Goal: Task Accomplishment & Management: Manage account settings

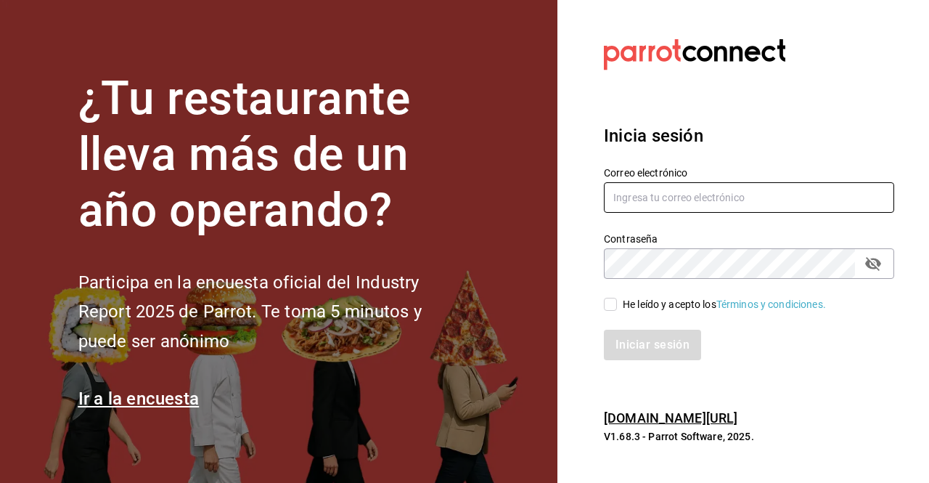
click at [640, 204] on input "text" at bounding box center [749, 197] width 290 height 30
type input "rossoparvada@gmail.com"
click at [613, 305] on input "He leído y acepto los Términos y condiciones." at bounding box center [610, 304] width 13 height 13
checkbox input "true"
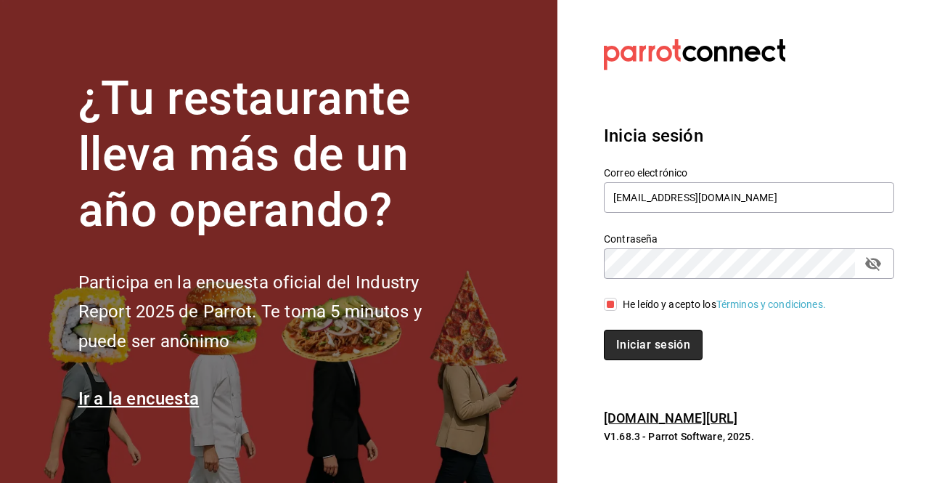
click at [653, 337] on button "Iniciar sesión" at bounding box center [653, 345] width 99 height 30
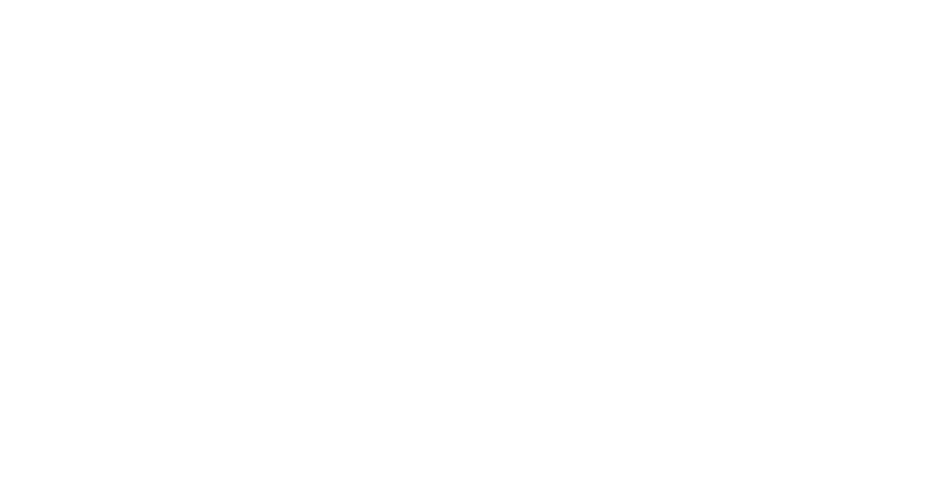
click at [539, 6] on html at bounding box center [464, 3] width 929 height 6
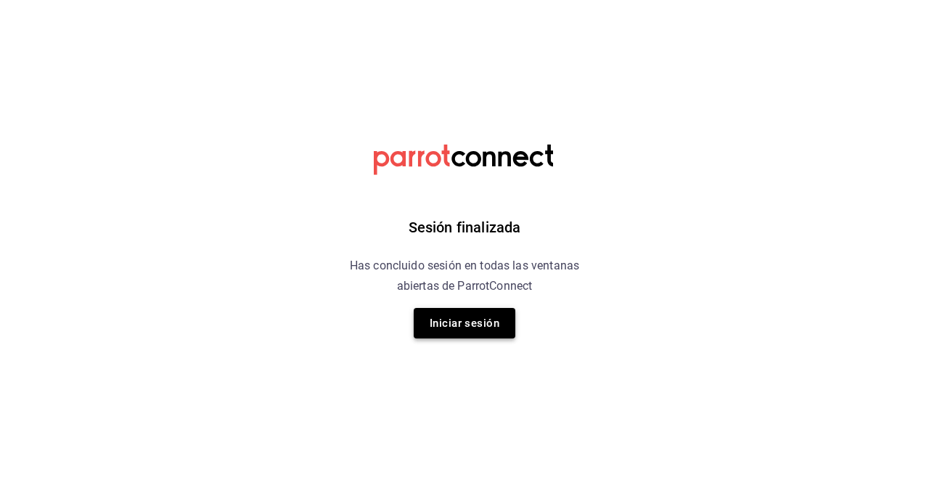
click at [474, 330] on button "Iniciar sesión" at bounding box center [465, 323] width 102 height 30
click at [469, 323] on button "Iniciar sesión" at bounding box center [465, 323] width 102 height 30
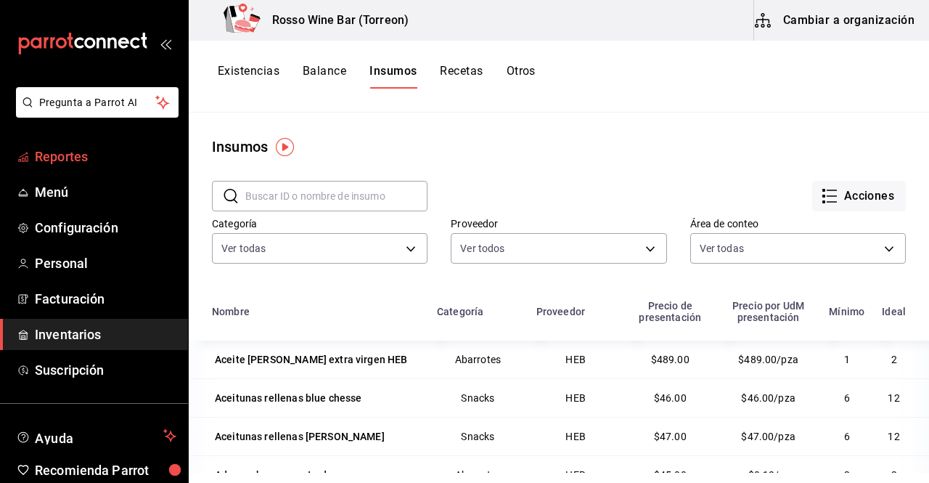
click at [87, 164] on span "Reportes" at bounding box center [106, 157] width 142 height 20
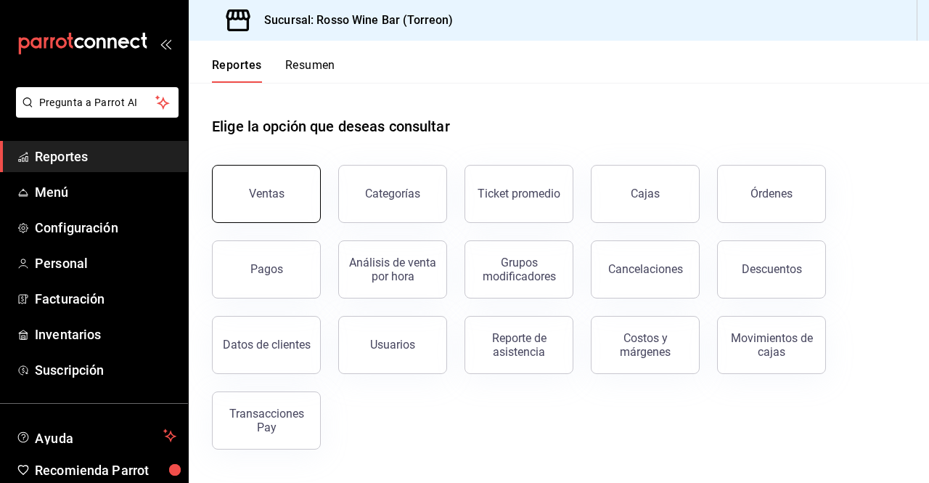
click at [261, 195] on div "Ventas" at bounding box center [267, 194] width 36 height 14
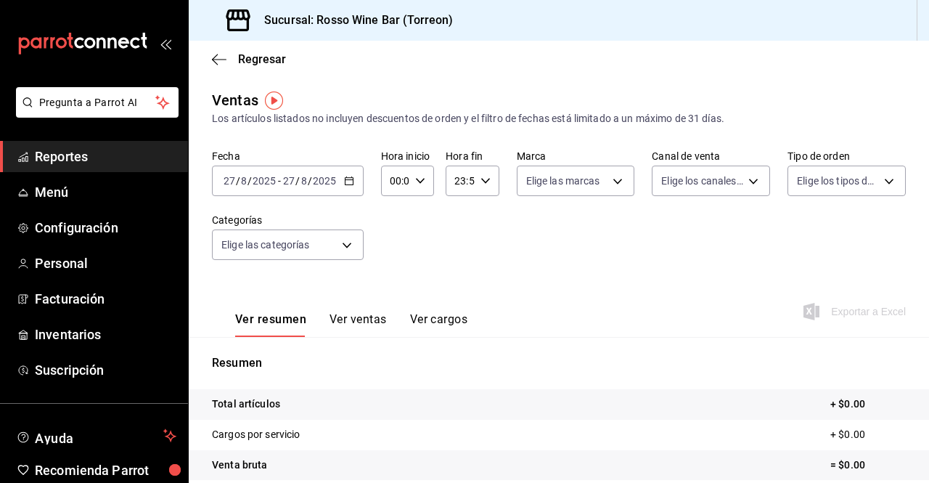
click at [261, 195] on div "[DATE] [DATE] - [DATE] [DATE]" at bounding box center [288, 181] width 152 height 30
click at [465, 232] on div "Fecha [DATE] [DATE] - [DATE] [DATE] Hora inicio 00:00 Hora inicio Hora fin 23:5…" at bounding box center [559, 214] width 694 height 128
click at [81, 328] on span "Inventarios" at bounding box center [106, 335] width 142 height 20
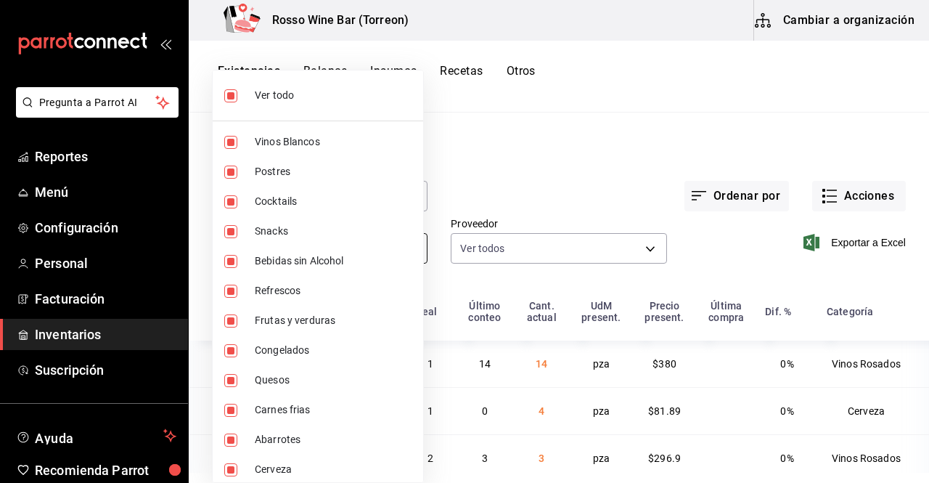
click at [398, 249] on body "Pregunta a Parrot AI Reportes Menú Configuración Personal Facturación Inventari…" at bounding box center [464, 236] width 929 height 473
click at [233, 93] on input "checkbox" at bounding box center [230, 95] width 13 height 13
checkbox input "false"
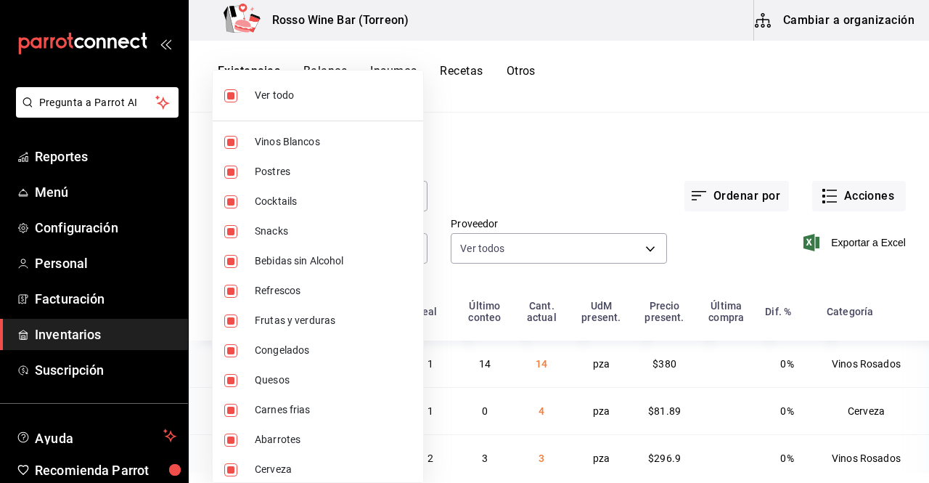
checkbox input "false"
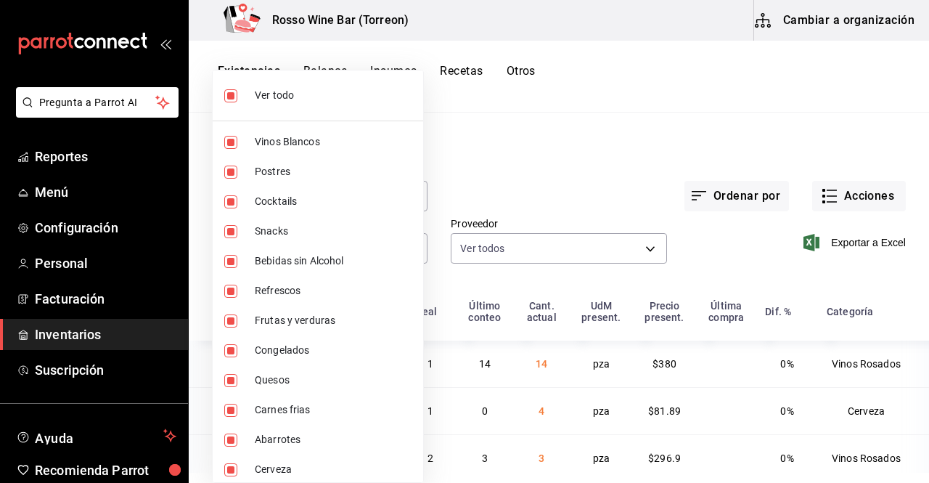
checkbox input "false"
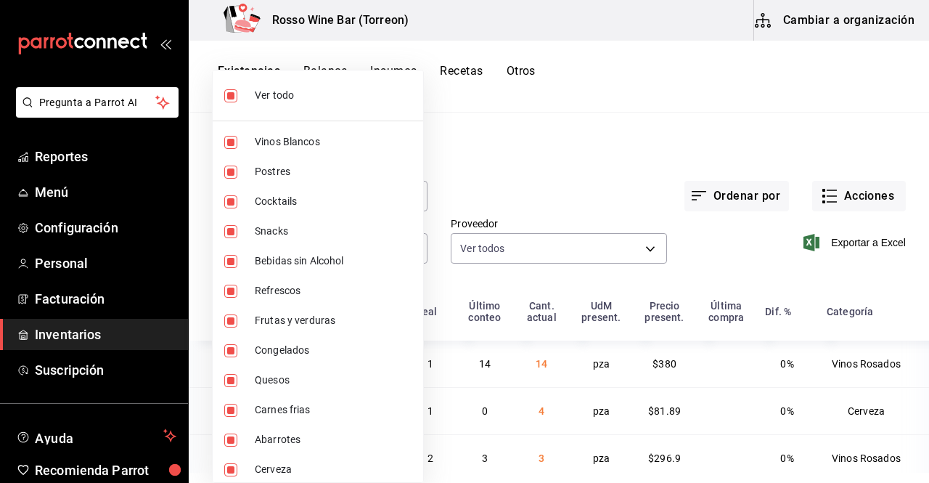
checkbox input "false"
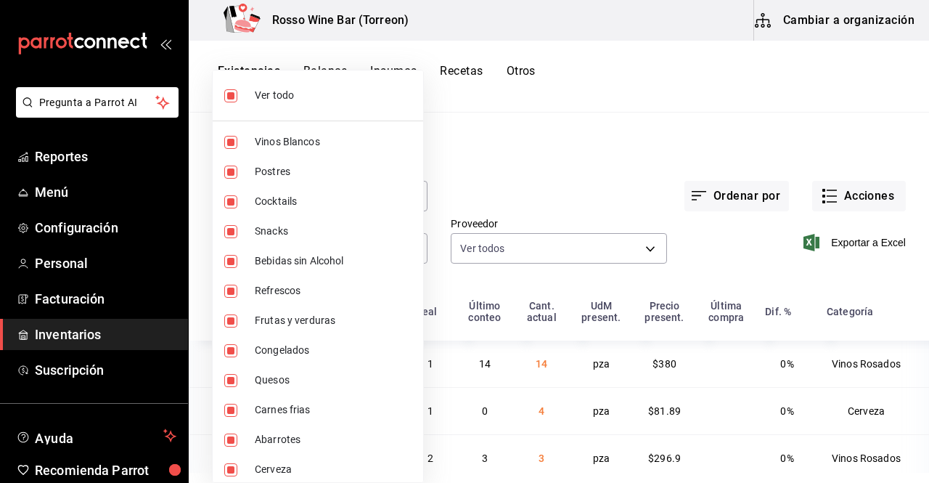
checkbox input "false"
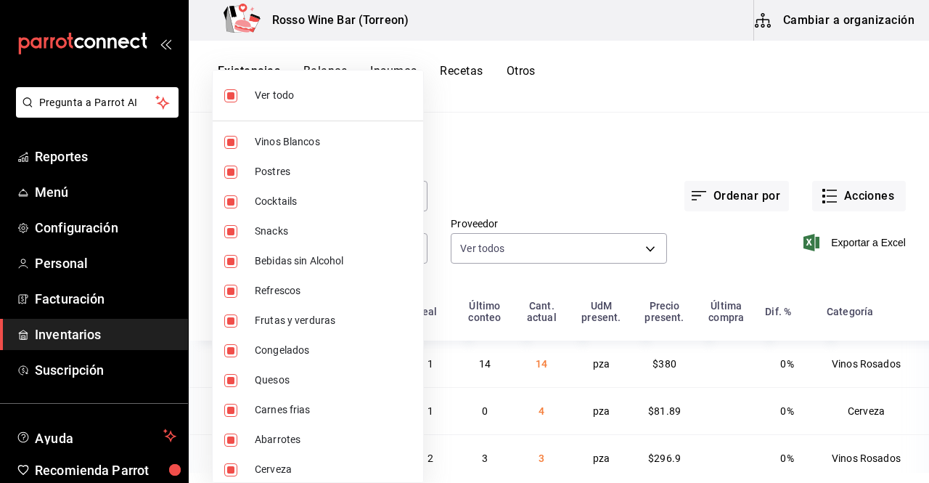
checkbox input "false"
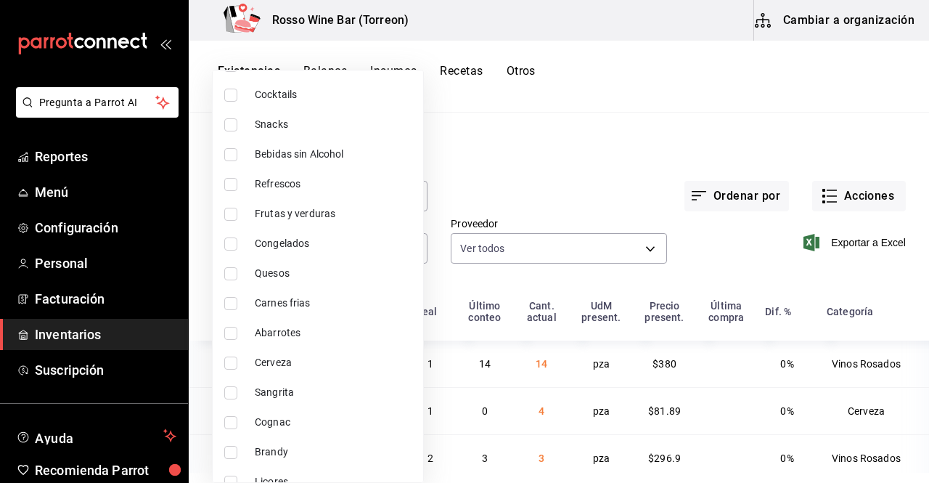
scroll to position [123, 0]
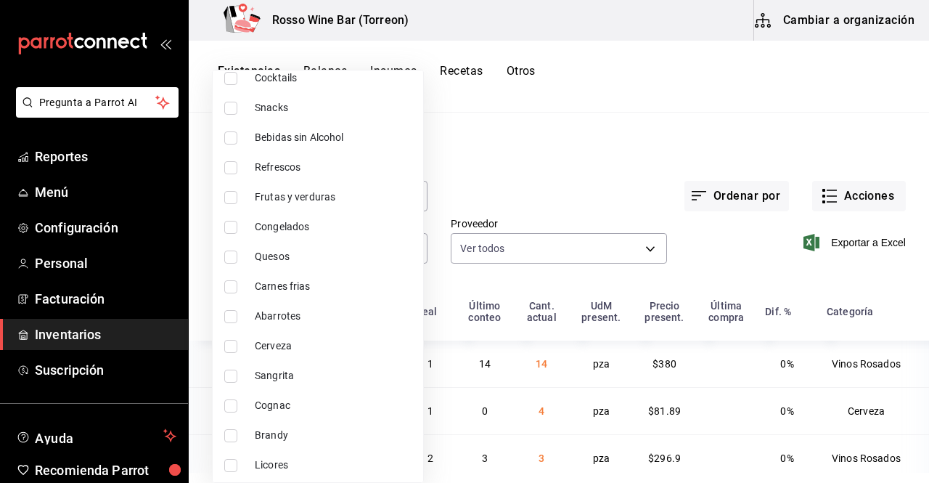
click at [232, 346] on input "checkbox" at bounding box center [230, 346] width 13 height 13
checkbox input "true"
type input "ab341d05-55f2-43bc-ae05-2c941df455b9"
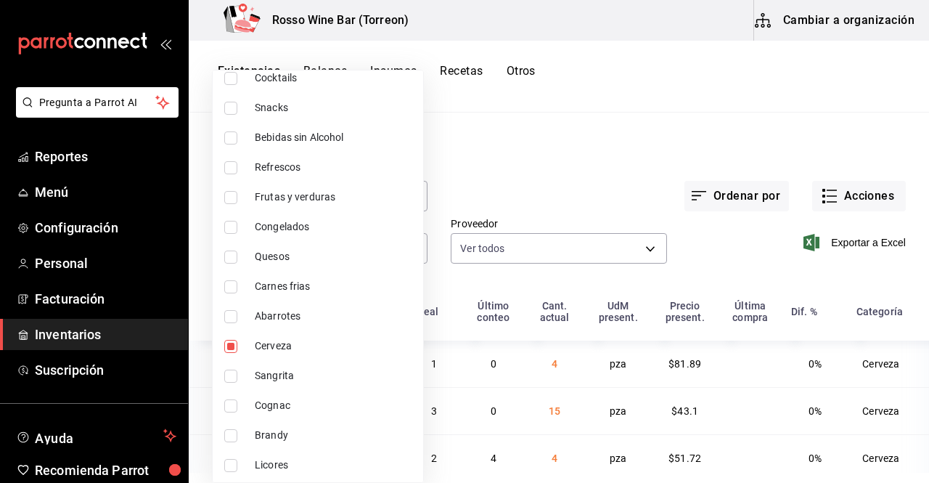
click at [538, 162] on div at bounding box center [464, 241] width 929 height 483
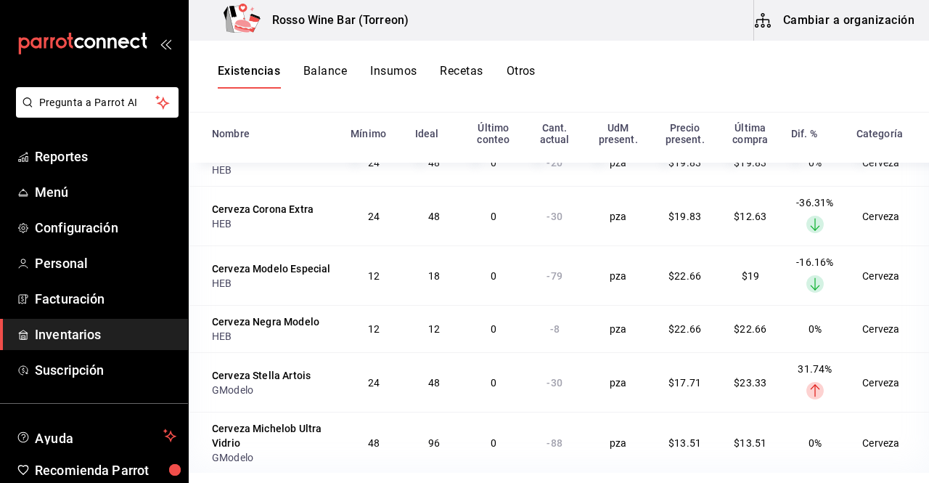
scroll to position [0, 0]
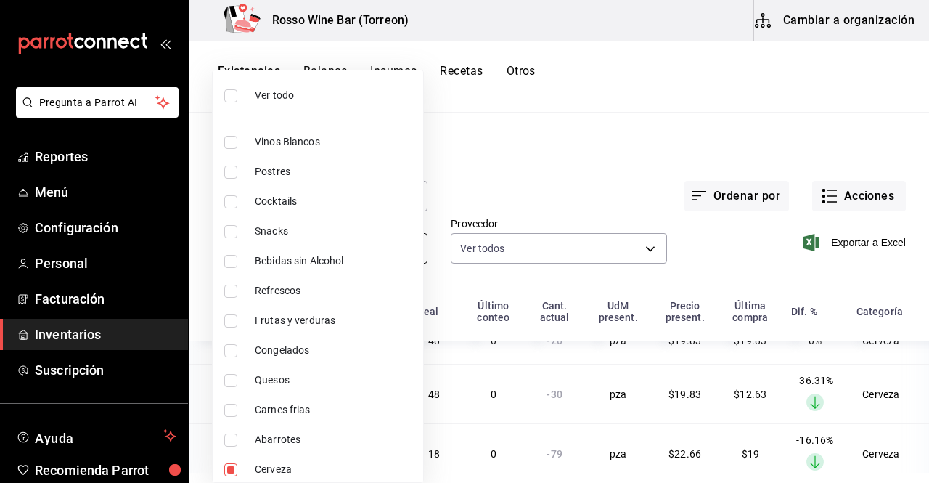
click at [402, 246] on body "Pregunta a Parrot AI Reportes Menú Configuración Personal Facturación Inventari…" at bounding box center [464, 236] width 929 height 473
click at [230, 95] on input "checkbox" at bounding box center [230, 95] width 13 height 13
checkbox input "true"
type input "1e17936b-c63a-4d9a-8b85-a7ae8d171a48,fdc513a9-9218-4b97-84c0-cb19e6d02efd,03549…"
checkbox input "true"
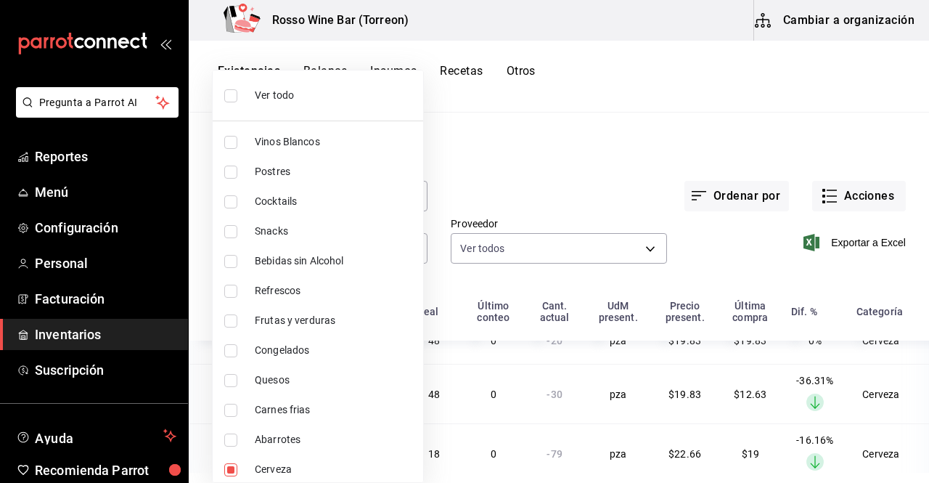
checkbox input "true"
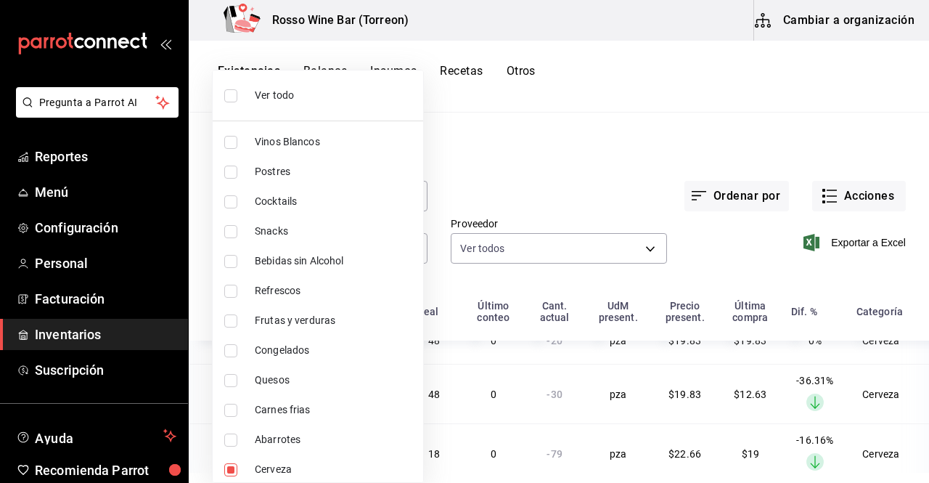
checkbox input "true"
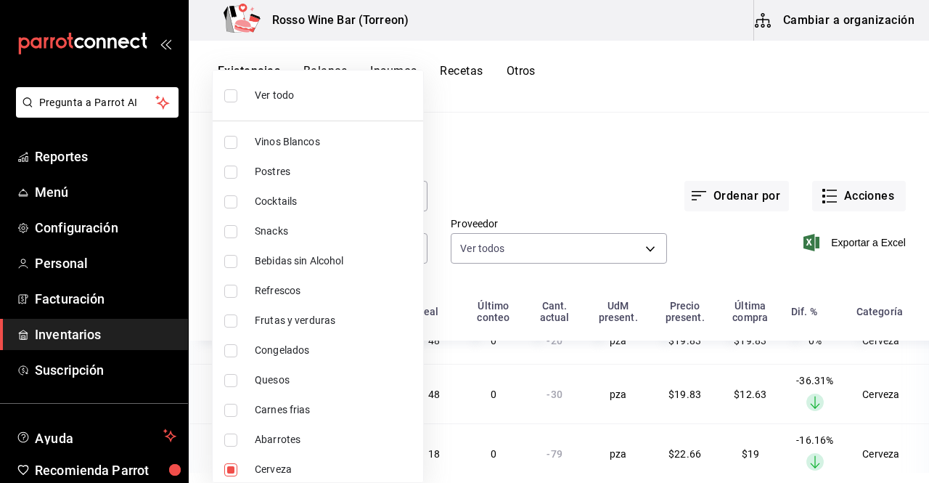
checkbox input "true"
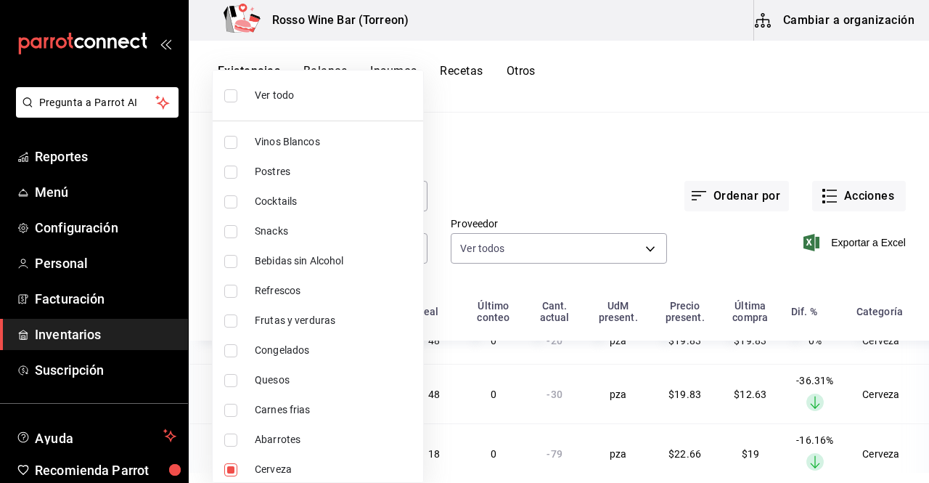
checkbox input "true"
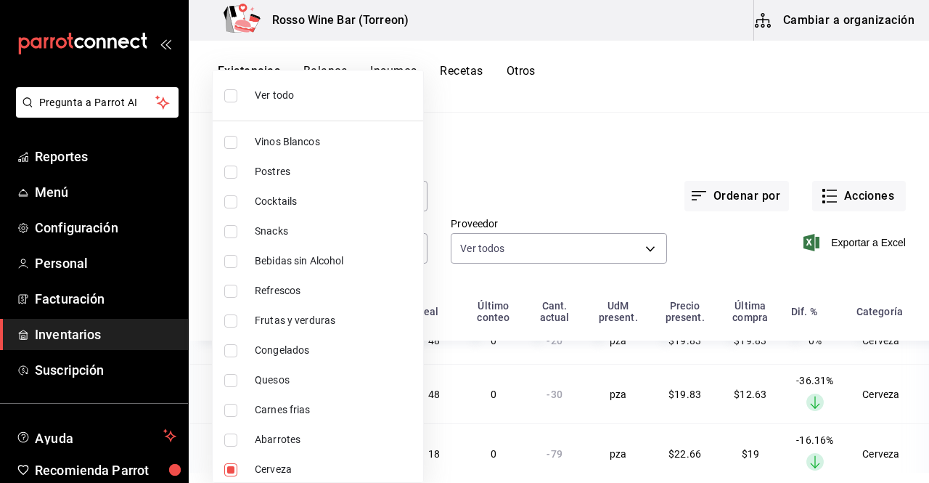
checkbox input "true"
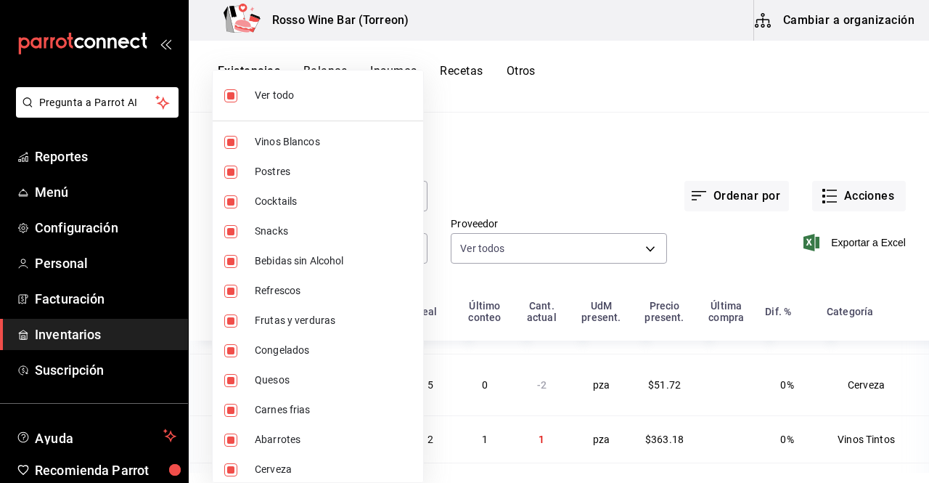
click at [496, 195] on div at bounding box center [464, 241] width 929 height 483
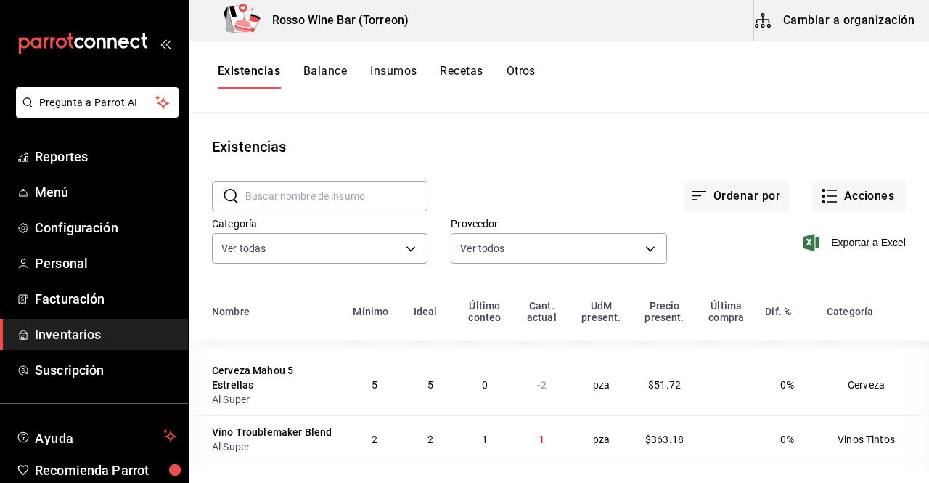
click at [330, 208] on input "text" at bounding box center [336, 196] width 182 height 29
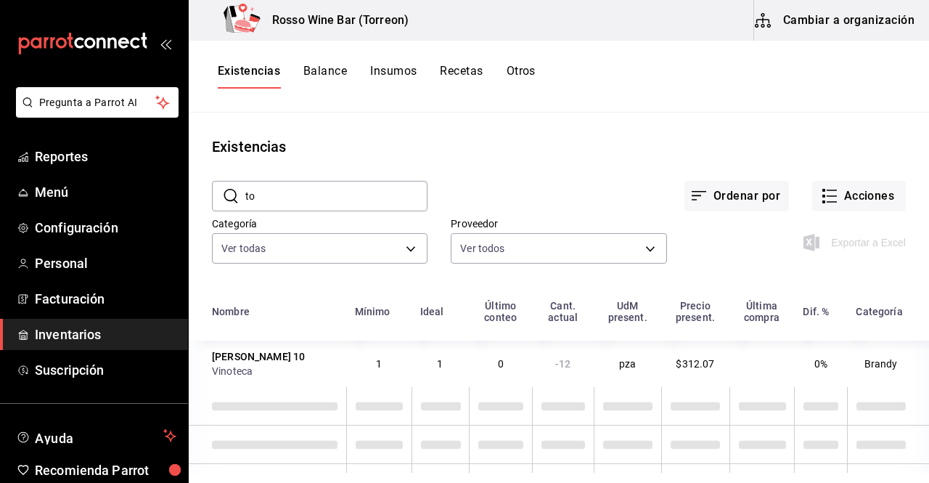
type input "t"
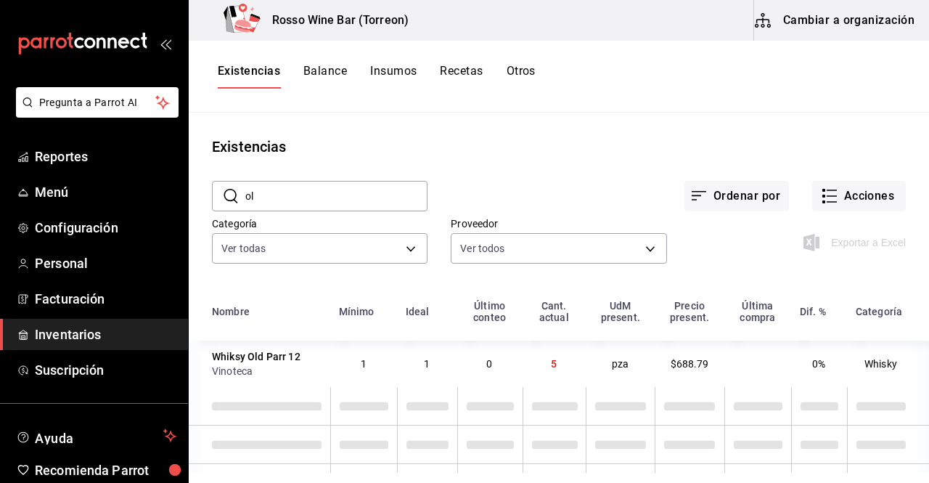
type input "o"
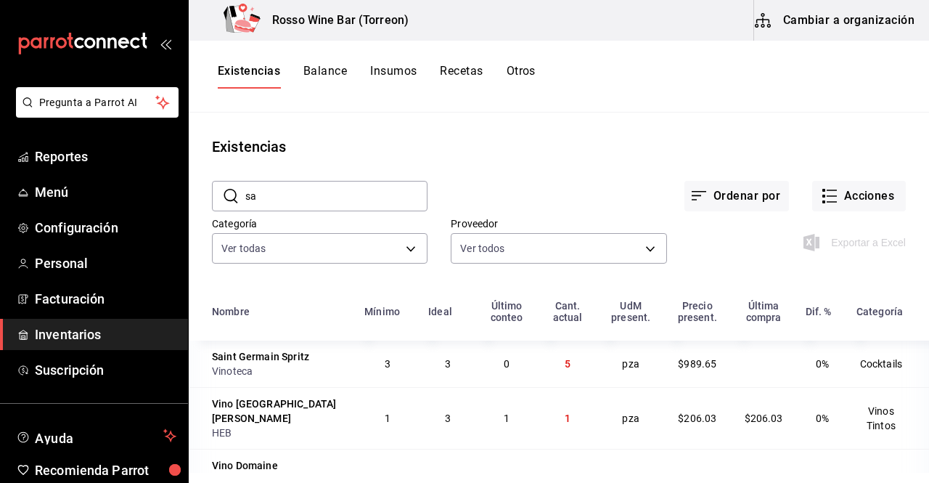
type input "s"
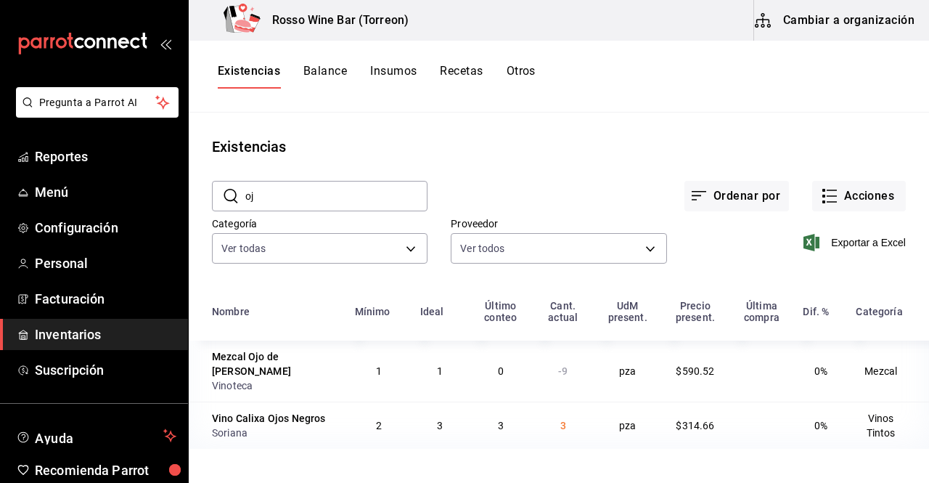
type input "o"
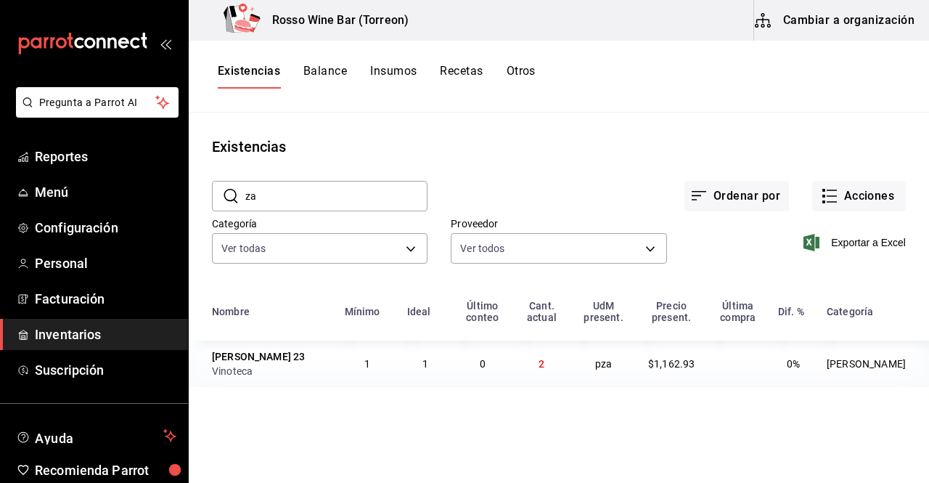
type input "z"
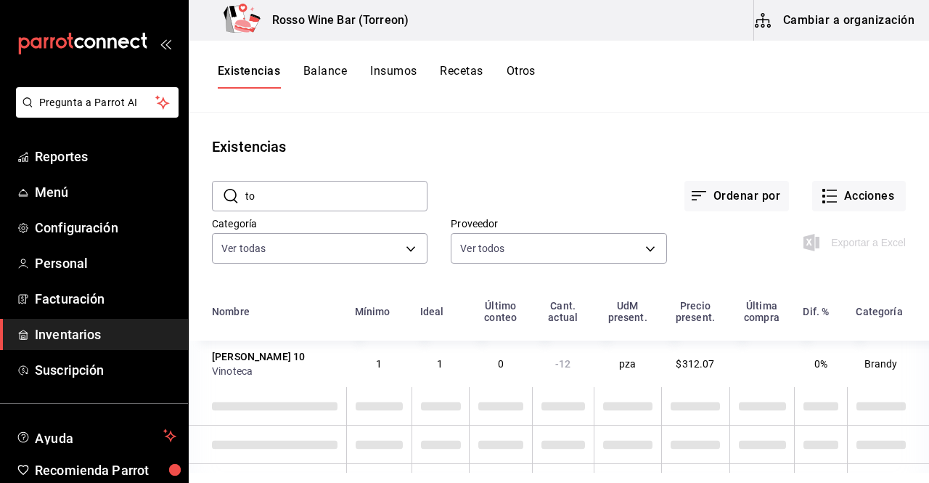
type input "t"
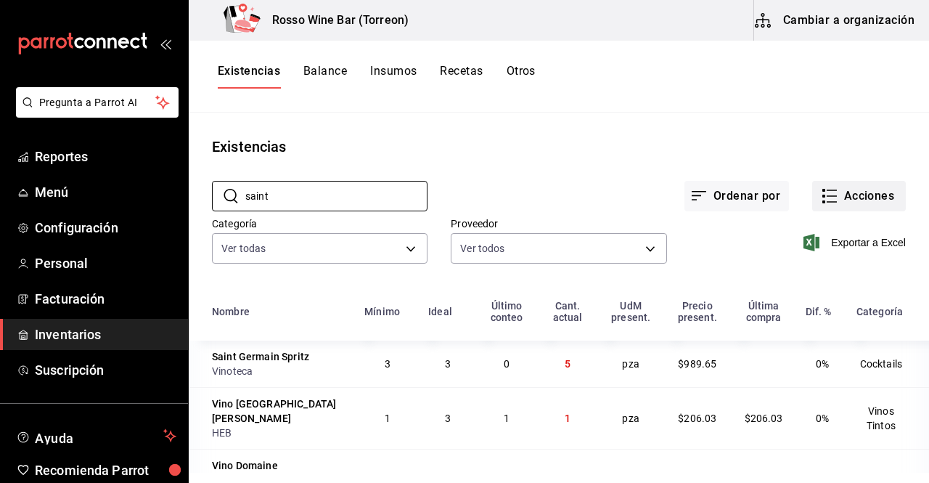
type input "saint"
click at [827, 203] on icon "button" at bounding box center [829, 195] width 17 height 17
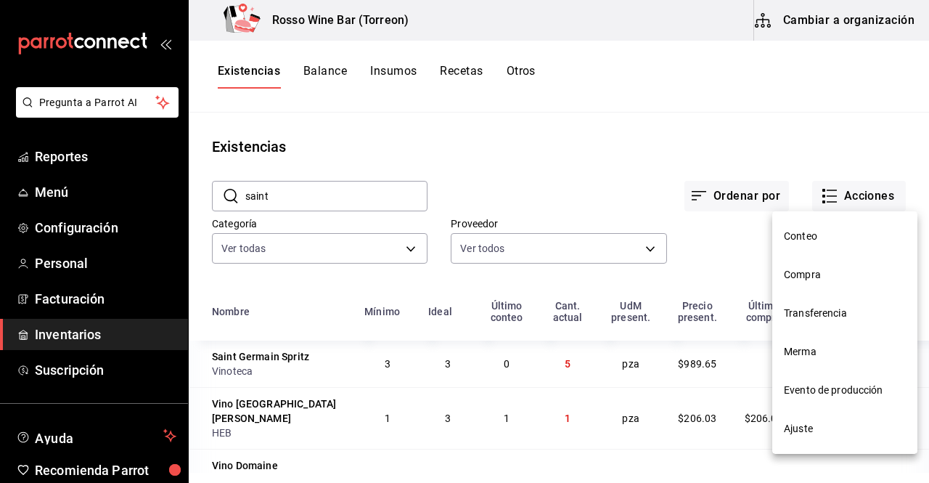
click at [809, 423] on span "Ajuste" at bounding box center [845, 428] width 122 height 15
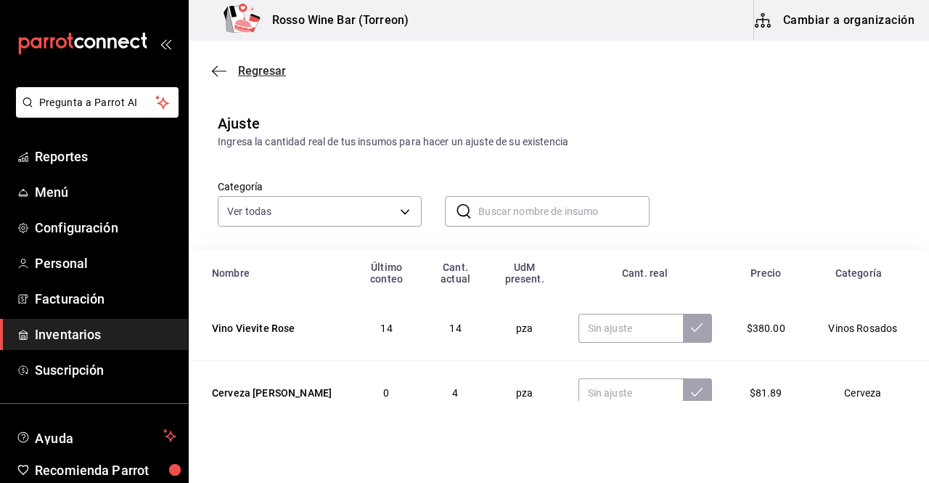
click at [220, 73] on icon "button" at bounding box center [219, 71] width 15 height 13
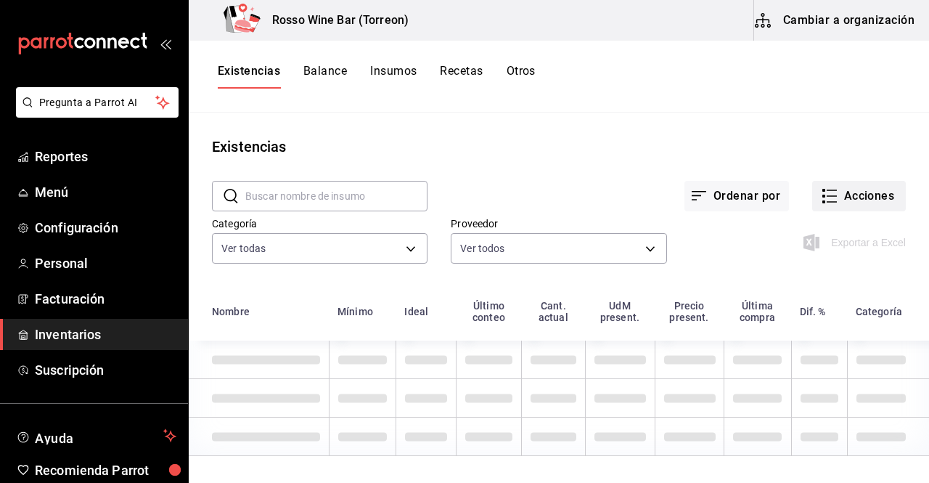
click at [839, 195] on button "Acciones" at bounding box center [859, 196] width 94 height 30
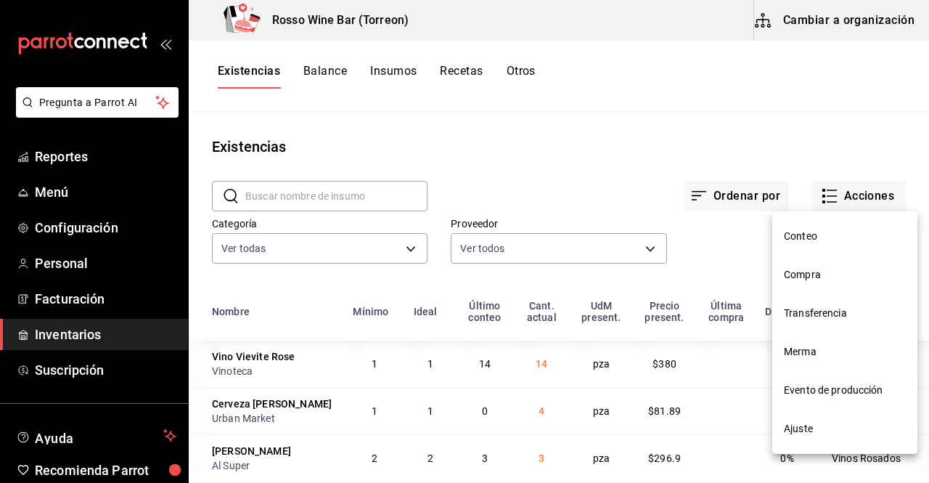
click at [823, 269] on span "Compra" at bounding box center [845, 274] width 122 height 15
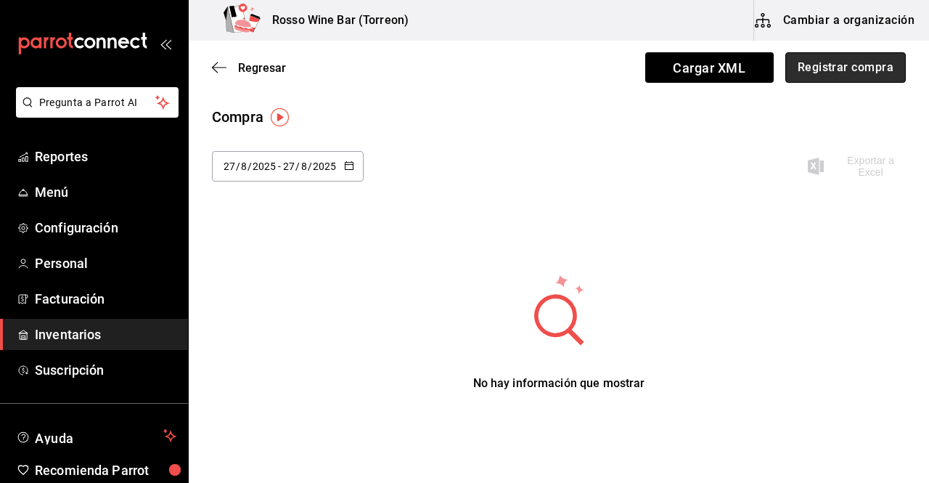
click at [814, 72] on button "Registrar compra" at bounding box center [846, 67] width 121 height 30
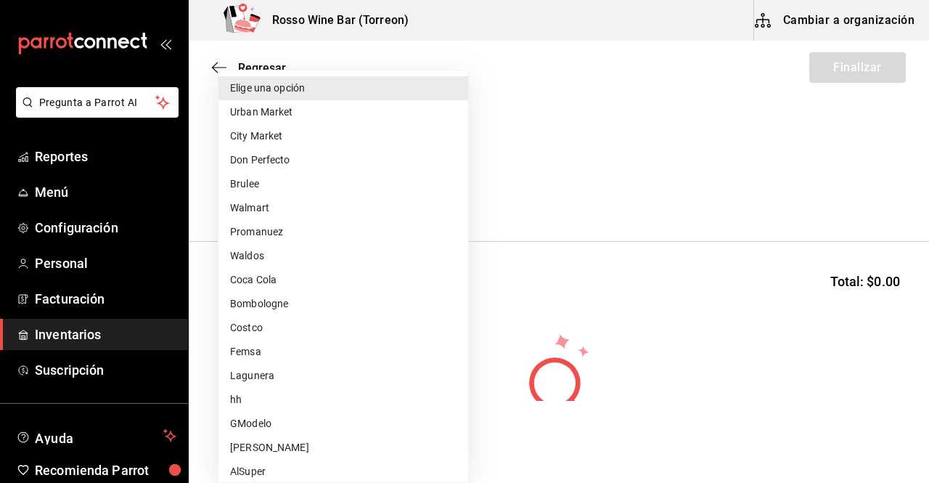
click at [454, 192] on body "Pregunta a Parrot AI Reportes Menú Configuración Personal Facturación Inventari…" at bounding box center [464, 200] width 929 height 401
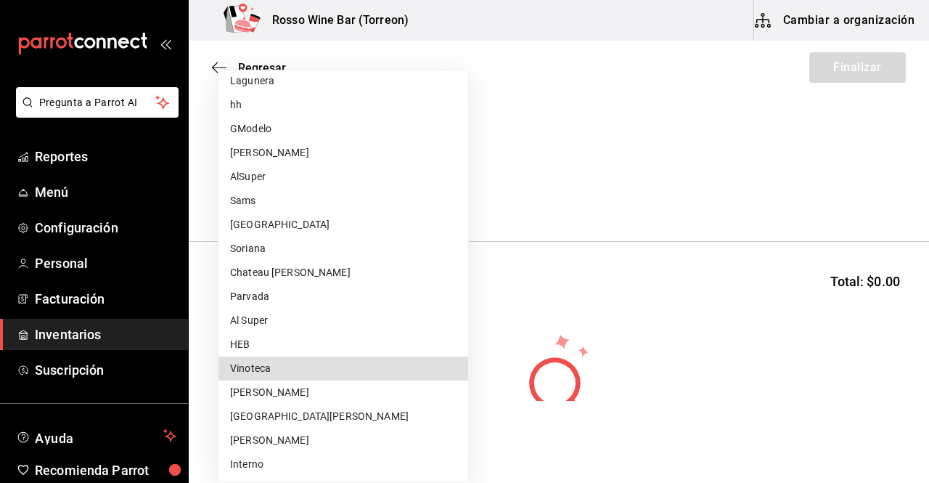
type input "dfc4d278-e652-47c6-9e77-a94b2ced731c"
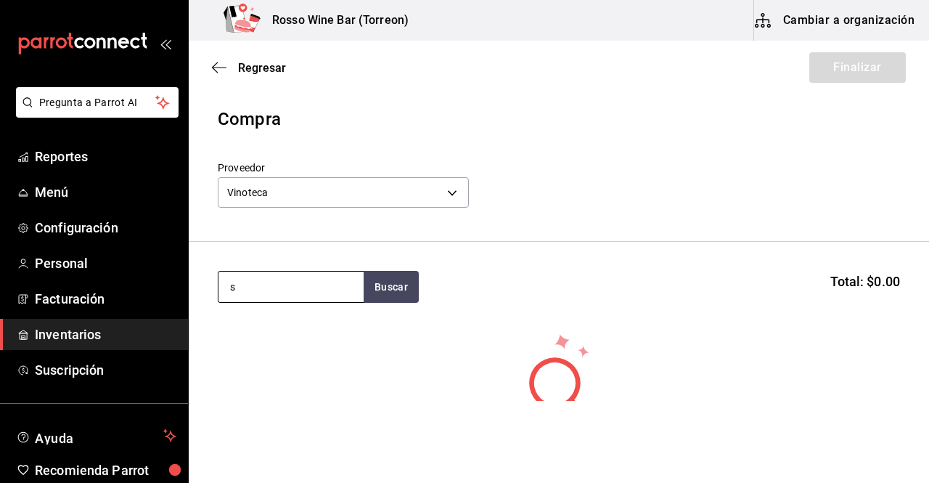
click at [326, 282] on input "s" at bounding box center [291, 287] width 145 height 30
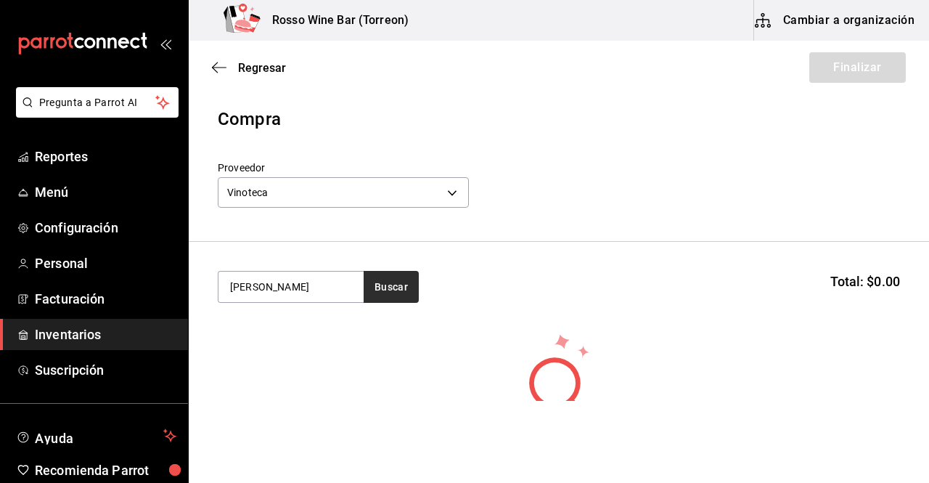
type input "[PERSON_NAME]"
click at [385, 276] on button "Buscar" at bounding box center [391, 287] width 55 height 32
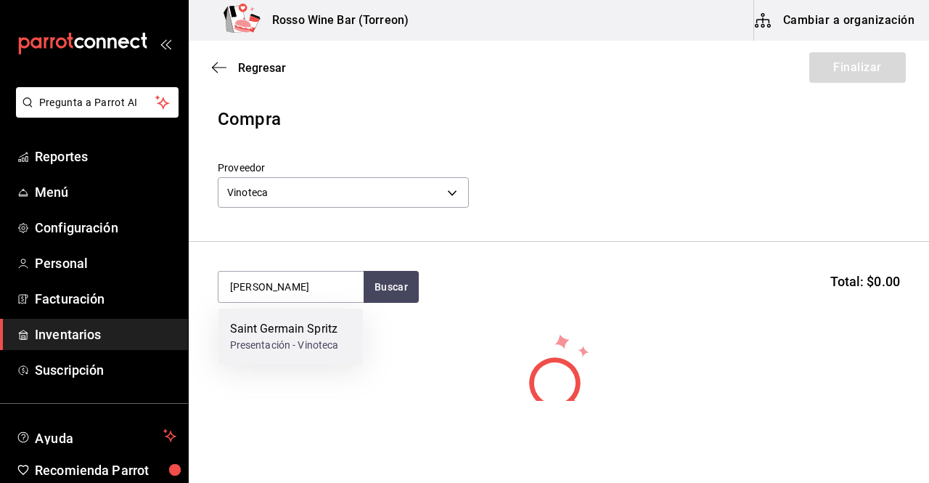
click at [316, 336] on div "Saint Germain Spritz" at bounding box center [284, 328] width 109 height 17
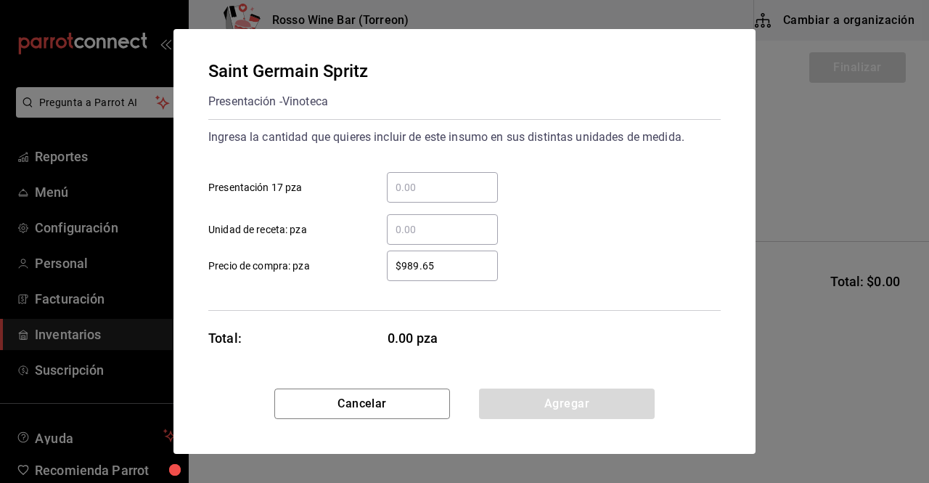
click at [416, 190] on input "​ Presentación 17 pza" at bounding box center [442, 187] width 111 height 17
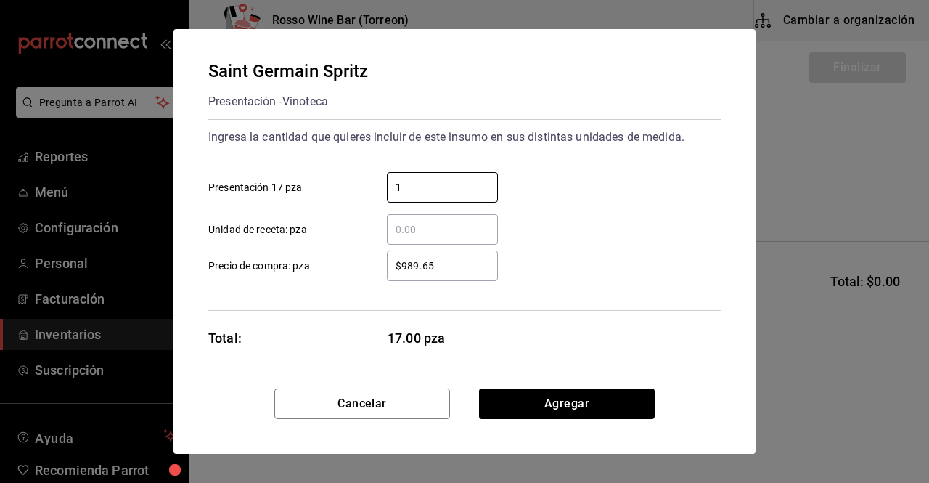
type input "1"
drag, startPoint x: 446, startPoint y: 266, endPoint x: 374, endPoint y: 261, distance: 72.7
click at [374, 261] on div "$989.65 ​" at bounding box center [431, 265] width 134 height 30
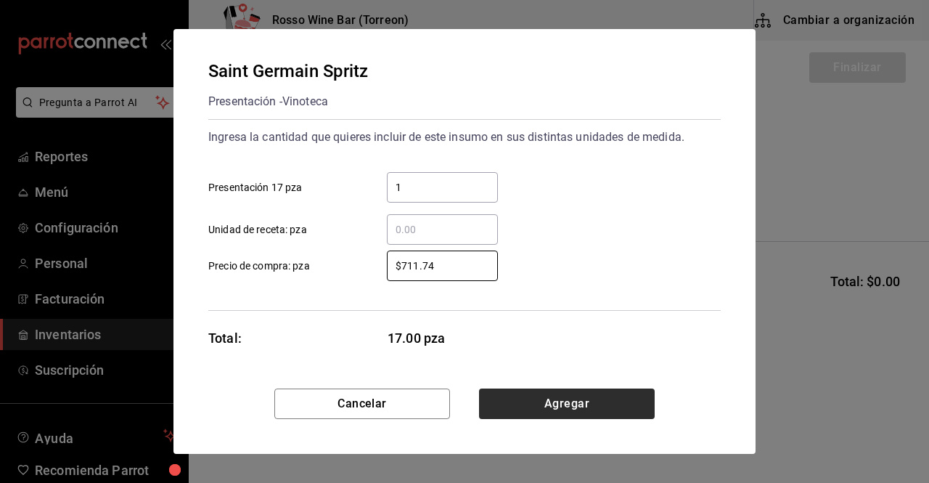
type input "$711.74"
click at [542, 399] on button "Agregar" at bounding box center [567, 403] width 176 height 30
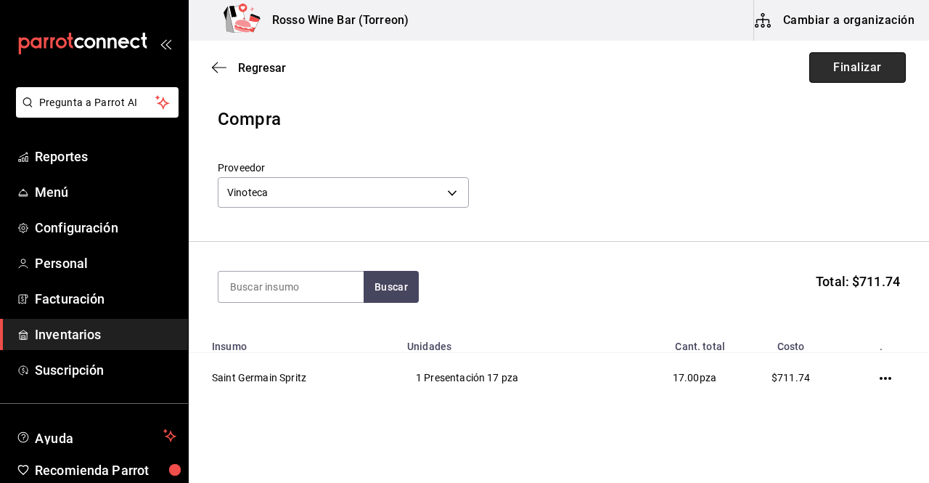
click at [851, 65] on button "Finalizar" at bounding box center [857, 67] width 97 height 30
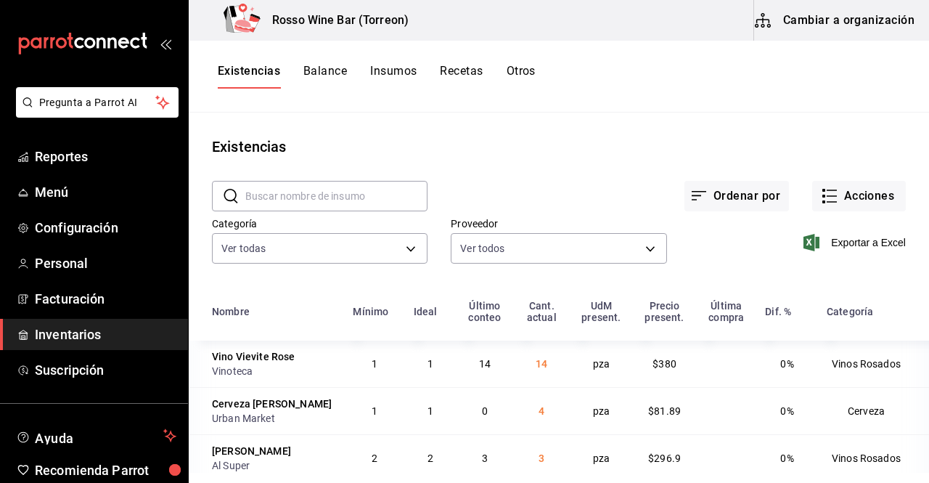
click at [348, 193] on input "text" at bounding box center [336, 196] width 182 height 29
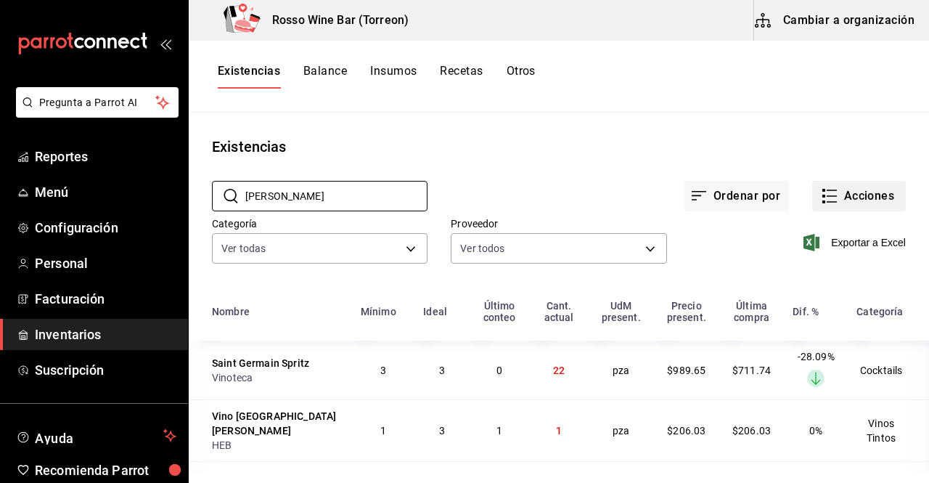
type input "[PERSON_NAME]"
click at [822, 193] on icon "button" at bounding box center [829, 195] width 17 height 17
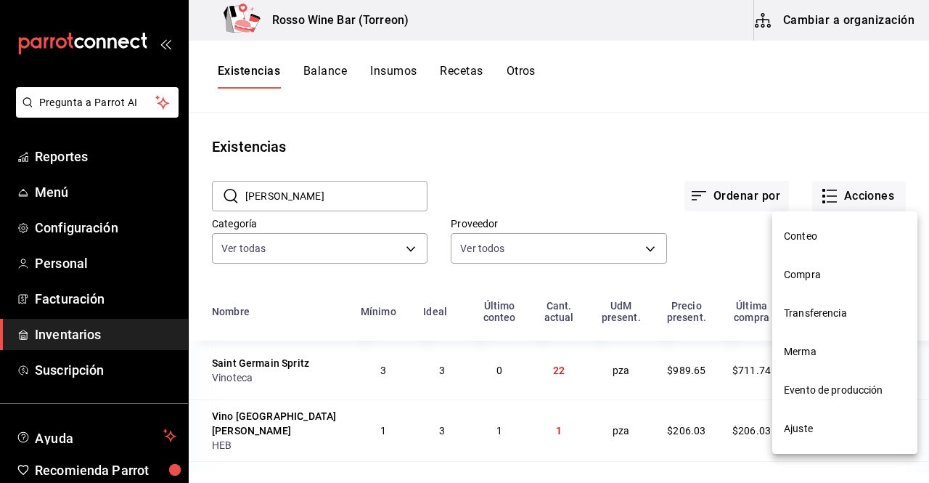
click at [803, 275] on span "Compra" at bounding box center [845, 274] width 122 height 15
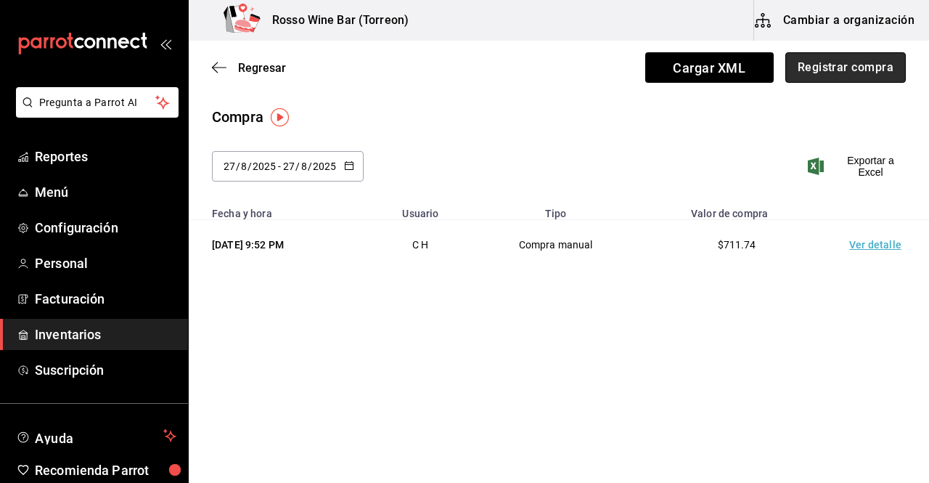
click at [814, 66] on button "Registrar compra" at bounding box center [846, 67] width 121 height 30
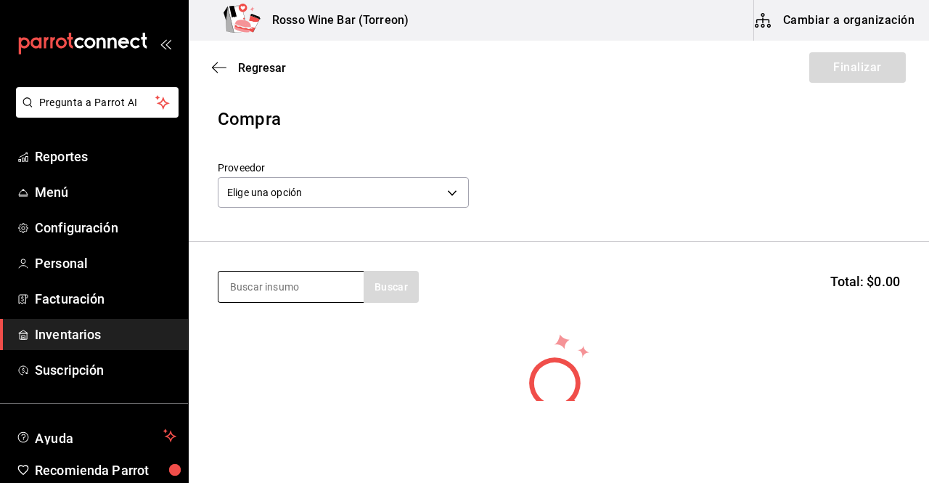
click at [311, 295] on input at bounding box center [291, 287] width 145 height 30
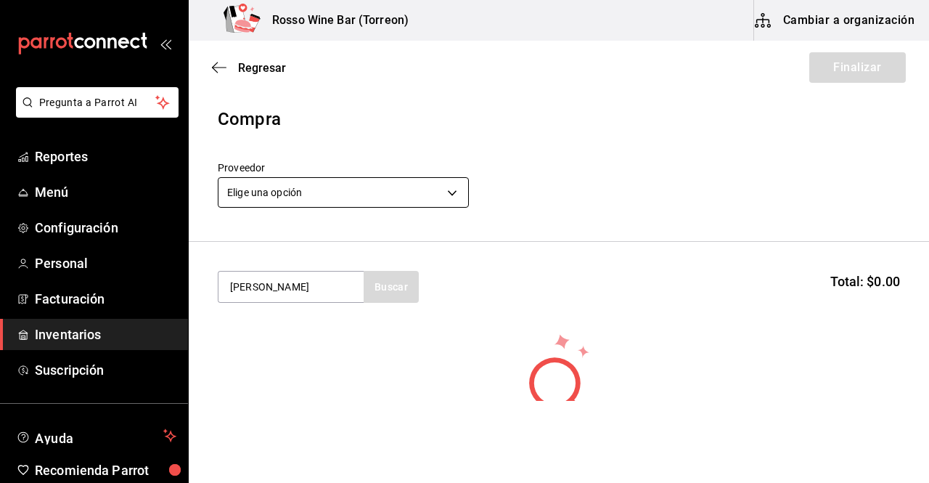
type input "[PERSON_NAME]"
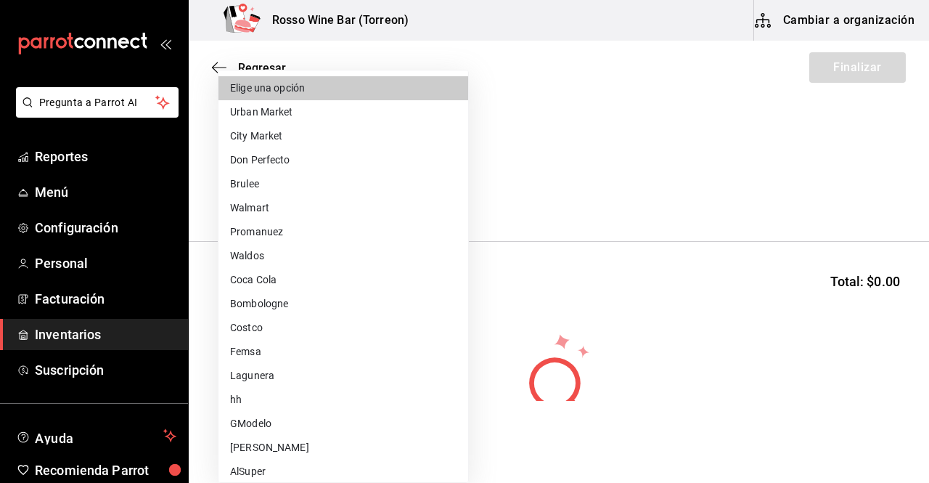
click at [433, 191] on body "Pregunta a Parrot AI Reportes Menú Configuración Personal Facturación Inventari…" at bounding box center [464, 200] width 929 height 401
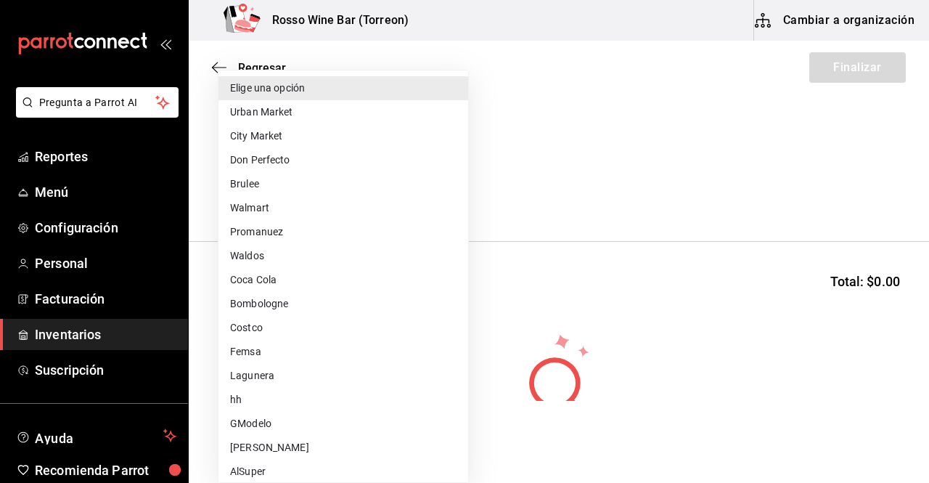
scroll to position [235, 0]
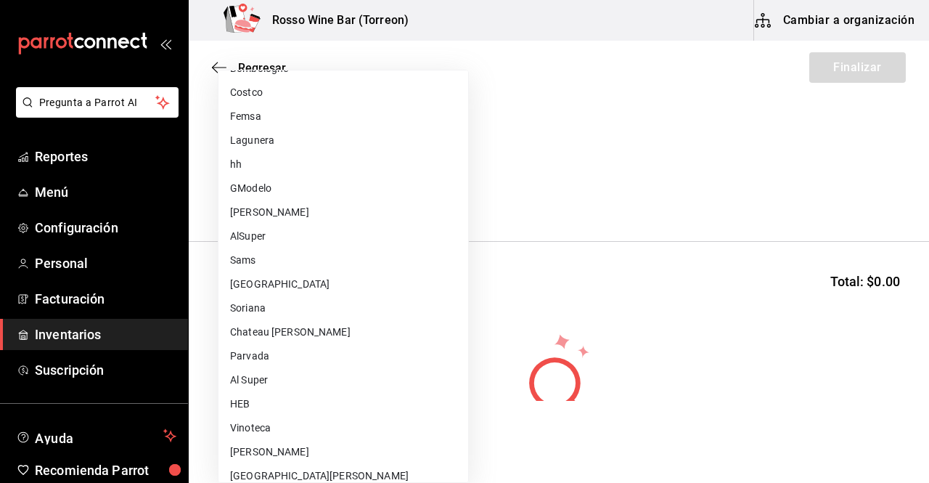
click at [330, 317] on li "Soriana" at bounding box center [344, 308] width 250 height 24
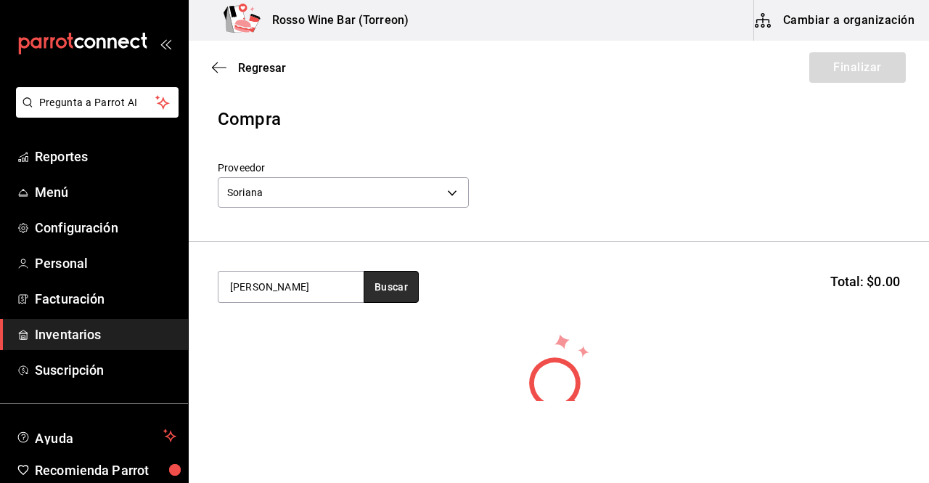
click at [388, 283] on button "Buscar" at bounding box center [391, 287] width 55 height 32
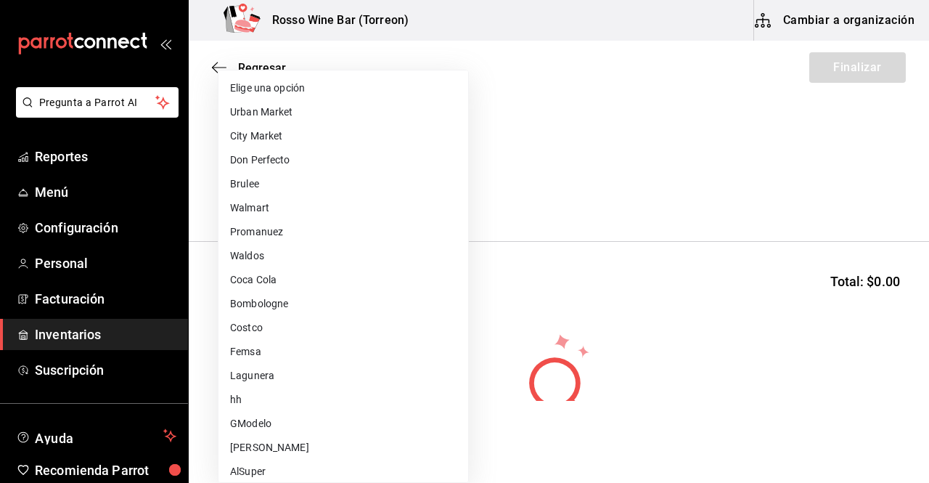
click at [445, 189] on body "Pregunta a Parrot AI Reportes Menú Configuración Personal Facturación Inventari…" at bounding box center [464, 200] width 929 height 401
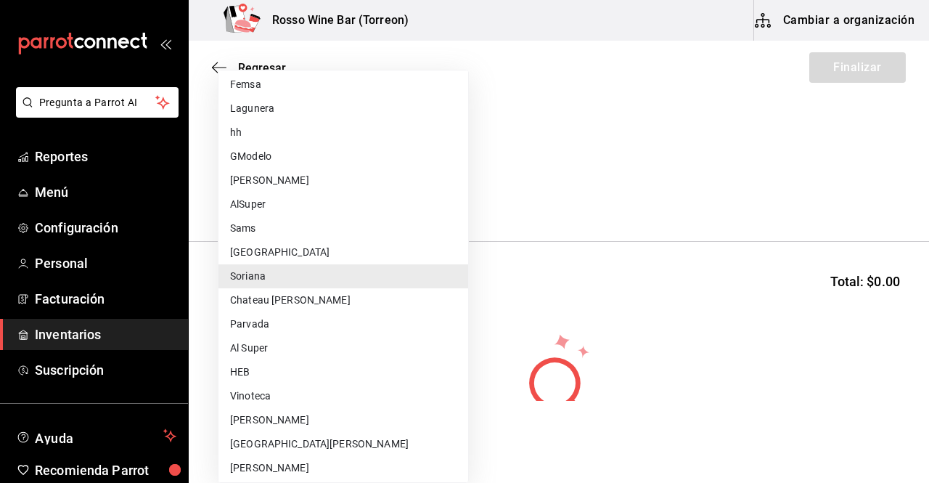
click at [417, 210] on li "AlSuper" at bounding box center [344, 204] width 250 height 24
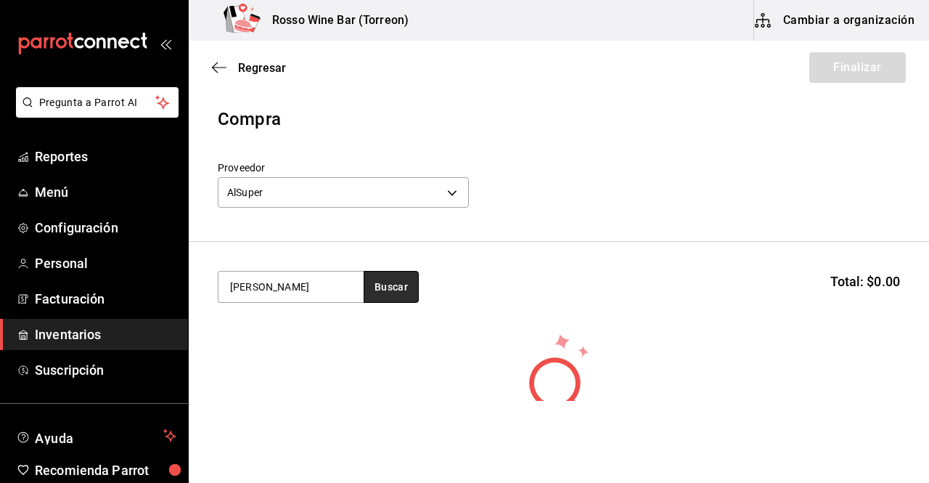
click at [379, 274] on button "Buscar" at bounding box center [391, 287] width 55 height 32
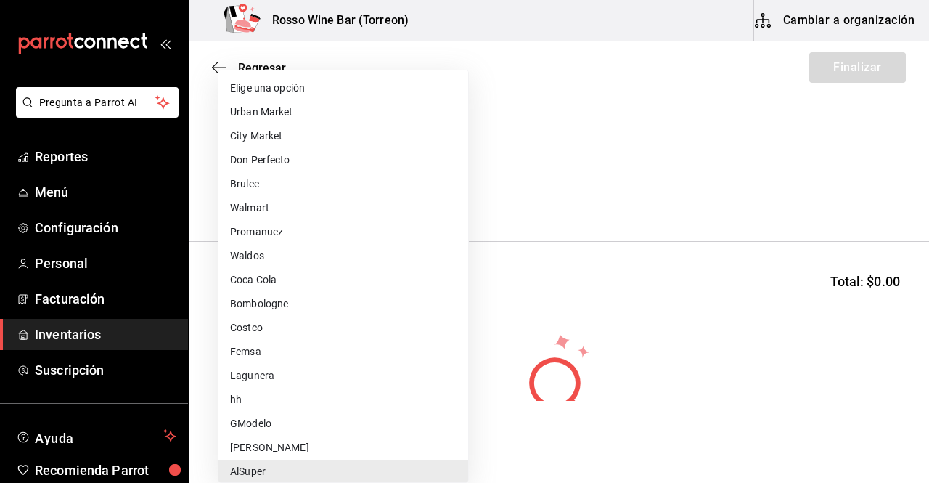
click at [451, 189] on body "Pregunta a Parrot AI Reportes Menú Configuración Personal Facturación Inventari…" at bounding box center [464, 200] width 929 height 401
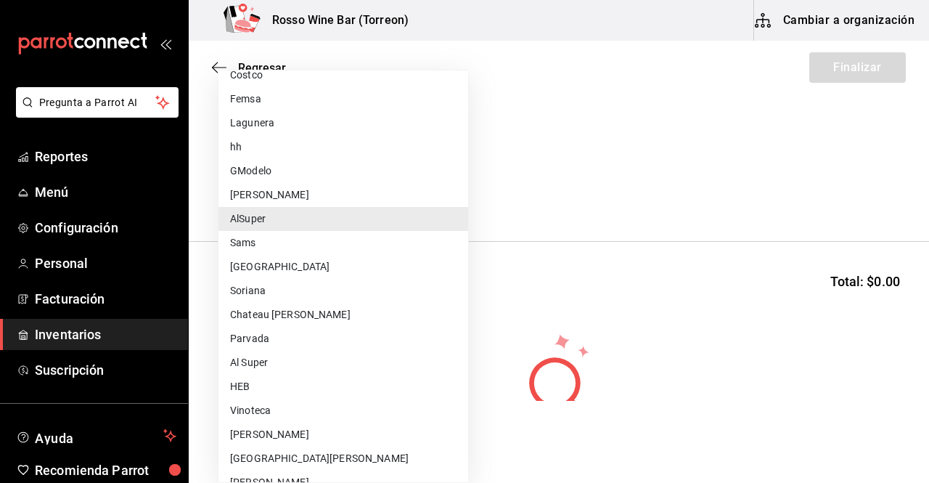
scroll to position [258, 0]
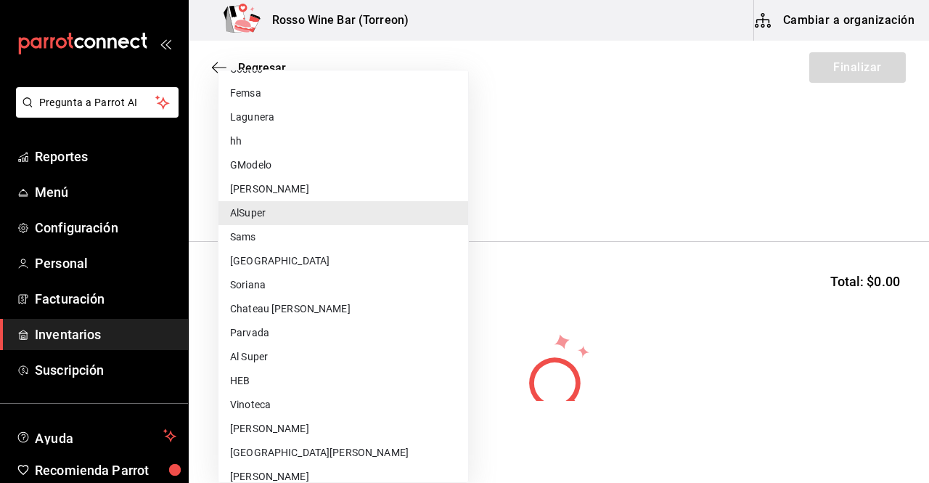
click at [335, 407] on li "Vinoteca" at bounding box center [344, 405] width 250 height 24
type input "dfc4d278-e652-47c6-9e77-a94b2ced731c"
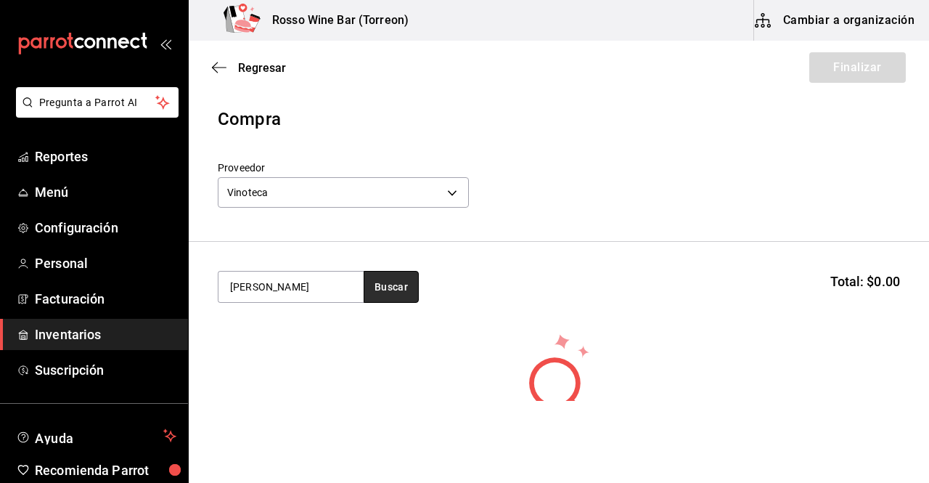
click at [387, 289] on button "Buscar" at bounding box center [391, 287] width 55 height 32
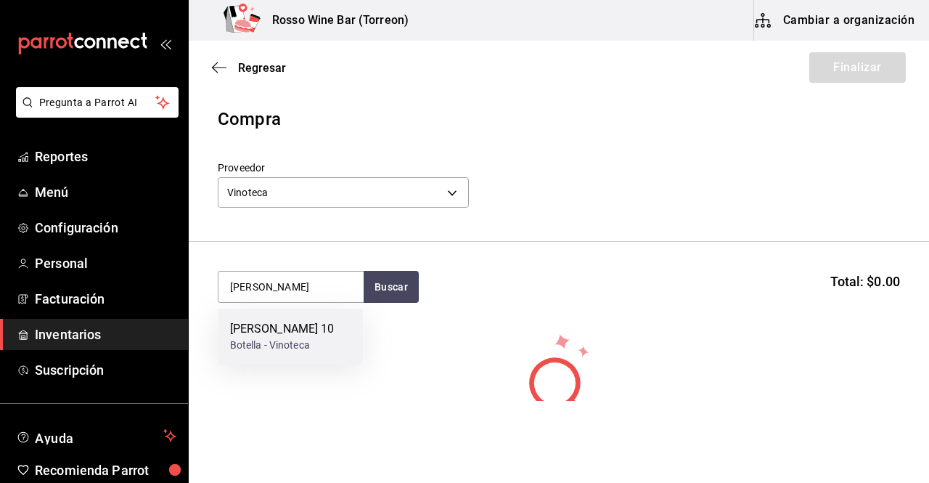
click at [335, 330] on div "[PERSON_NAME] 10 Botella - Vinoteca" at bounding box center [291, 337] width 145 height 56
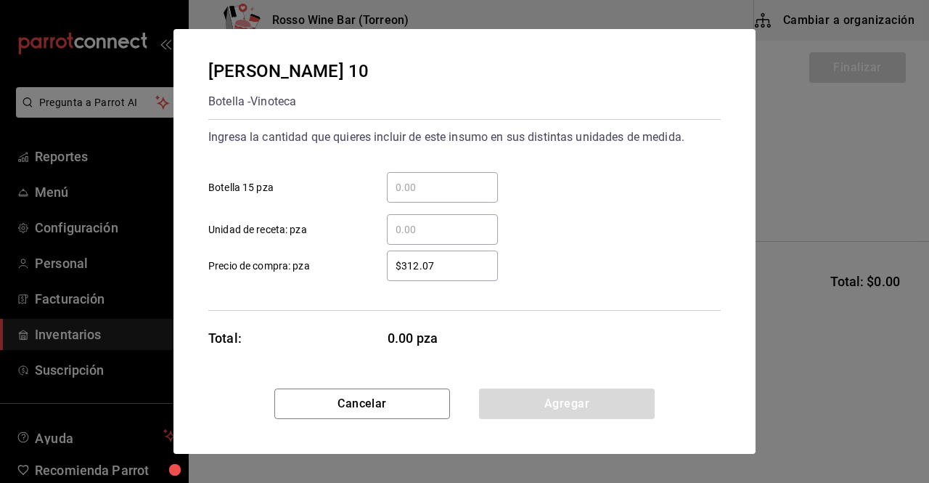
click at [425, 183] on input "​ Botella 15 pza" at bounding box center [442, 187] width 111 height 17
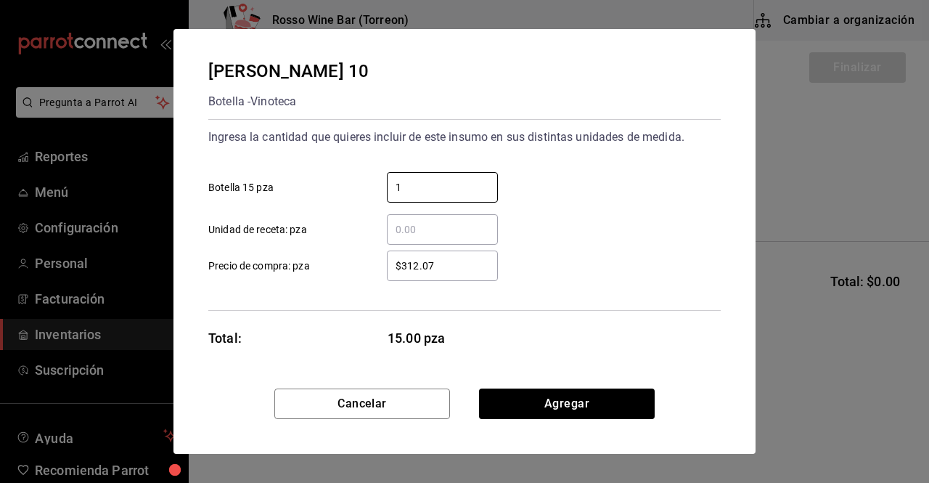
type input "1"
drag, startPoint x: 478, startPoint y: 268, endPoint x: 400, endPoint y: 266, distance: 78.4
click at [400, 266] on input "$312.07" at bounding box center [442, 265] width 111 height 17
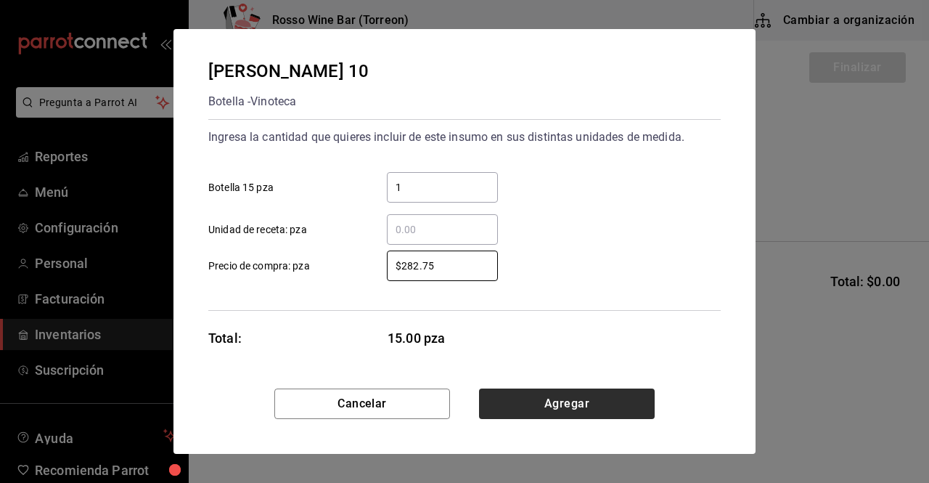
type input "$282.75"
click at [582, 404] on button "Agregar" at bounding box center [567, 403] width 176 height 30
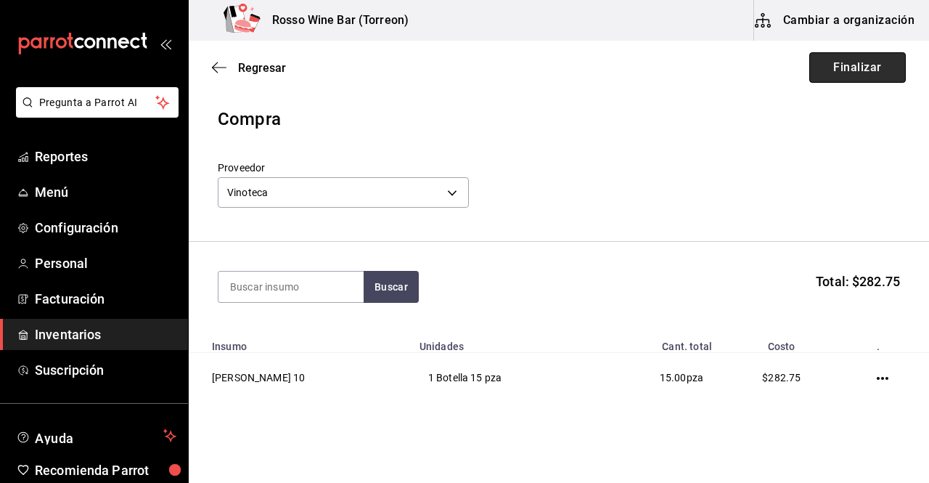
click at [809, 74] on button "Finalizar" at bounding box center [857, 67] width 97 height 30
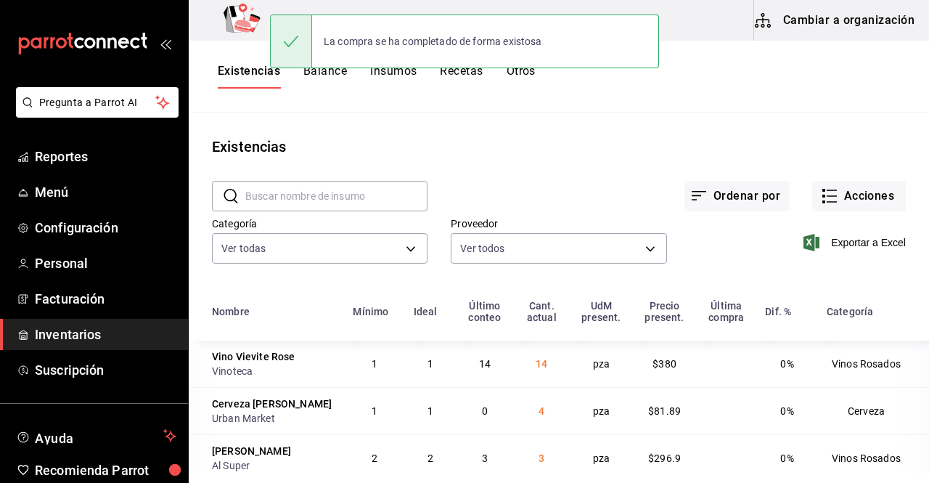
click at [364, 206] on input "text" at bounding box center [336, 196] width 182 height 29
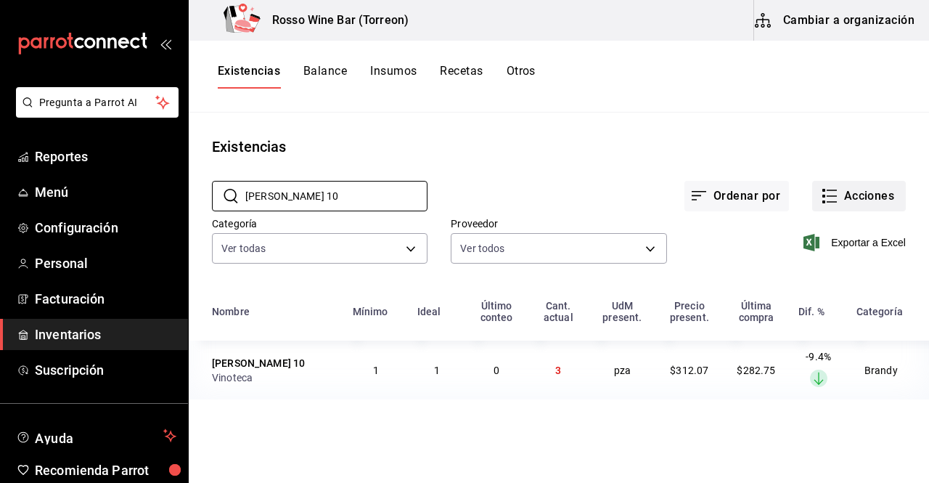
type input "[PERSON_NAME] 10"
click at [841, 189] on button "Acciones" at bounding box center [859, 196] width 94 height 30
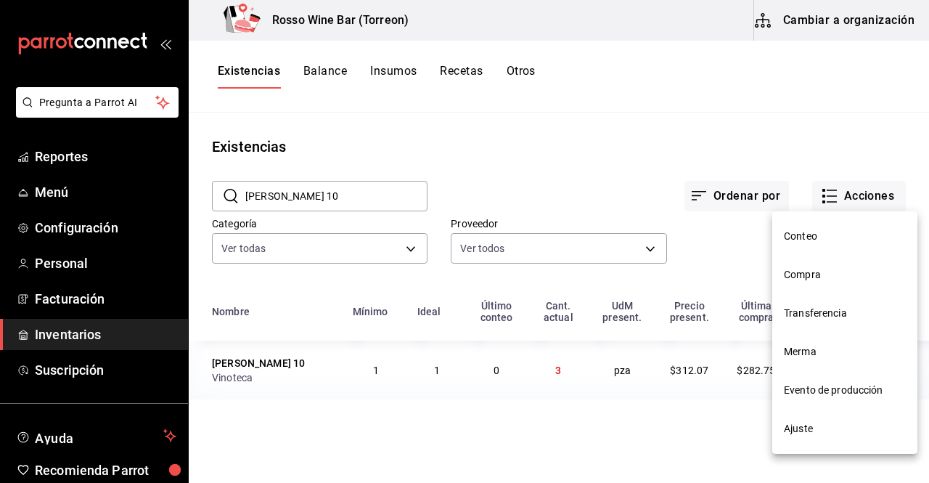
click at [767, 129] on div at bounding box center [464, 241] width 929 height 483
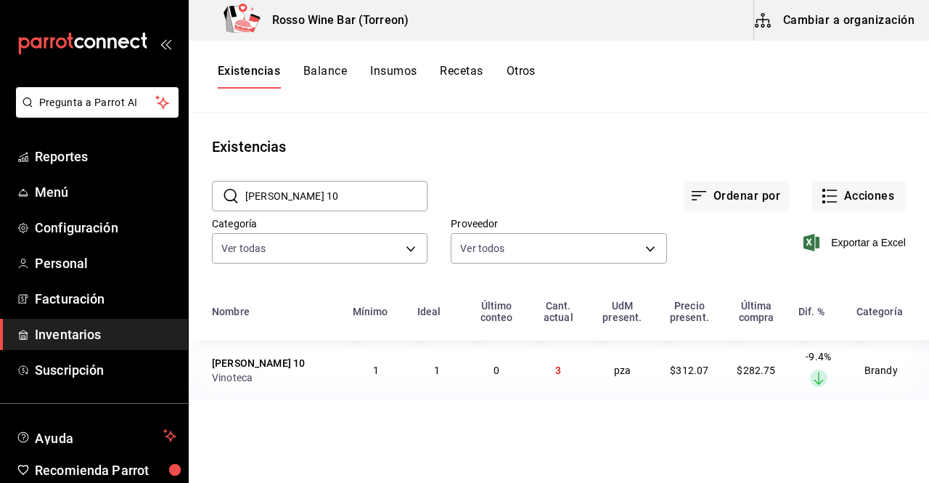
click at [529, 76] on button "Otros" at bounding box center [521, 76] width 29 height 25
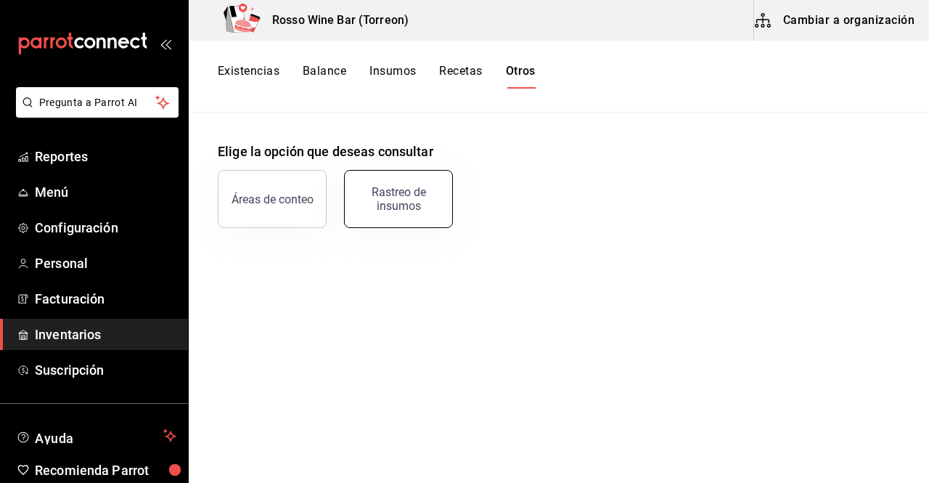
click at [381, 205] on div "Rastreo de insumos" at bounding box center [399, 199] width 90 height 28
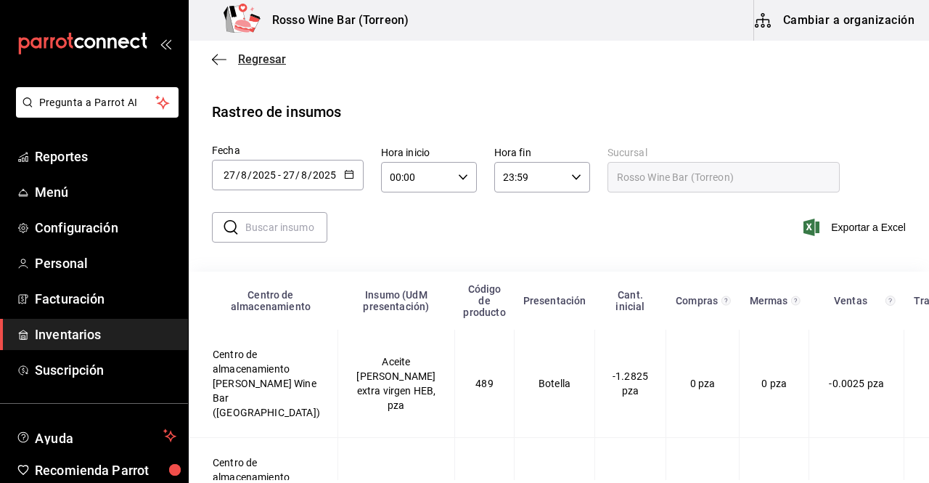
click at [241, 60] on span "Regresar" at bounding box center [262, 59] width 48 height 14
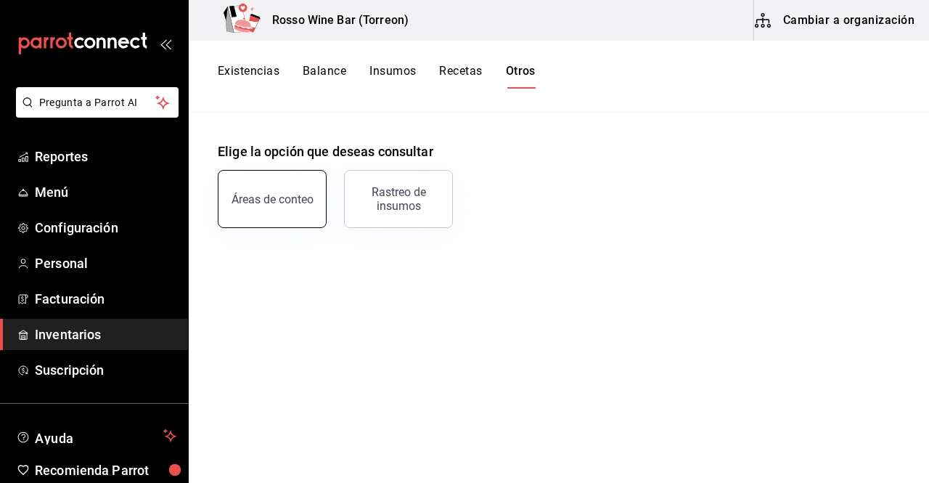
click at [286, 207] on button "Áreas de conteo" at bounding box center [272, 199] width 109 height 58
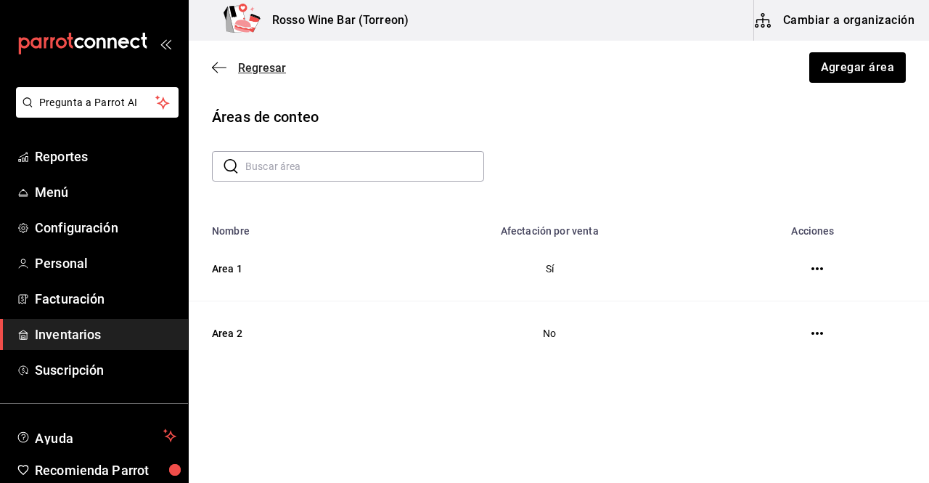
click at [260, 70] on span "Regresar" at bounding box center [262, 68] width 48 height 14
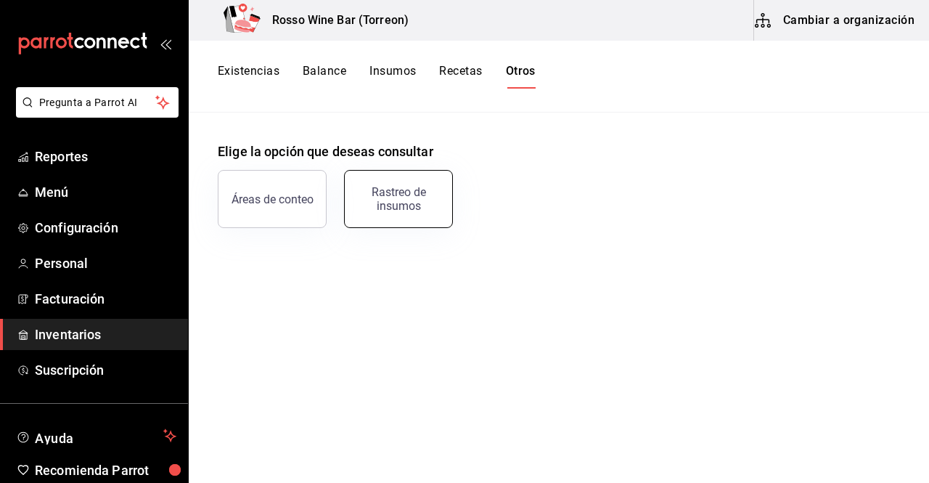
click at [428, 211] on button "Rastreo de insumos" at bounding box center [398, 199] width 109 height 58
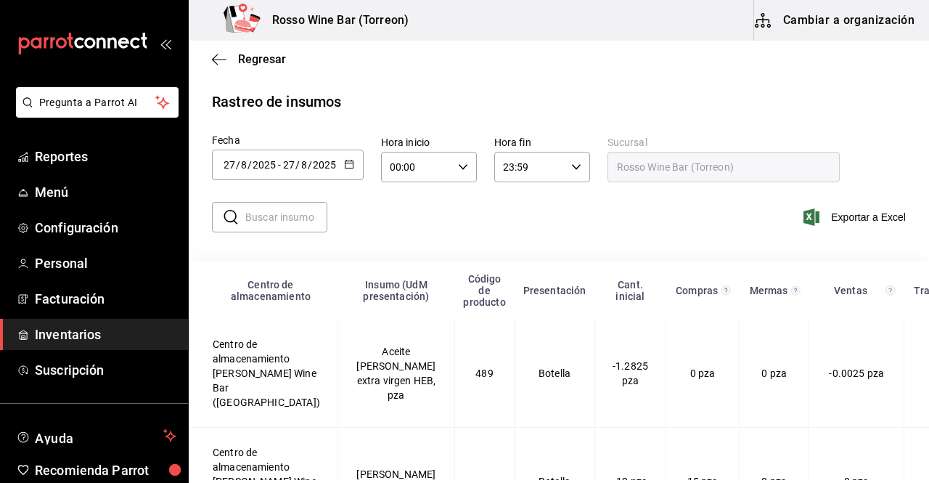
scroll to position [25, 0]
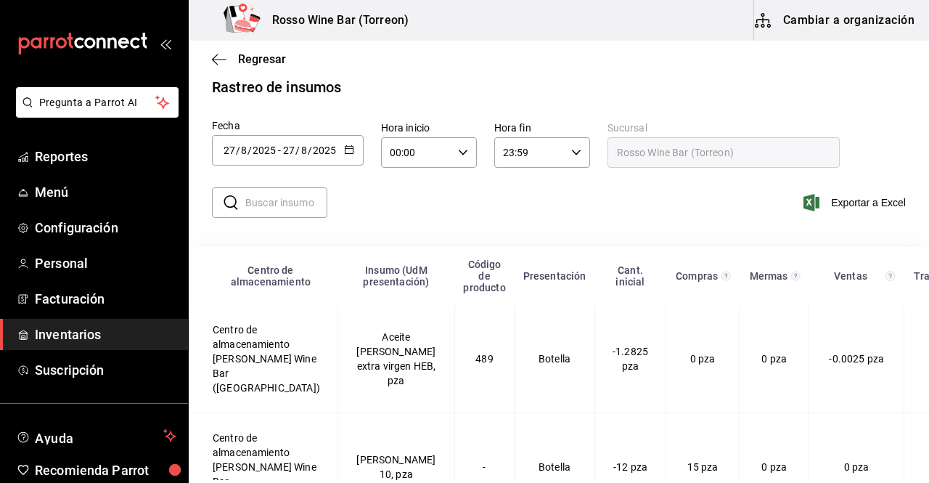
click at [307, 197] on input "text" at bounding box center [286, 202] width 82 height 29
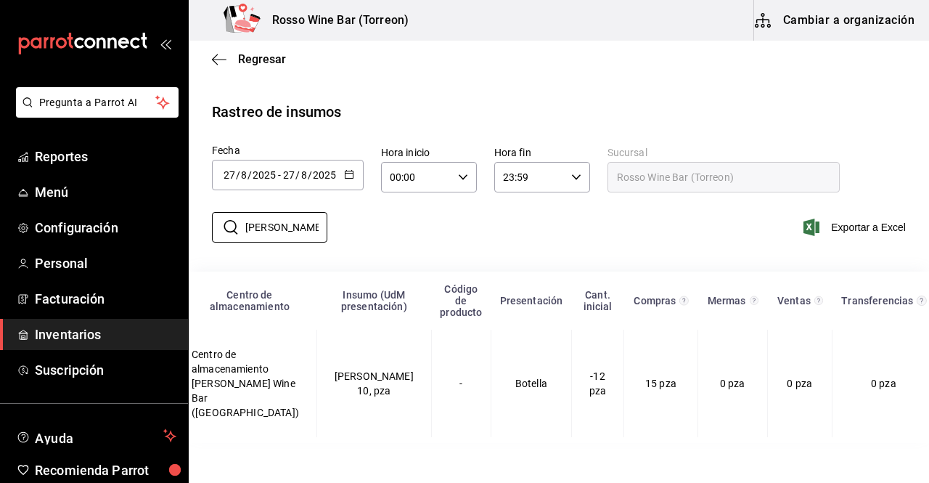
scroll to position [0, 0]
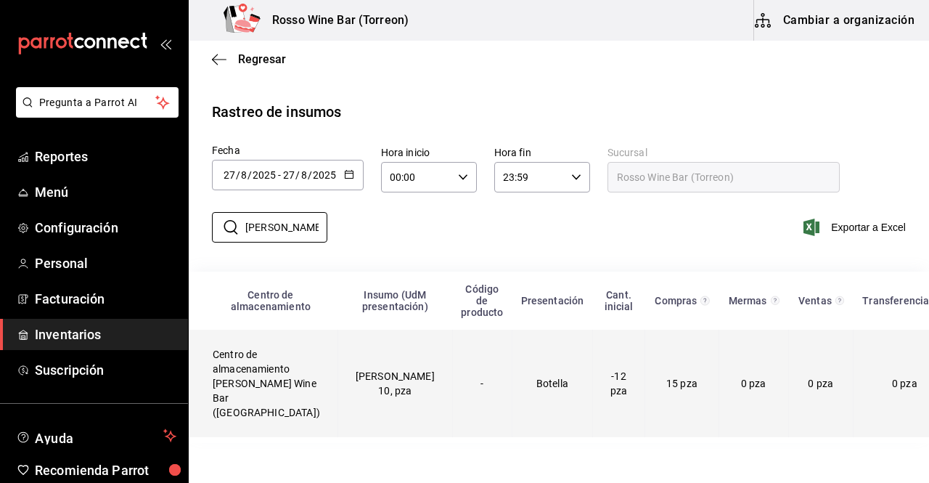
type input "[PERSON_NAME]"
click at [366, 380] on td "[PERSON_NAME] 10, pza" at bounding box center [395, 383] width 115 height 107
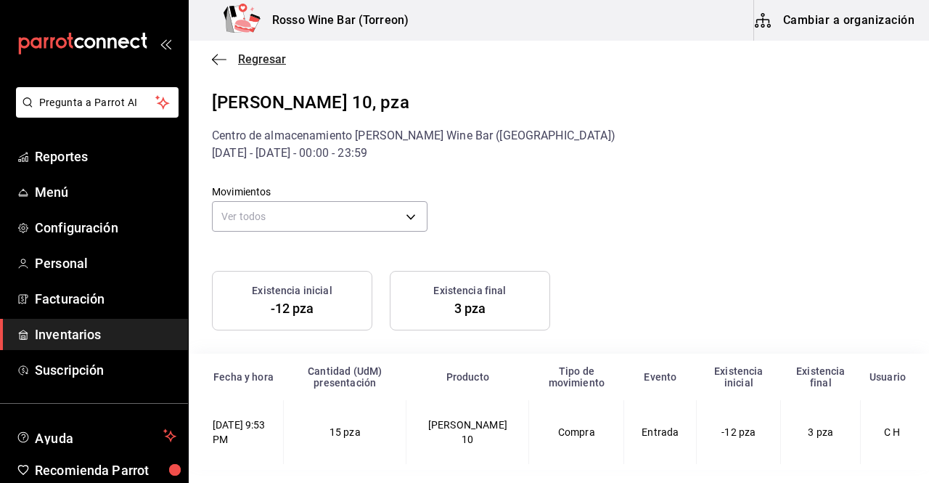
click at [247, 65] on span "Regresar" at bounding box center [262, 59] width 48 height 14
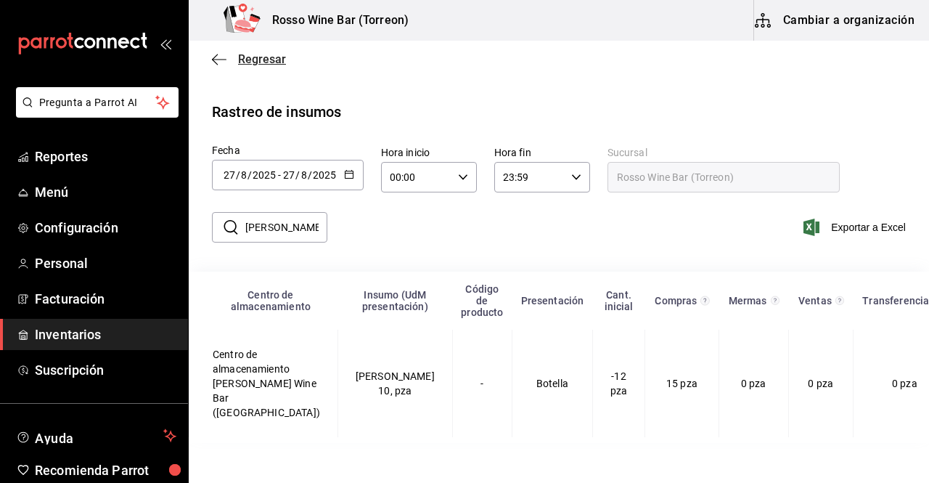
drag, startPoint x: 237, startPoint y: 68, endPoint x: 221, endPoint y: 58, distance: 17.9
click at [221, 58] on div "Regresar" at bounding box center [559, 59] width 741 height 37
click at [221, 58] on icon "button" at bounding box center [219, 59] width 15 height 13
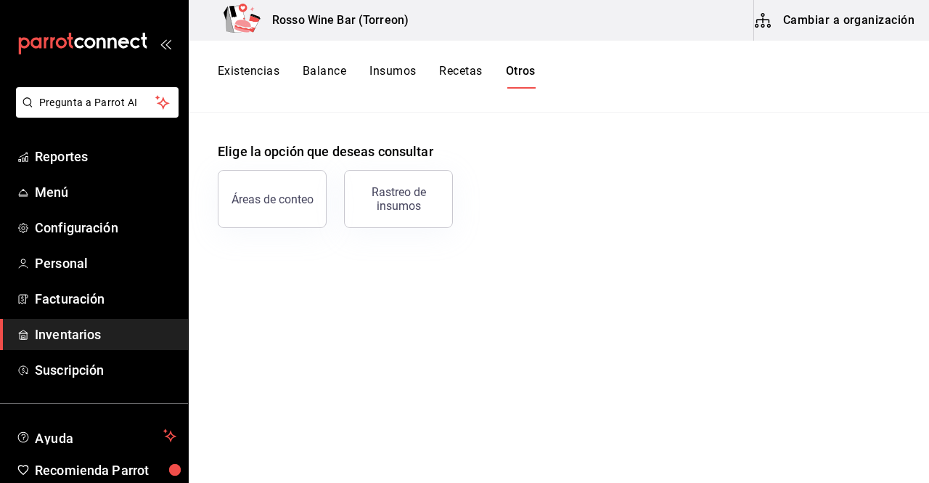
click at [254, 79] on button "Existencias" at bounding box center [249, 76] width 62 height 25
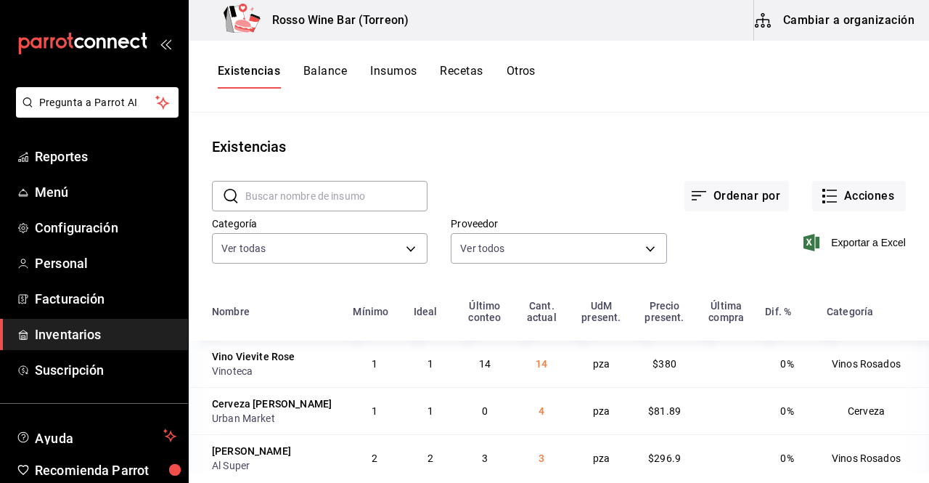
click at [351, 192] on input "text" at bounding box center [336, 196] width 182 height 29
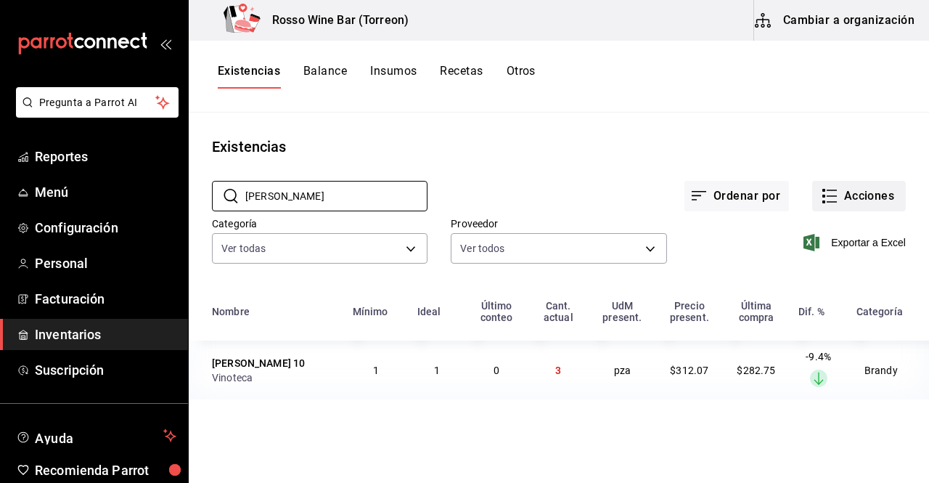
type input "[PERSON_NAME]"
click at [849, 205] on button "Acciones" at bounding box center [859, 196] width 94 height 30
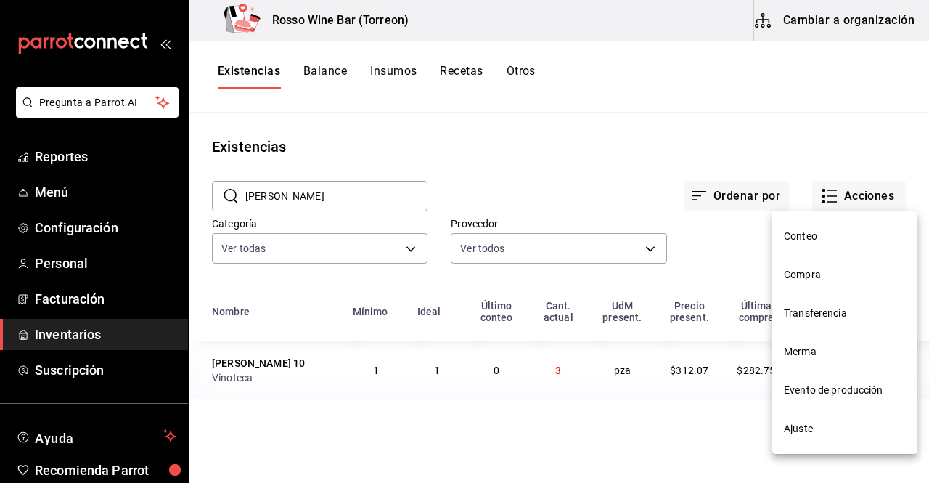
click at [812, 424] on span "Ajuste" at bounding box center [845, 428] width 122 height 15
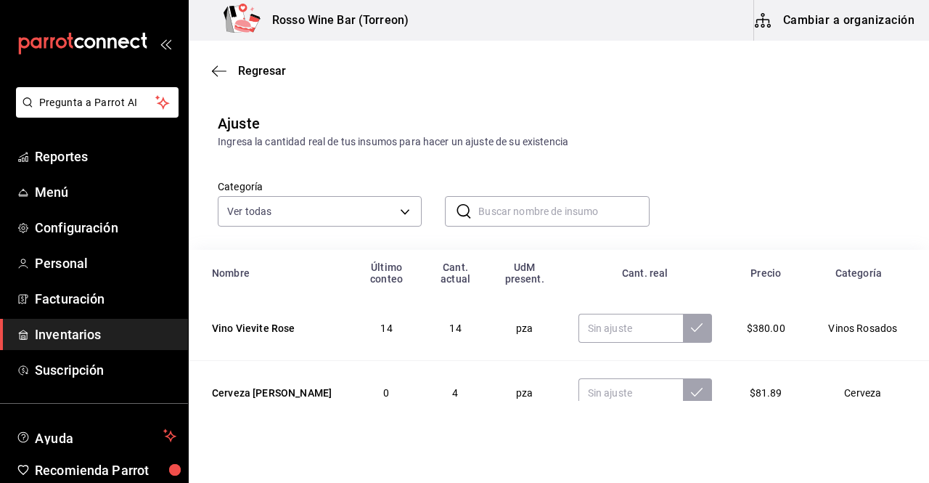
click at [504, 214] on input "text" at bounding box center [563, 211] width 171 height 29
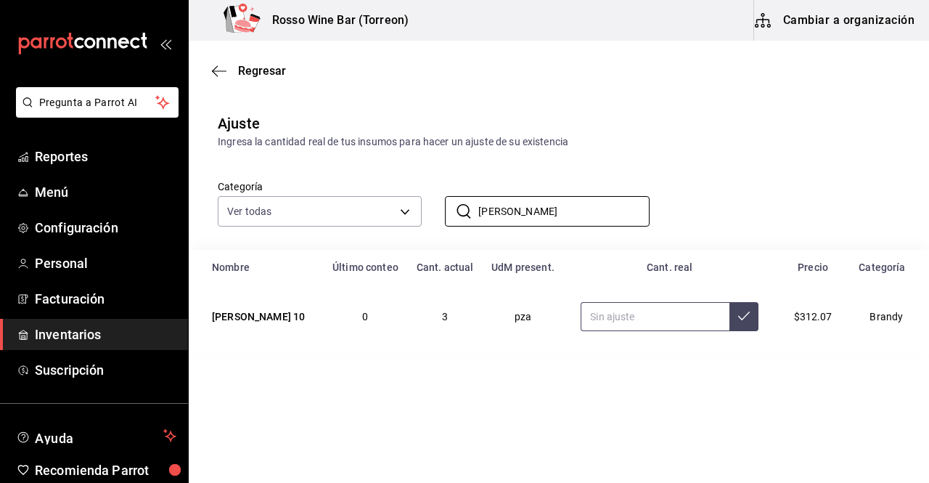
type input "[PERSON_NAME]"
click at [592, 314] on input "text" at bounding box center [655, 316] width 149 height 29
type input "18.00"
click at [741, 319] on icon at bounding box center [744, 316] width 12 height 12
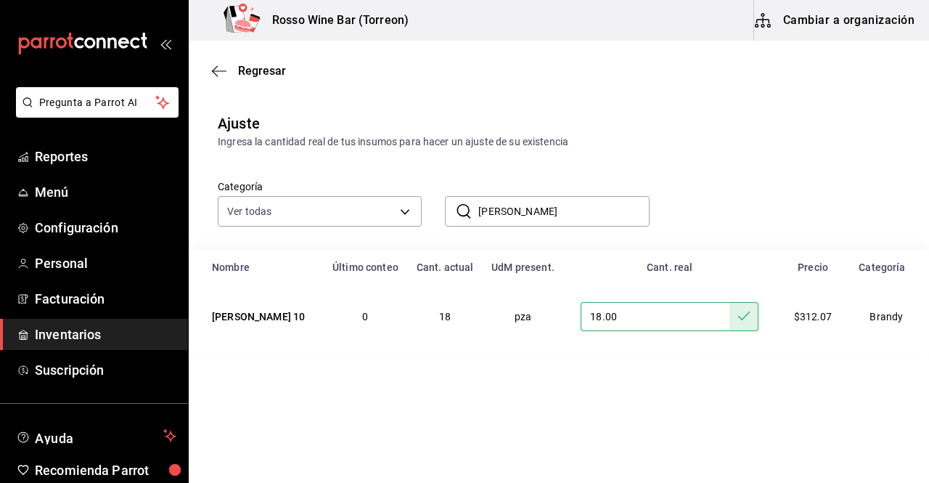
drag, startPoint x: 514, startPoint y: 213, endPoint x: 457, endPoint y: 216, distance: 56.7
click at [457, 216] on div "​ torres ​" at bounding box center [547, 211] width 204 height 30
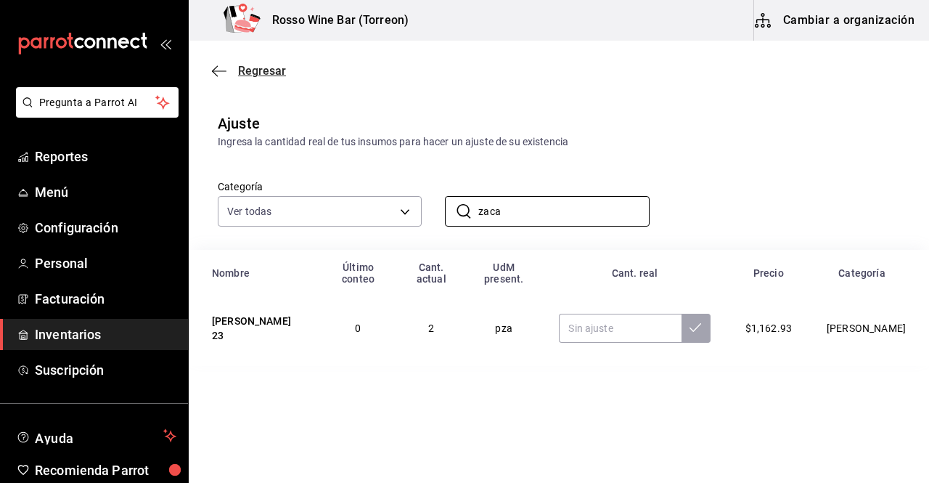
type input "zaca"
click at [223, 66] on icon "button" at bounding box center [219, 71] width 15 height 13
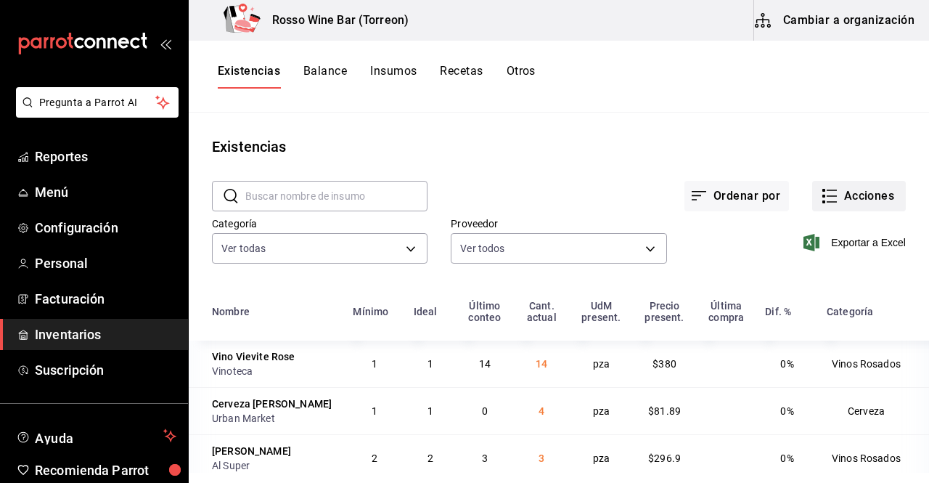
click at [847, 204] on button "Acciones" at bounding box center [859, 196] width 94 height 30
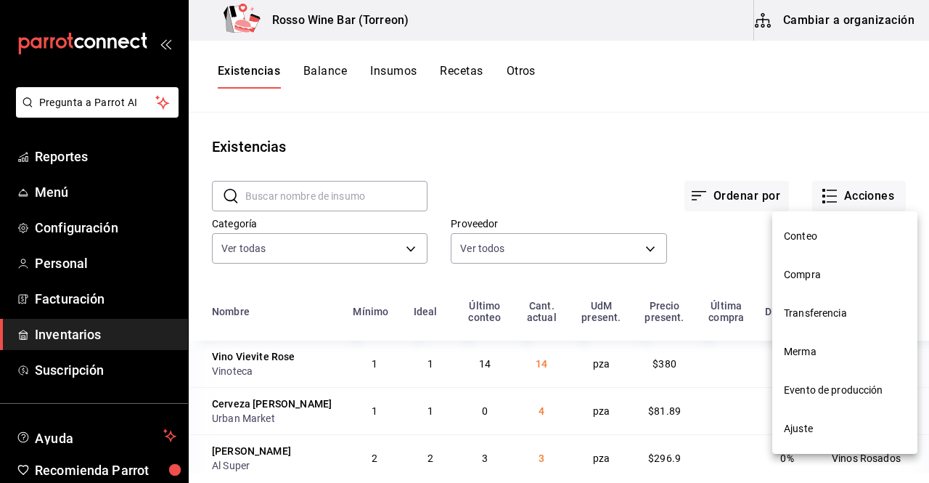
click at [817, 274] on span "Compra" at bounding box center [845, 274] width 122 height 15
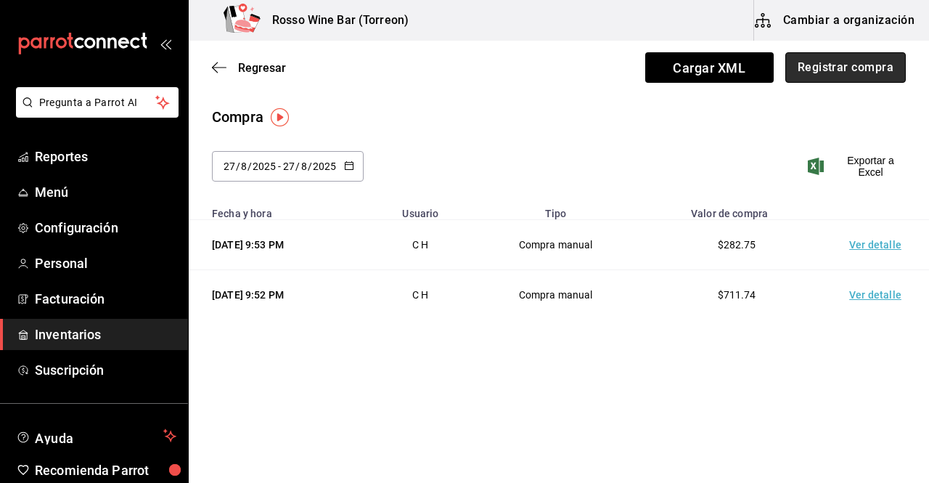
click at [825, 77] on button "Registrar compra" at bounding box center [846, 67] width 121 height 30
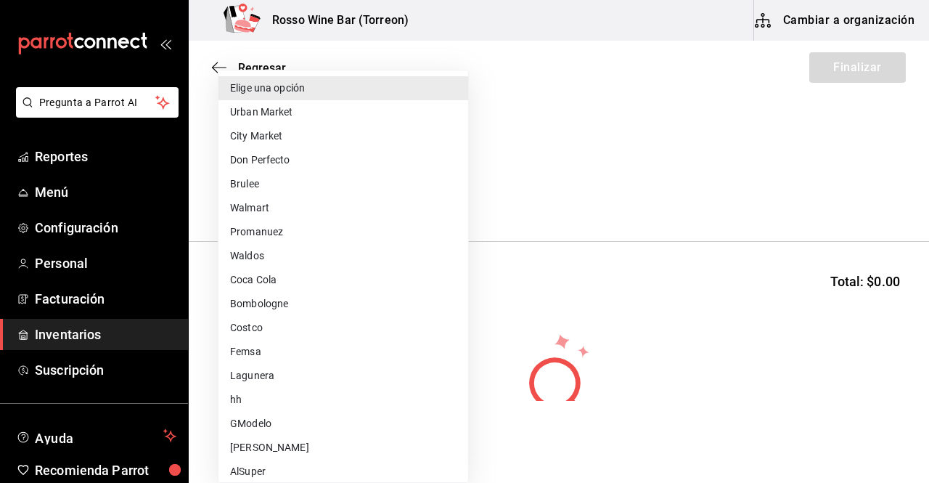
click at [429, 197] on body "Pregunta a Parrot AI Reportes Menú Configuración Personal Facturación Inventari…" at bounding box center [464, 200] width 929 height 401
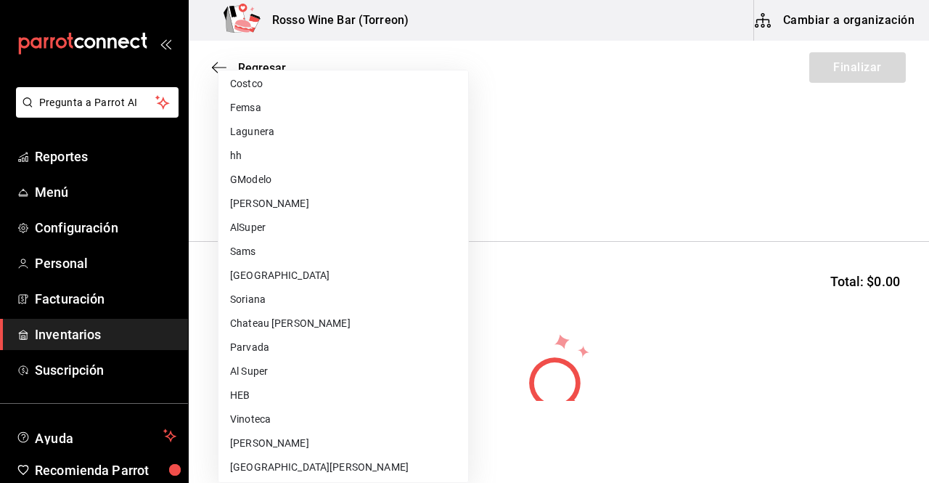
scroll to position [243, 0]
click at [368, 305] on li "Soriana" at bounding box center [344, 300] width 250 height 24
type input "4a49bfde-b823-4037-9174-3f304bf7b485"
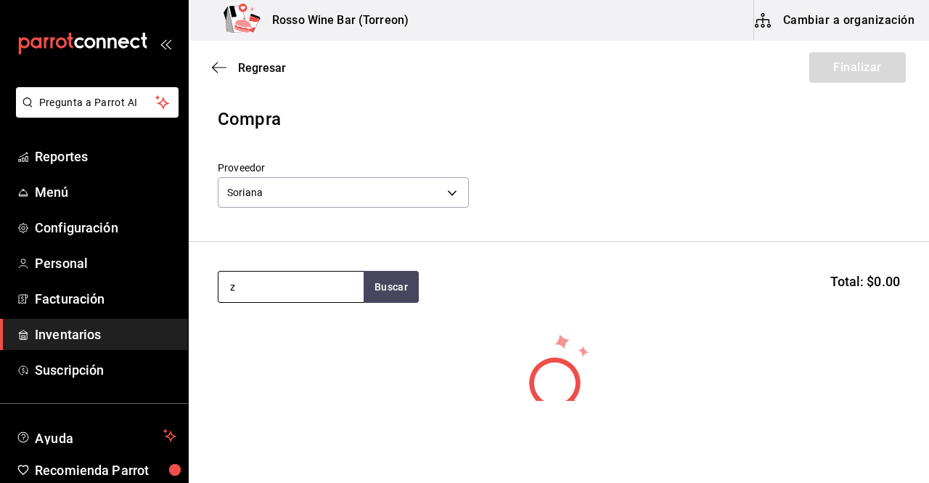
click at [271, 287] on input "z" at bounding box center [291, 287] width 145 height 30
type input "zaca"
click at [392, 291] on button "Buscar" at bounding box center [391, 287] width 55 height 32
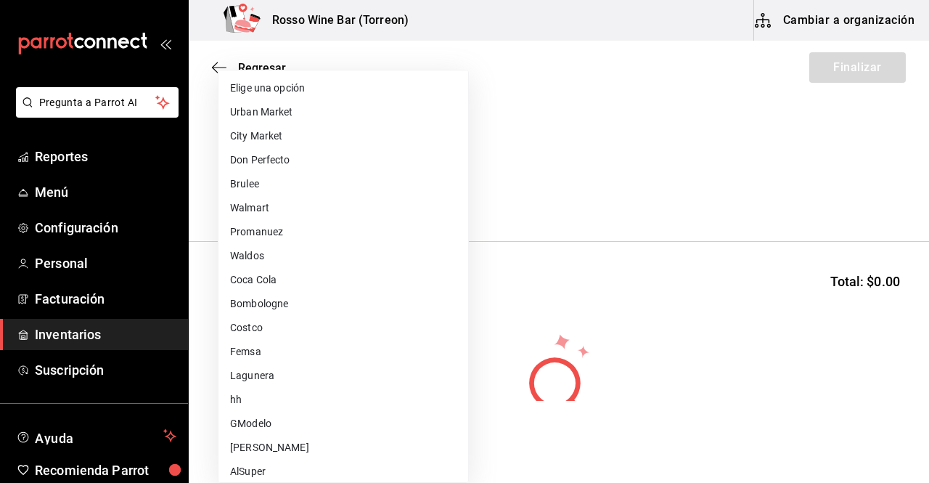
scroll to position [267, 0]
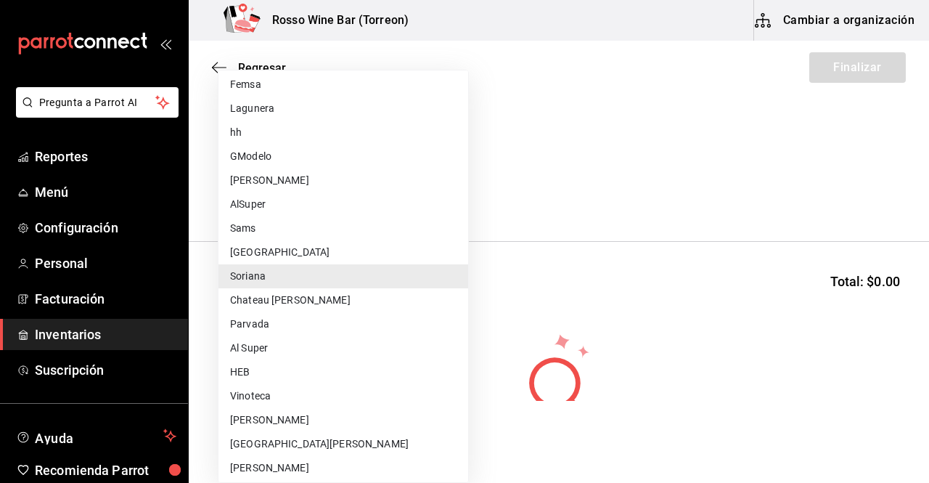
click at [412, 197] on body "Pregunta a Parrot AI Reportes Menú Configuración Personal Facturación Inventari…" at bounding box center [464, 200] width 929 height 401
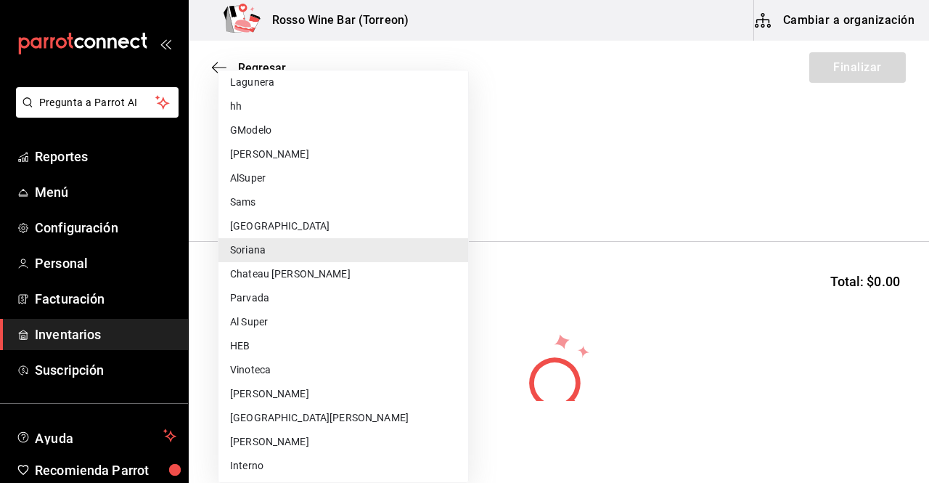
scroll to position [295, 0]
click at [365, 366] on li "Vinoteca" at bounding box center [344, 368] width 250 height 24
type input "dfc4d278-e652-47c6-9e77-a94b2ced731c"
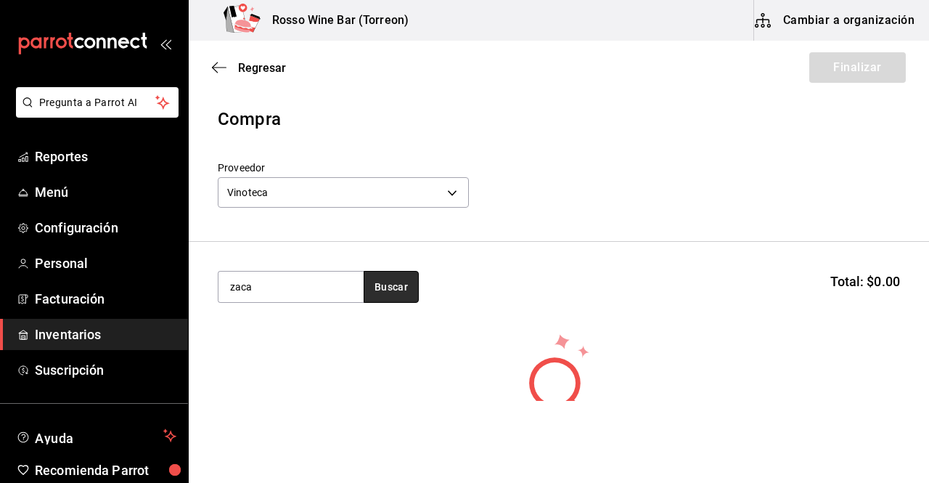
click at [388, 291] on button "Buscar" at bounding box center [391, 287] width 55 height 32
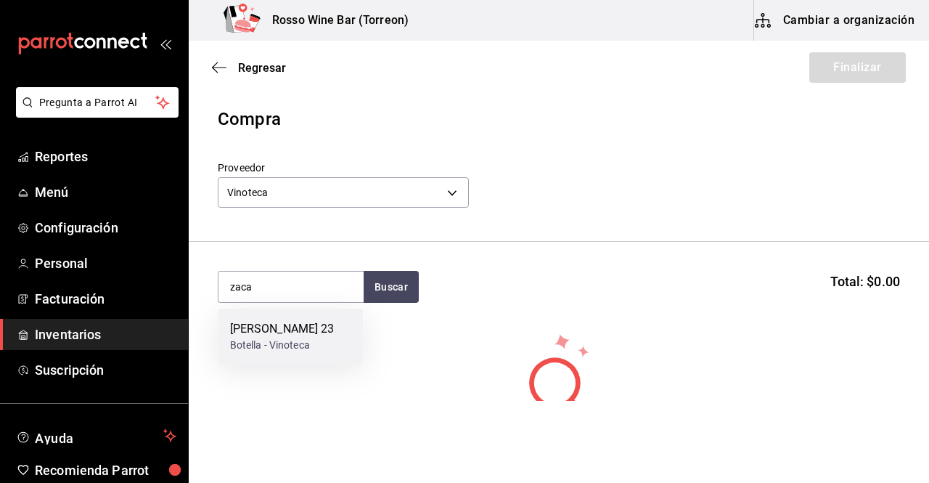
click at [322, 340] on div "Ron Zacapa 23 Botella - Vinoteca" at bounding box center [291, 337] width 145 height 56
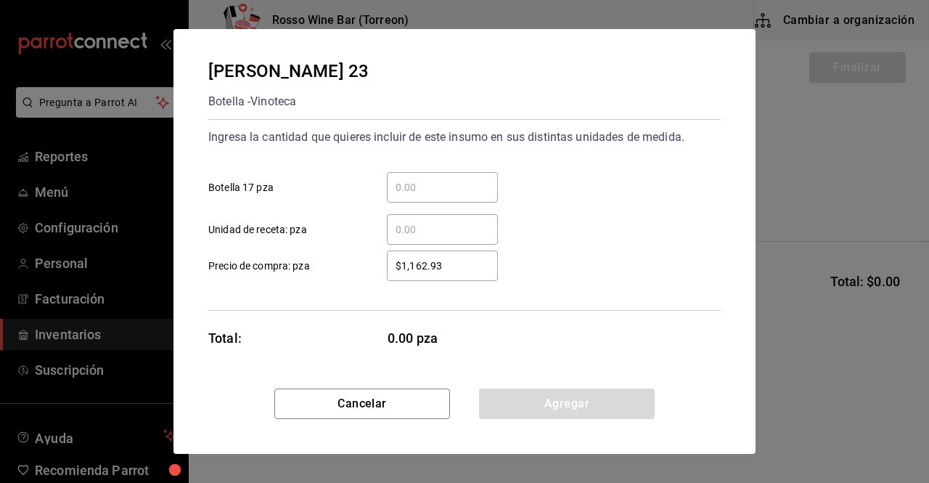
click at [449, 179] on input "​ Botella 17 pza" at bounding box center [442, 187] width 111 height 17
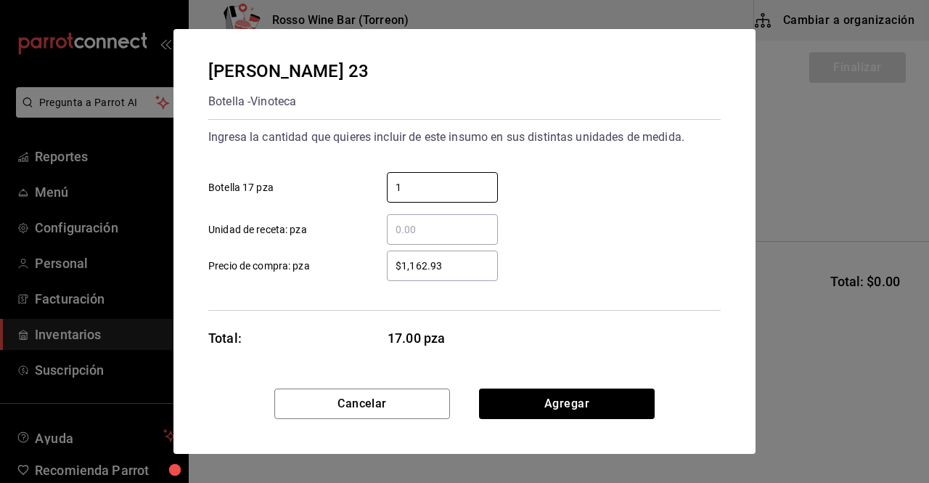
type input "1"
drag, startPoint x: 469, startPoint y: 263, endPoint x: 358, endPoint y: 261, distance: 111.1
click at [358, 261] on label "$1,162.93 ​ Precio de compra: pza" at bounding box center [353, 265] width 290 height 30
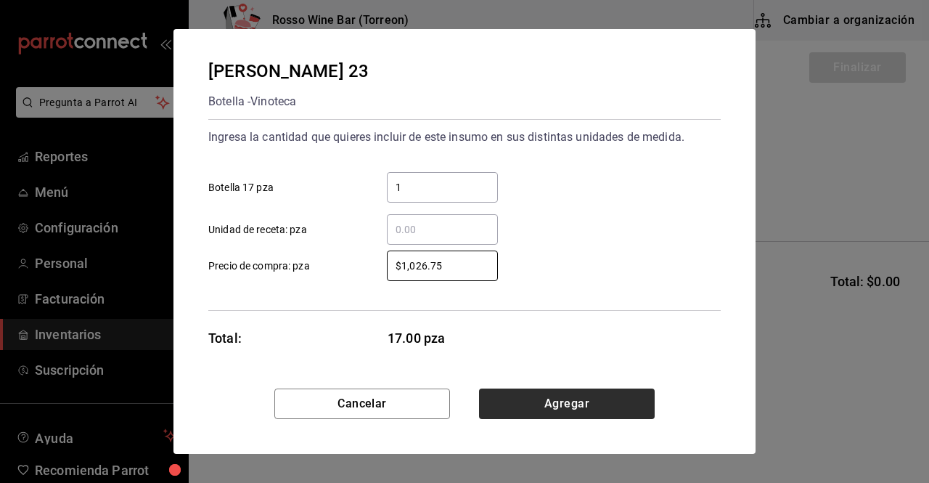
type input "$1,026.75"
click at [560, 400] on button "Agregar" at bounding box center [567, 403] width 176 height 30
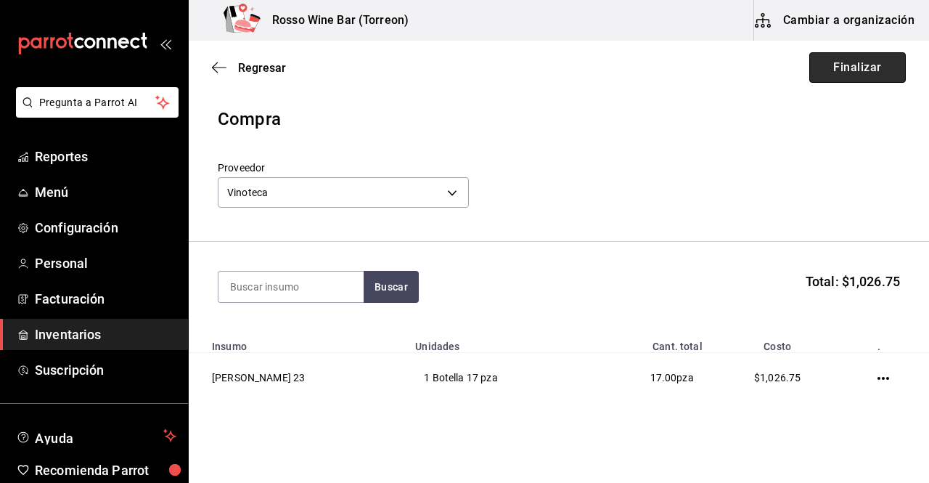
click at [838, 73] on button "Finalizar" at bounding box center [857, 67] width 97 height 30
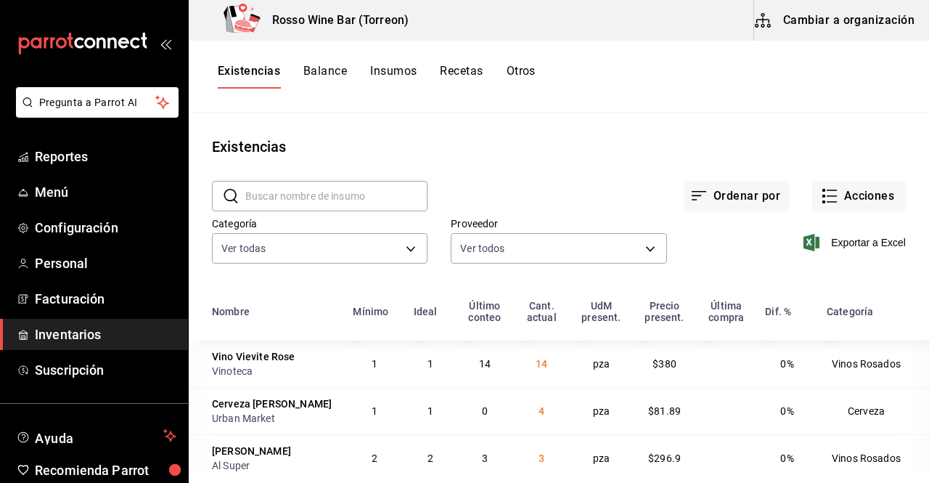
click at [380, 198] on input "text" at bounding box center [336, 196] width 182 height 29
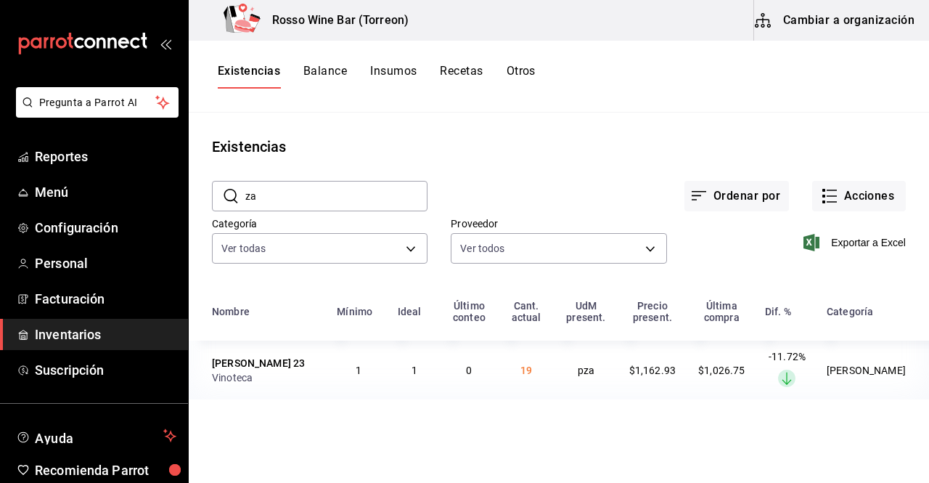
type input "z"
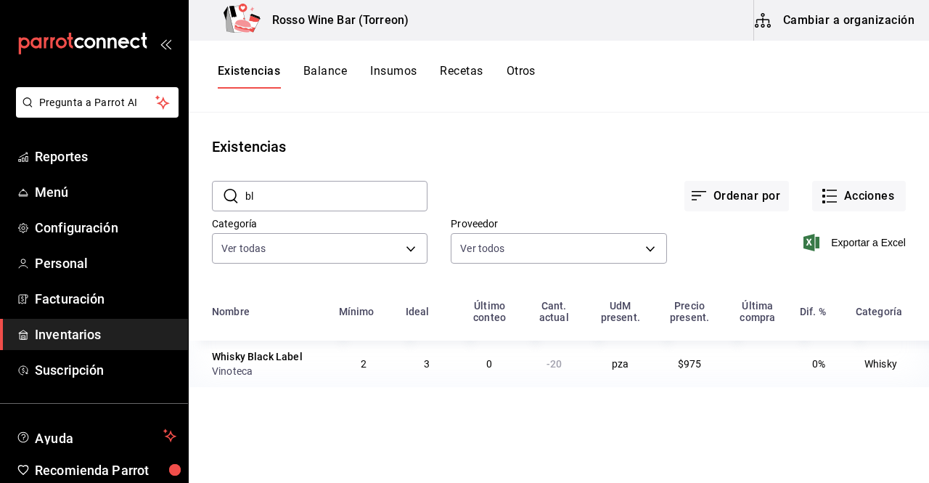
type input "b"
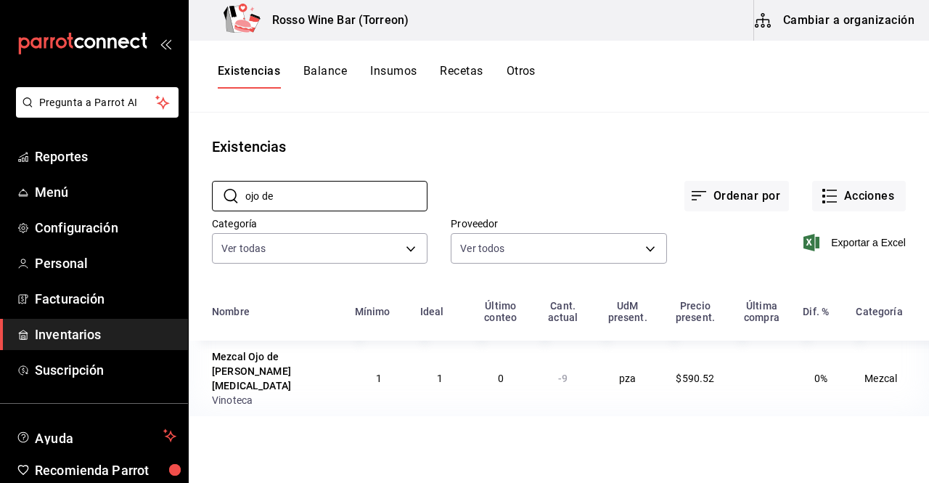
type input "ojo de"
click at [829, 195] on icon "button" at bounding box center [829, 195] width 17 height 17
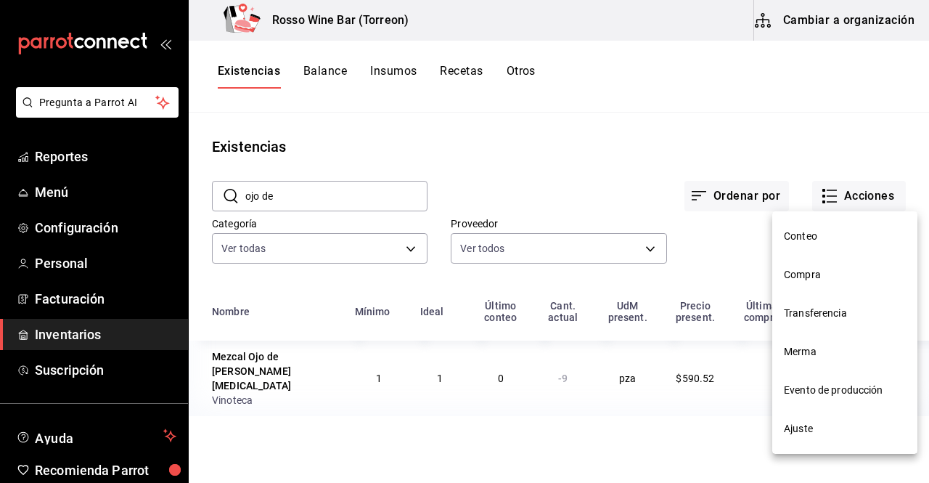
click at [796, 420] on li "Ajuste" at bounding box center [844, 428] width 145 height 38
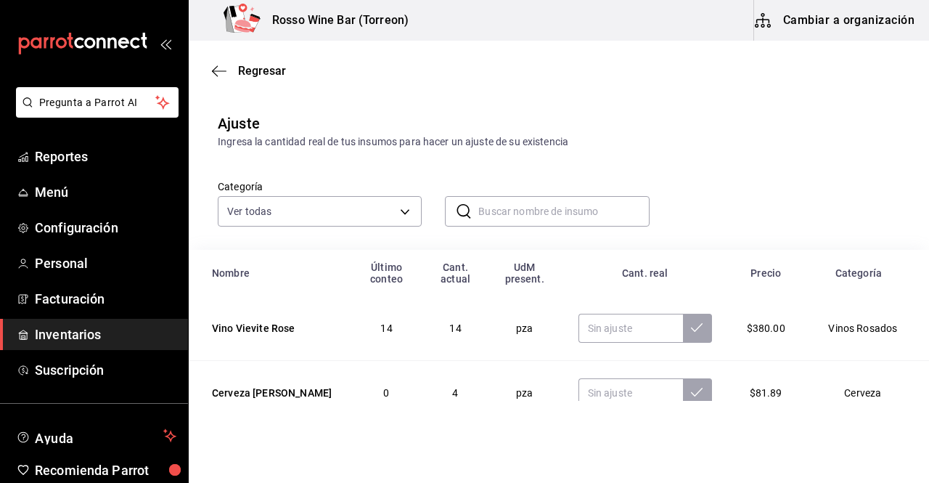
click at [493, 208] on input "text" at bounding box center [563, 211] width 171 height 29
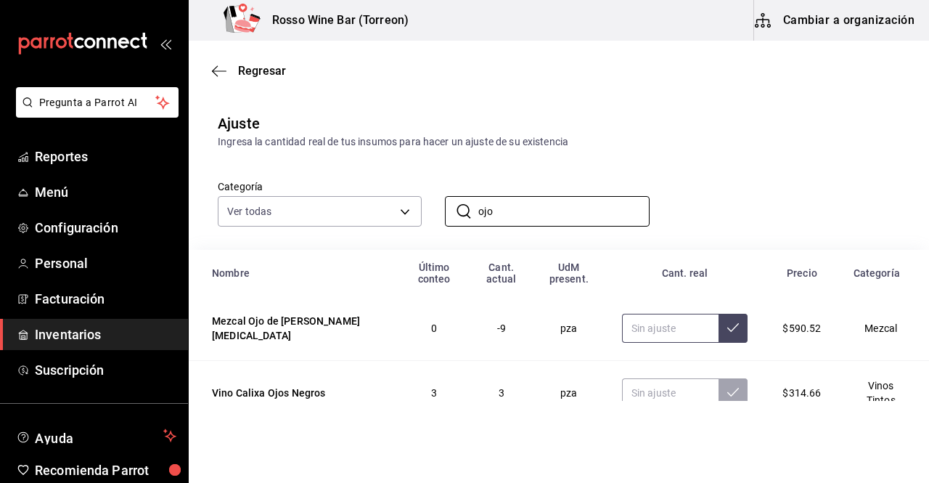
type input "ojo"
click at [663, 332] on input "text" at bounding box center [670, 328] width 97 height 29
type input "8.00"
click at [727, 330] on icon at bounding box center [733, 328] width 12 height 12
click at [266, 77] on span "Regresar" at bounding box center [262, 71] width 48 height 14
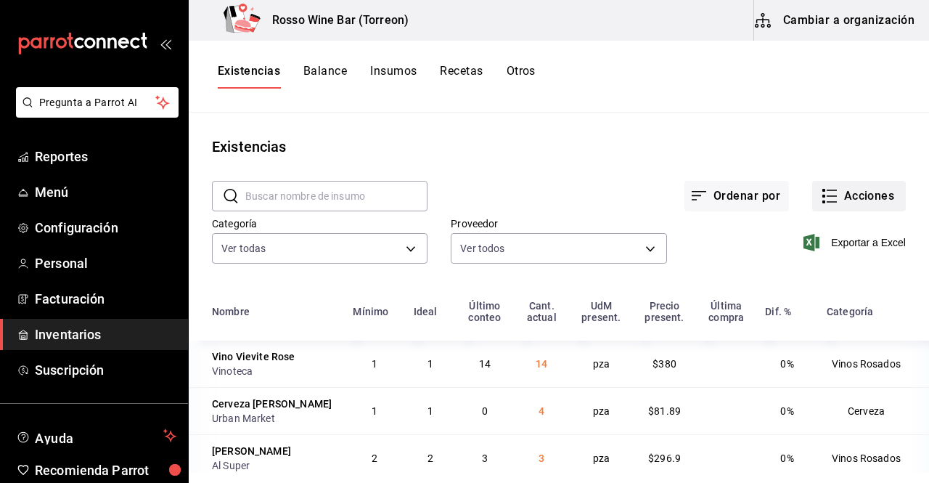
click at [827, 196] on icon "button" at bounding box center [832, 196] width 10 height 0
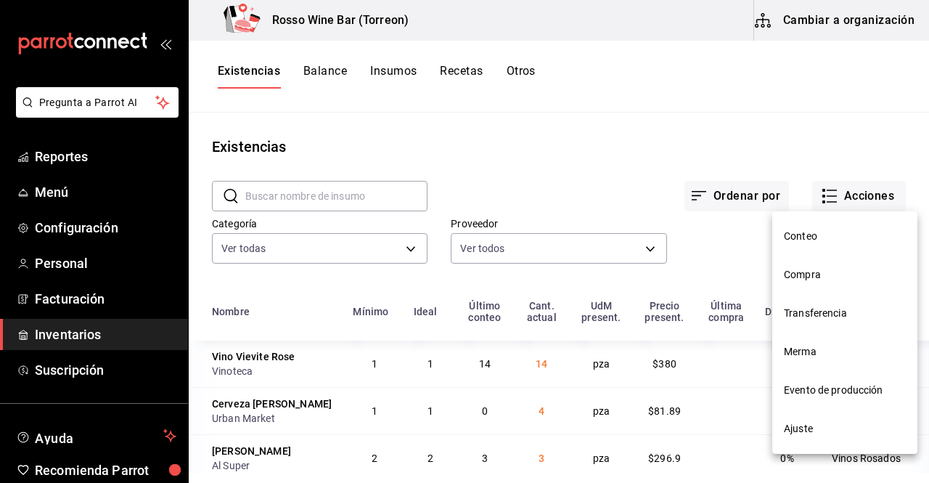
click at [828, 277] on span "Compra" at bounding box center [845, 274] width 122 height 15
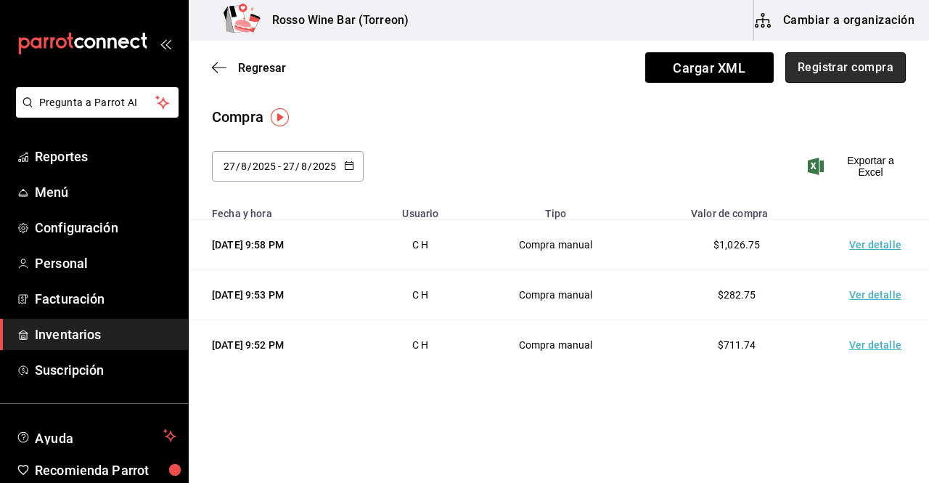
click at [814, 66] on button "Registrar compra" at bounding box center [846, 67] width 121 height 30
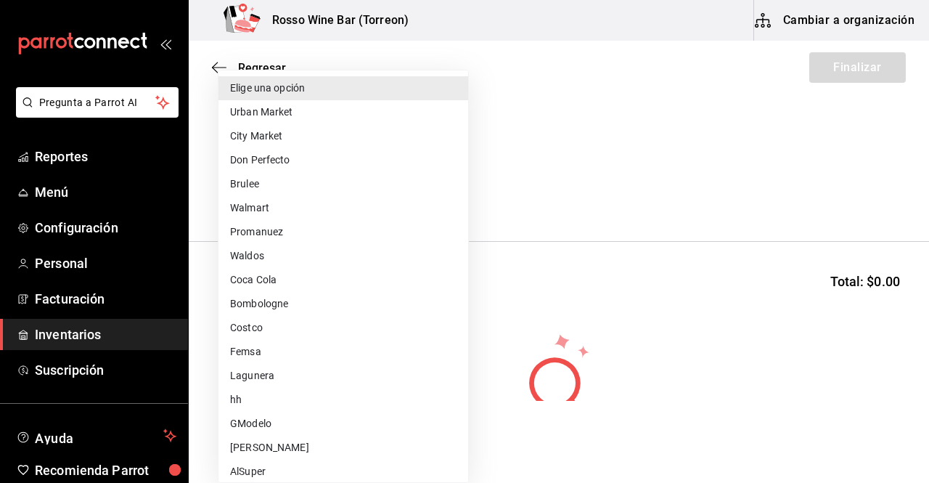
click at [439, 197] on body "Pregunta a Parrot AI Reportes Menú Configuración Personal Facturación Inventari…" at bounding box center [464, 200] width 929 height 401
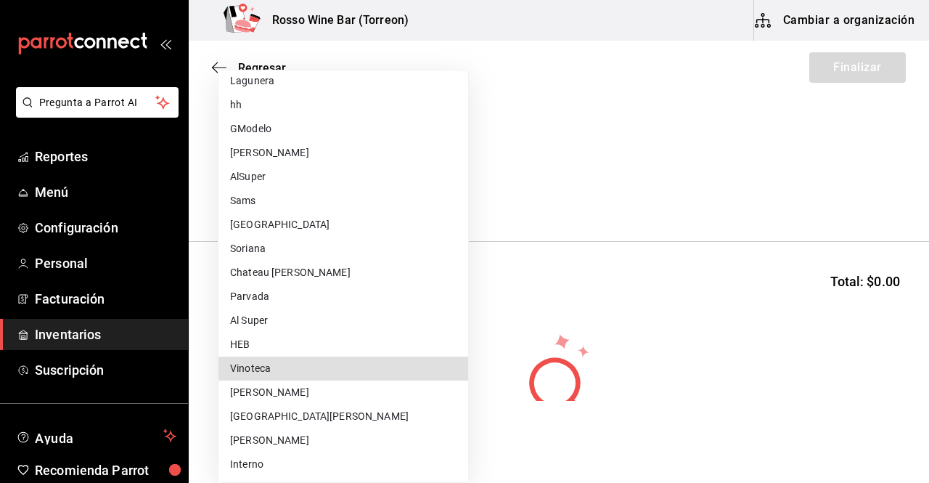
click at [274, 365] on li "Vinoteca" at bounding box center [344, 368] width 250 height 24
type input "dfc4d278-e652-47c6-9e77-a94b2ced731c"
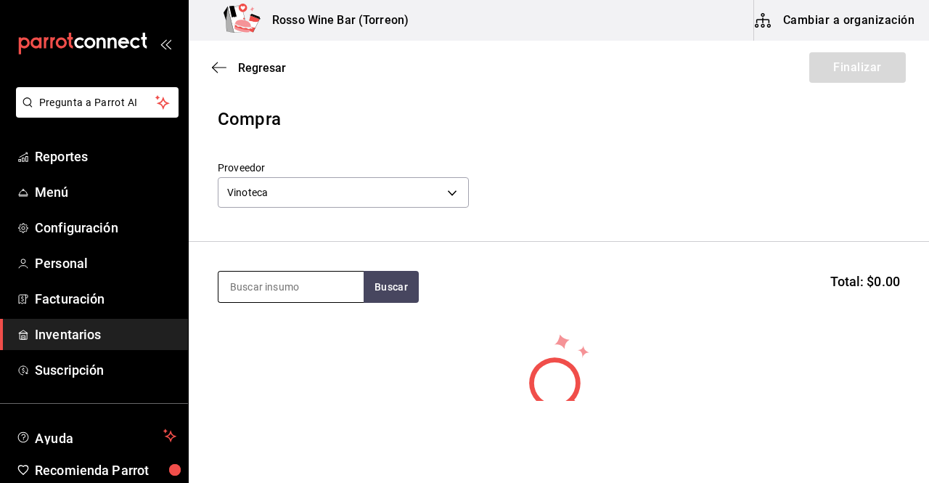
click at [294, 290] on input at bounding box center [291, 287] width 145 height 30
type input "ojo"
click at [395, 296] on button "Buscar" at bounding box center [391, 287] width 55 height 32
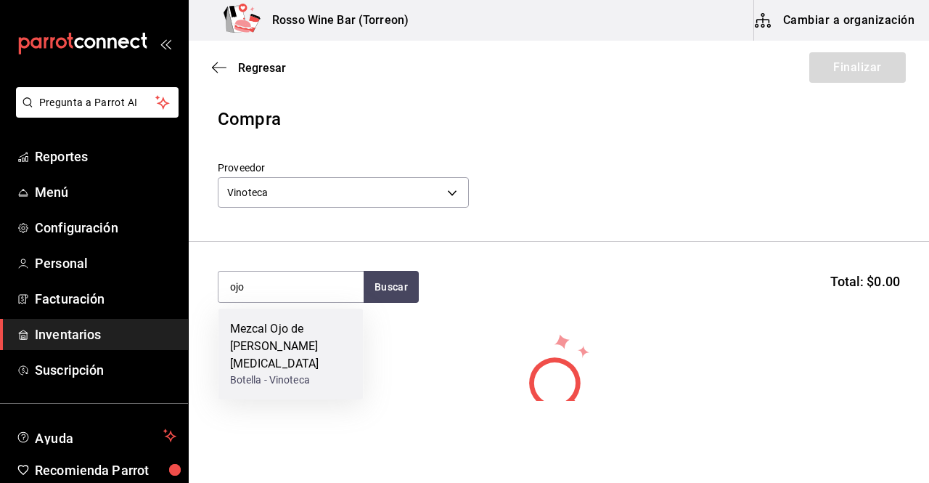
click at [317, 343] on div "Mezcal Ojo de [PERSON_NAME]" at bounding box center [291, 346] width 122 height 52
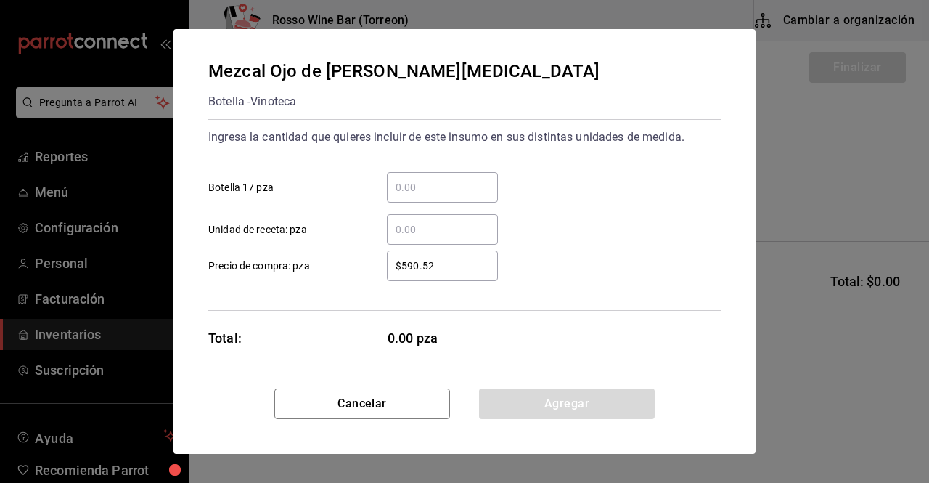
click at [428, 188] on input "​ Botella 17 pza" at bounding box center [442, 187] width 111 height 17
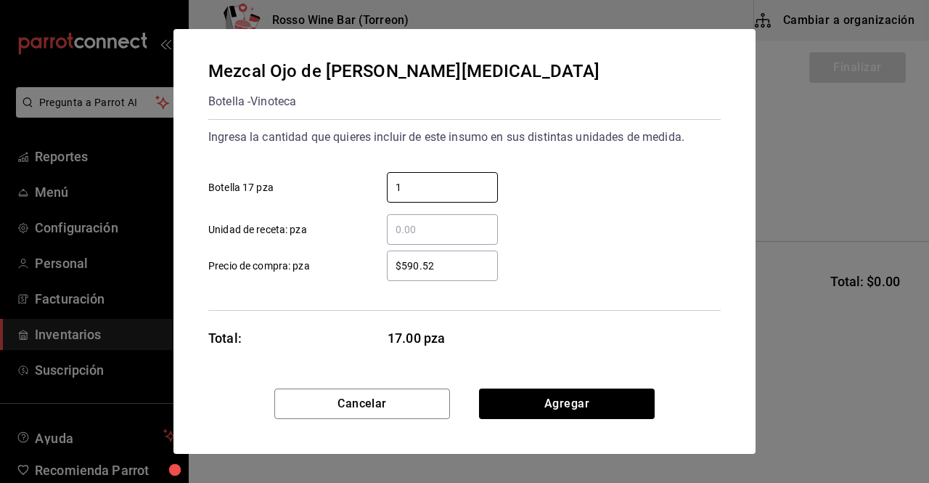
type input "1"
drag, startPoint x: 459, startPoint y: 267, endPoint x: 365, endPoint y: 260, distance: 93.9
click at [365, 260] on div "$590.52 ​" at bounding box center [431, 265] width 134 height 30
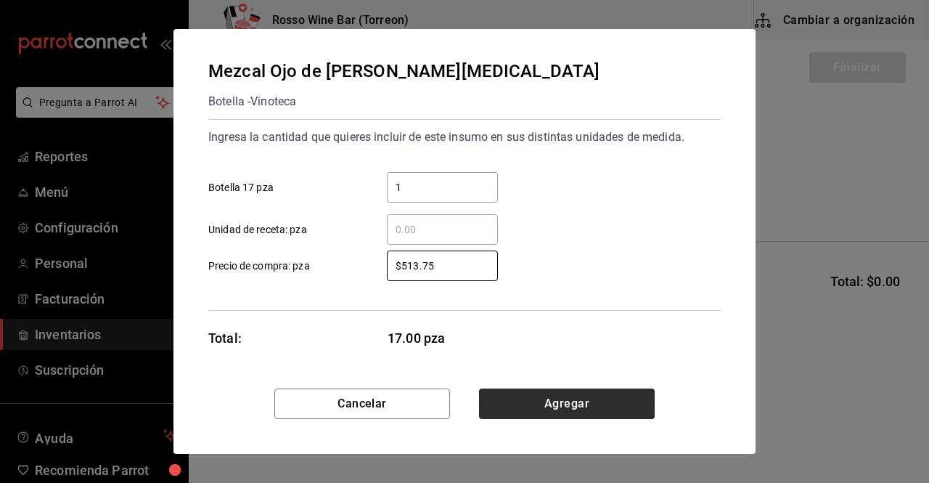
type input "$513.75"
click at [599, 412] on button "Agregar" at bounding box center [567, 403] width 176 height 30
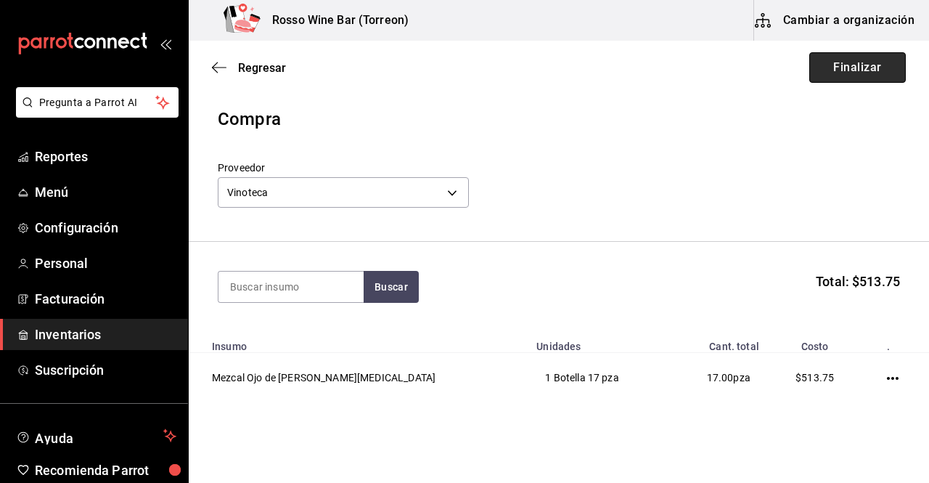
click at [847, 73] on button "Finalizar" at bounding box center [857, 67] width 97 height 30
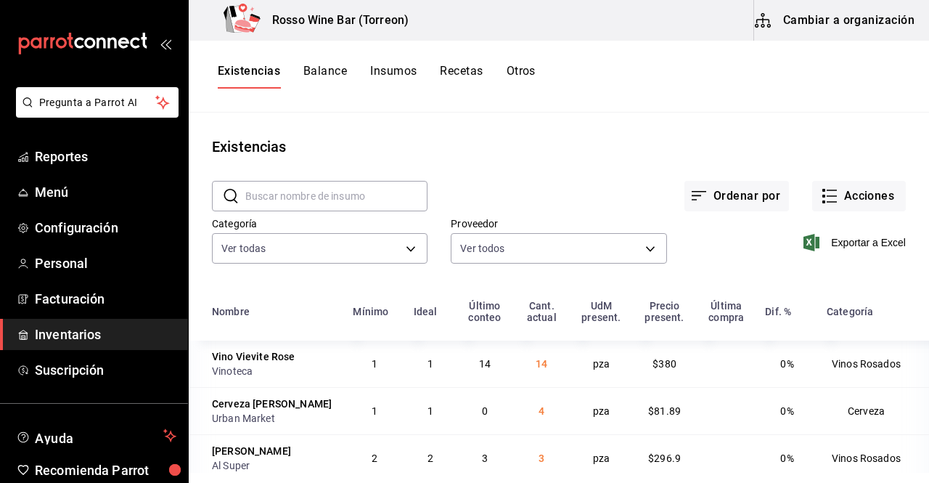
click at [390, 189] on input "text" at bounding box center [336, 196] width 182 height 29
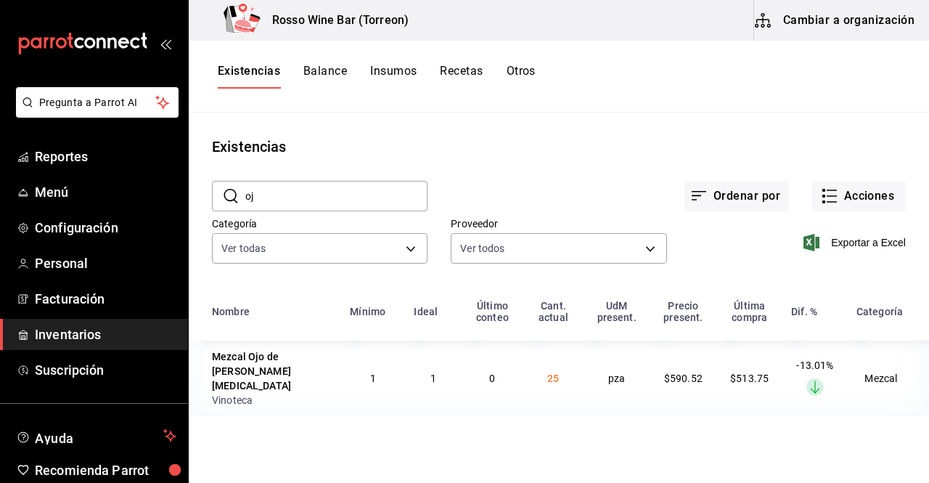
type input "o"
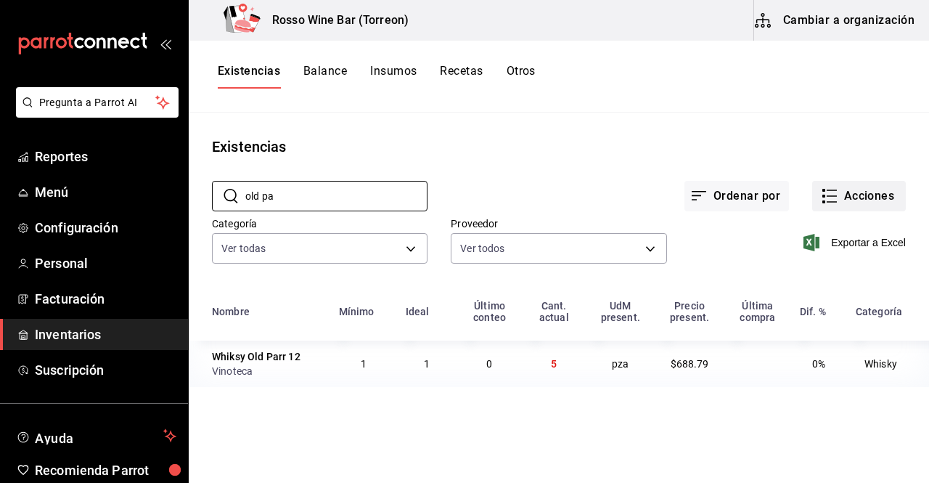
type input "old pa"
click at [832, 197] on icon "button" at bounding box center [829, 195] width 17 height 17
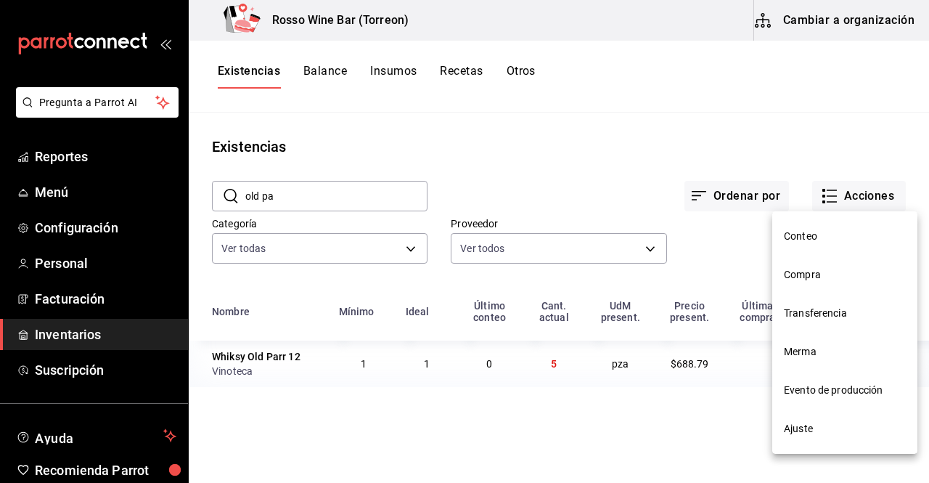
click at [858, 277] on span "Compra" at bounding box center [845, 274] width 122 height 15
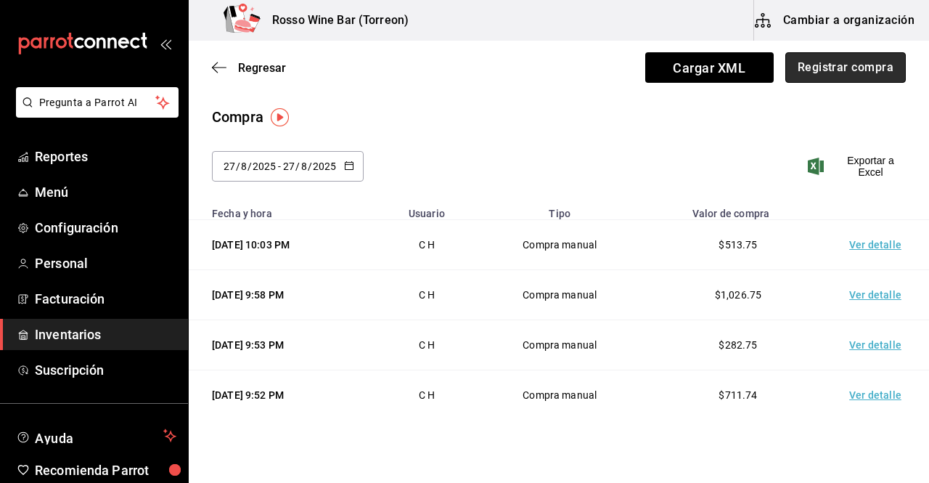
click at [814, 63] on button "Registrar compra" at bounding box center [846, 67] width 121 height 30
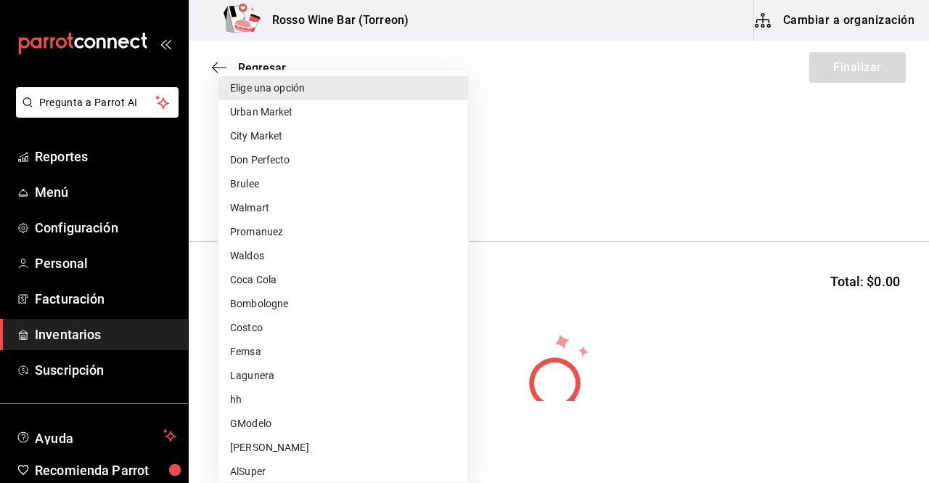
click at [423, 194] on body "Pregunta a Parrot AI Reportes Menú Configuración Personal Facturación Inventari…" at bounding box center [464, 200] width 929 height 401
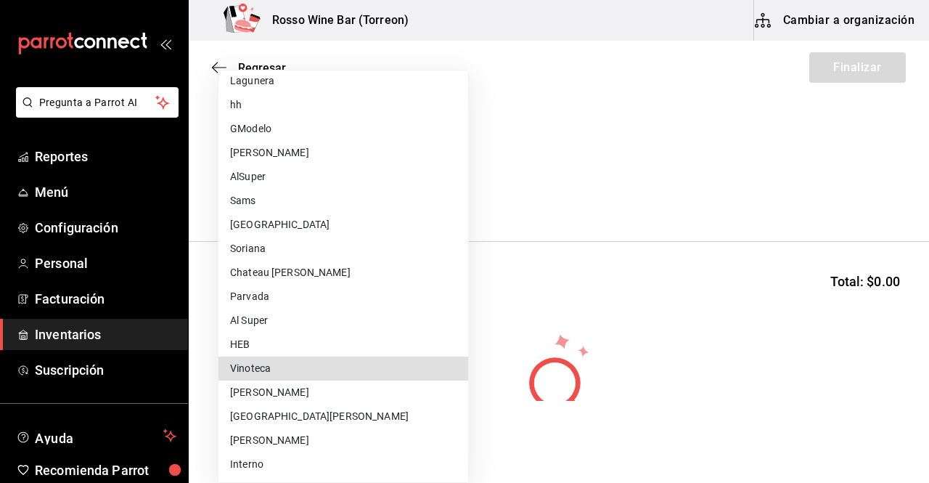
click at [261, 364] on li "Vinoteca" at bounding box center [344, 368] width 250 height 24
type input "dfc4d278-e652-47c6-9e77-a94b2ced731c"
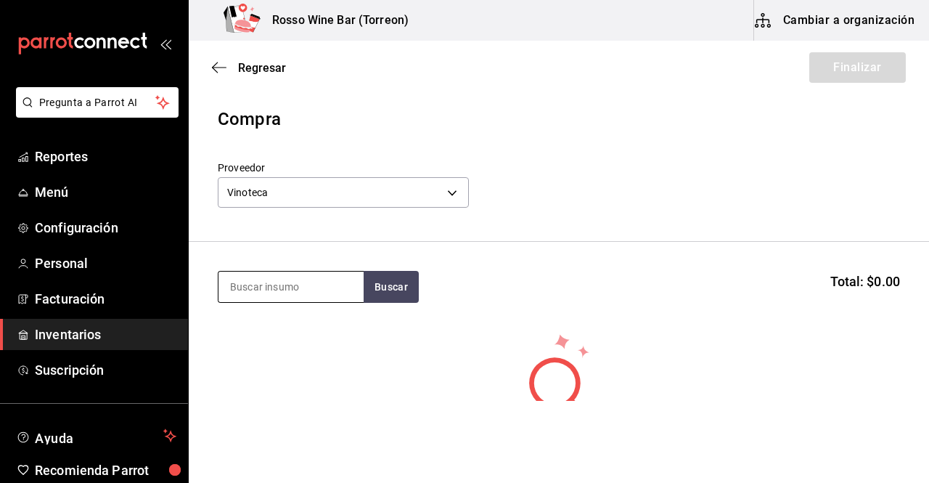
click at [284, 290] on input at bounding box center [291, 287] width 145 height 30
type input "old pa"
click at [404, 293] on button "Buscar" at bounding box center [391, 287] width 55 height 32
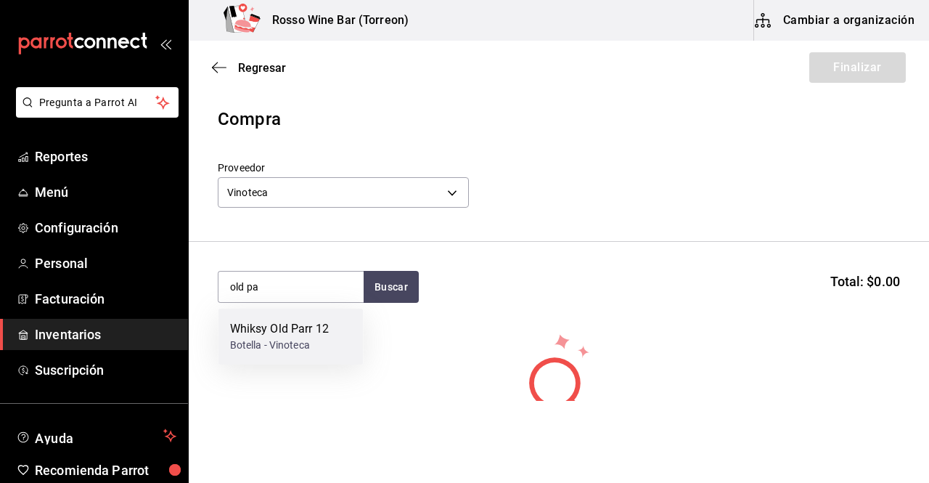
click at [327, 334] on div "Whiksy Old Parr 12" at bounding box center [279, 328] width 99 height 17
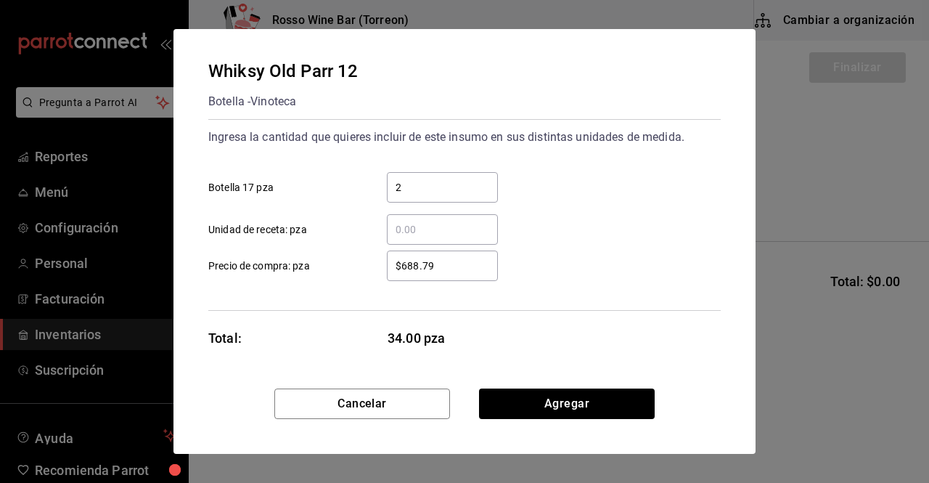
click at [413, 187] on input "2" at bounding box center [442, 187] width 111 height 17
type input "2"
drag, startPoint x: 439, startPoint y: 269, endPoint x: 356, endPoint y: 262, distance: 83.0
click at [356, 262] on label "$688.79 ​ Precio de compra: pza" at bounding box center [353, 265] width 290 height 30
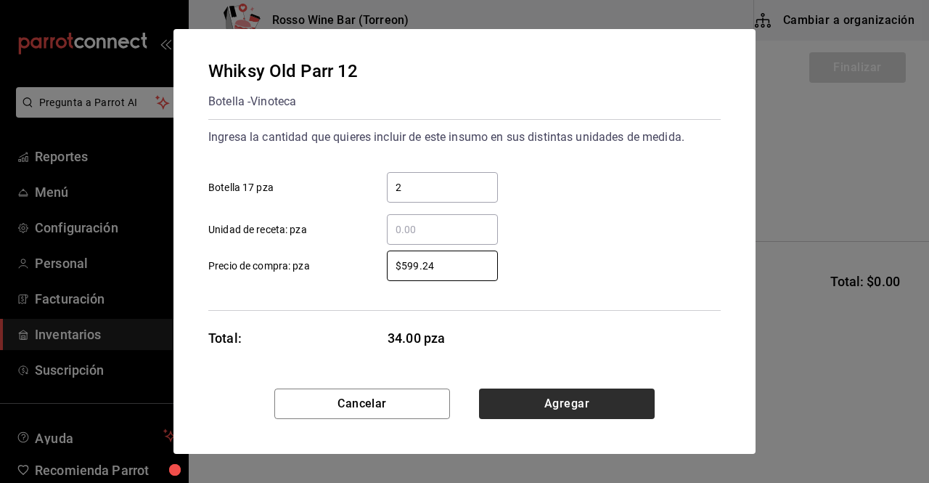
type input "$599.24"
click at [523, 396] on button "Agregar" at bounding box center [567, 403] width 176 height 30
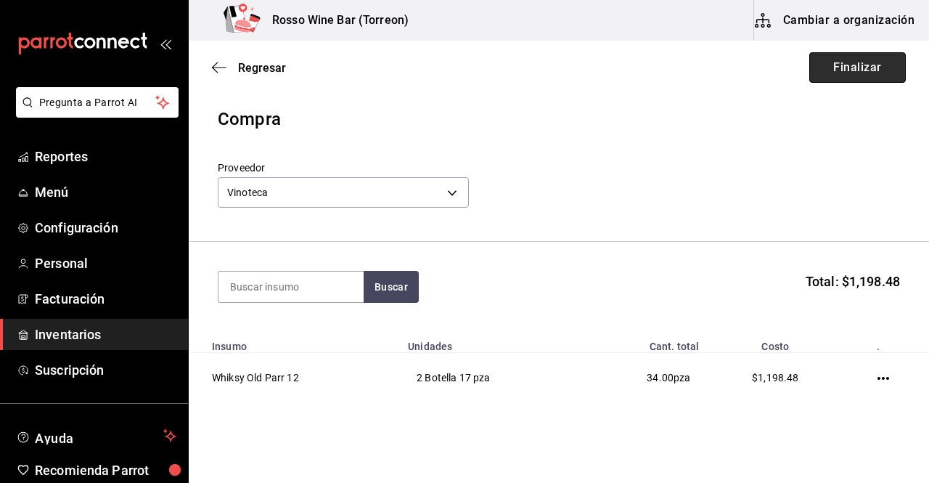
click at [858, 69] on button "Finalizar" at bounding box center [857, 67] width 97 height 30
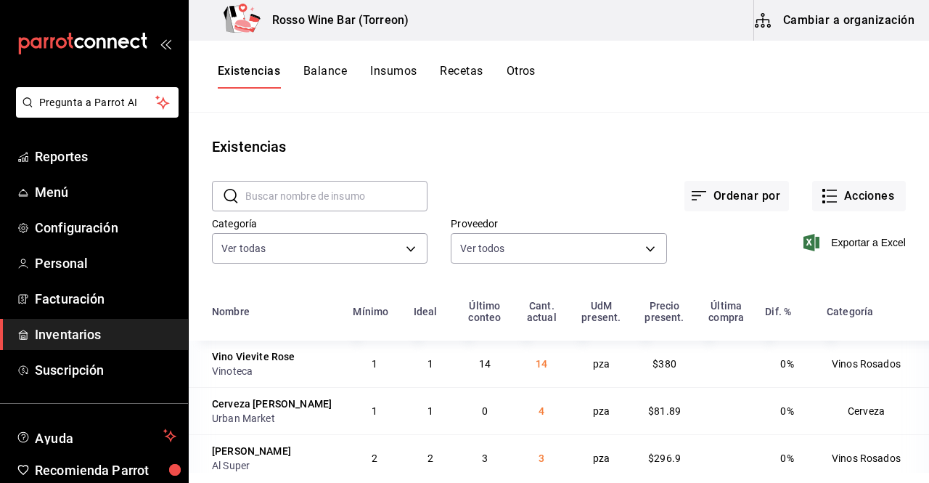
click at [383, 193] on input "text" at bounding box center [336, 196] width 182 height 29
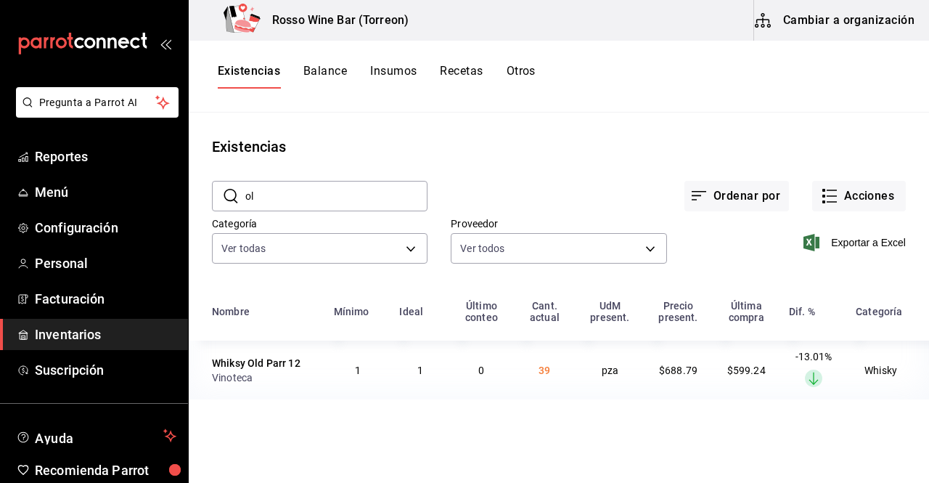
type input "o"
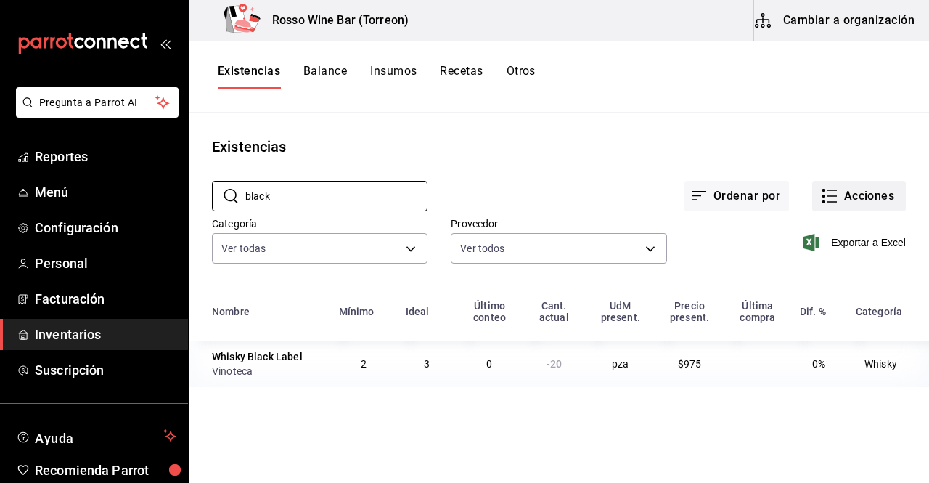
type input "black"
click at [827, 192] on icon "button" at bounding box center [829, 195] width 17 height 17
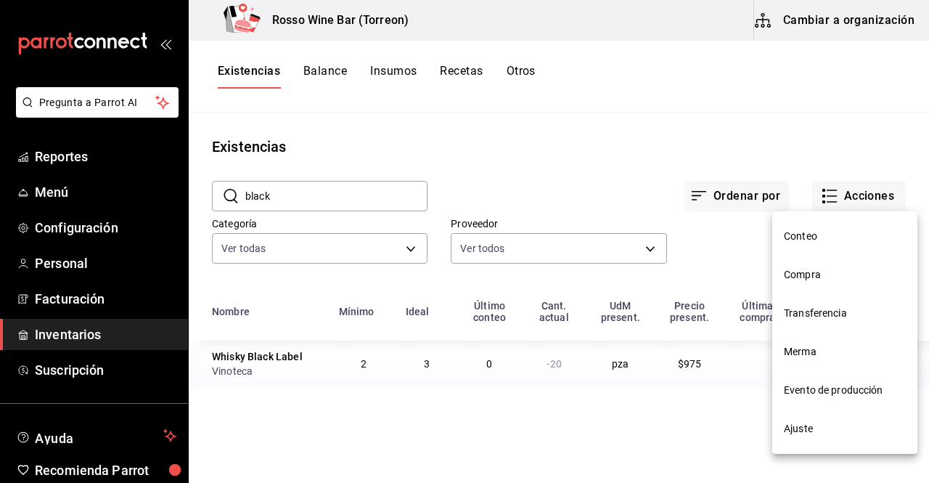
click at [804, 421] on span "Ajuste" at bounding box center [845, 428] width 122 height 15
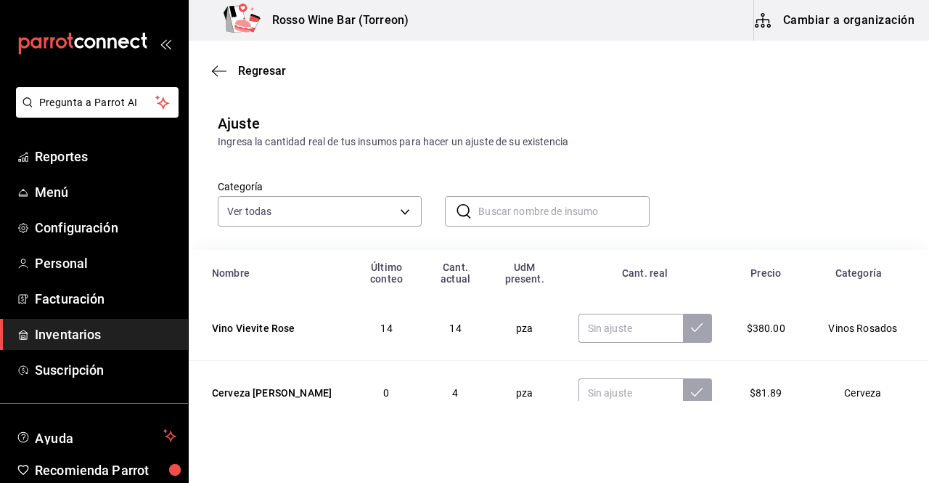
click at [528, 216] on input "text" at bounding box center [563, 211] width 171 height 29
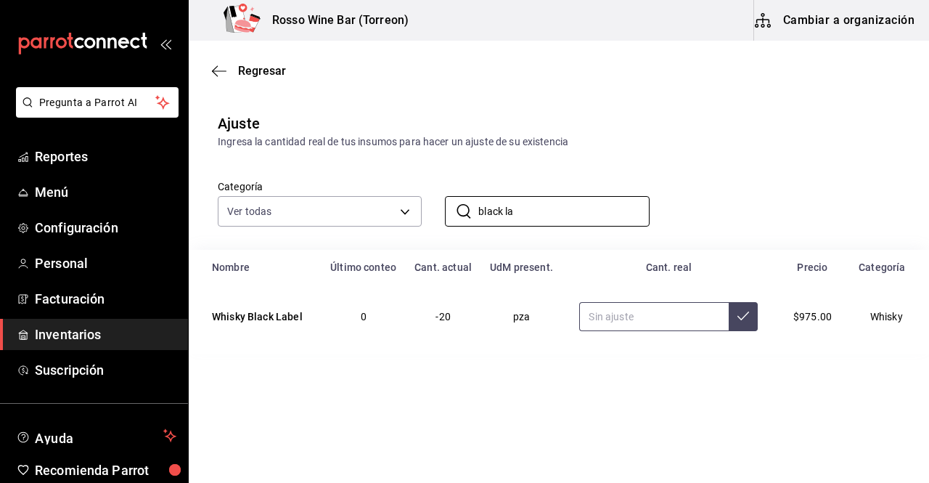
type input "black la"
click at [624, 317] on input "text" at bounding box center [654, 316] width 150 height 29
type input "10.00"
click at [744, 310] on icon at bounding box center [744, 316] width 12 height 12
click at [274, 72] on span "Regresar" at bounding box center [262, 71] width 48 height 14
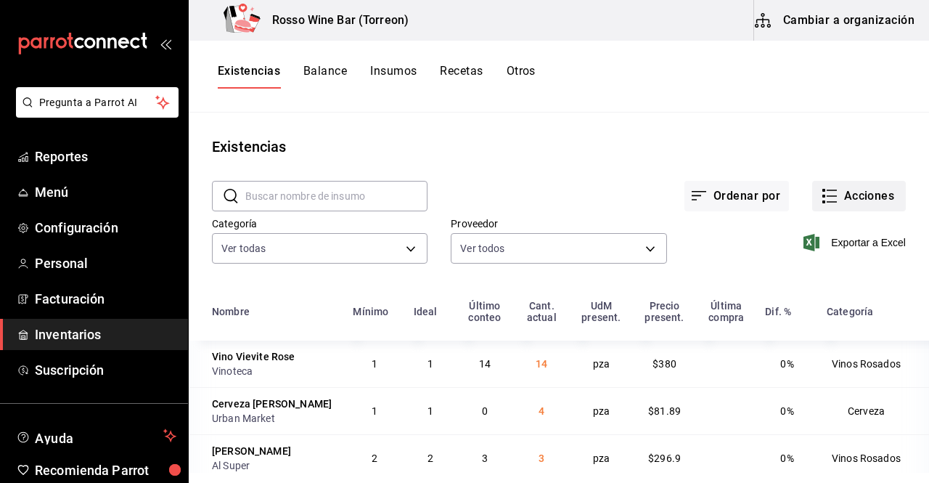
click at [870, 202] on button "Acciones" at bounding box center [859, 196] width 94 height 30
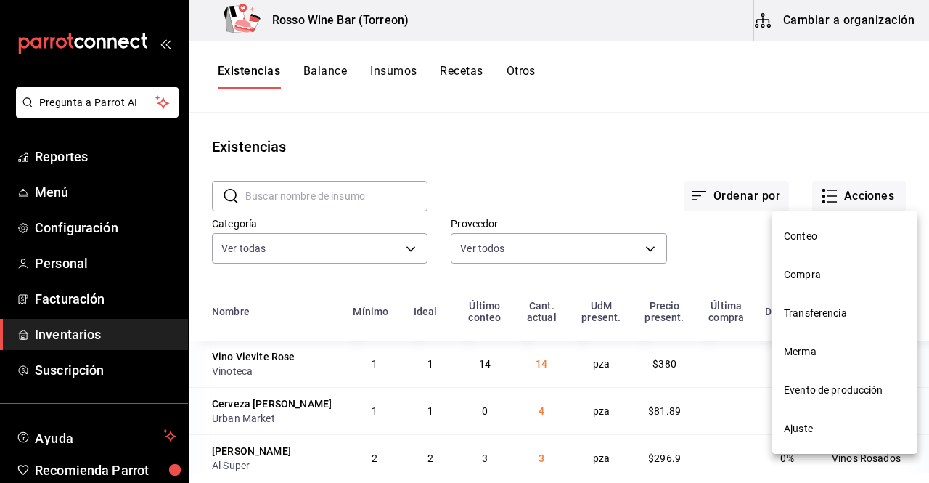
click at [813, 282] on li "Compra" at bounding box center [844, 275] width 145 height 38
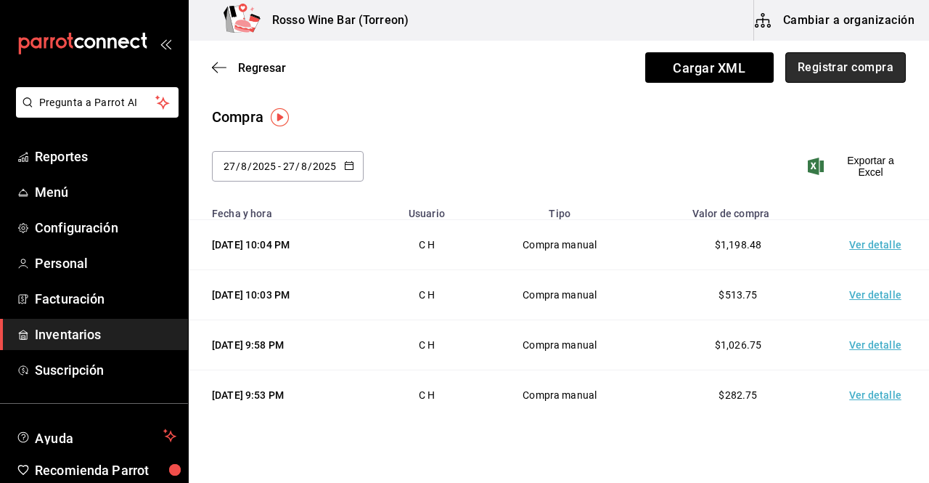
click at [794, 71] on button "Registrar compra" at bounding box center [846, 67] width 121 height 30
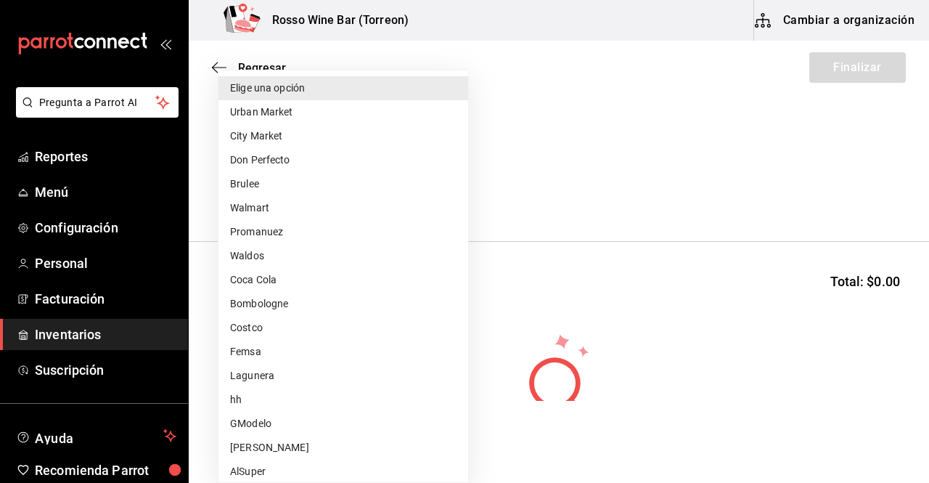
click at [446, 194] on body "Pregunta a Parrot AI Reportes Menú Configuración Personal Facturación Inventari…" at bounding box center [464, 200] width 929 height 401
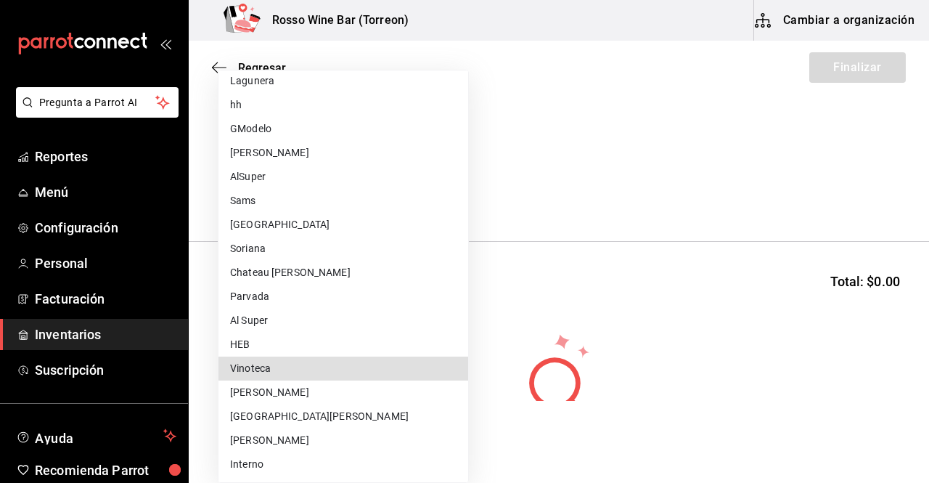
click at [280, 363] on li "Vinoteca" at bounding box center [344, 368] width 250 height 24
type input "dfc4d278-e652-47c6-9e77-a94b2ced731c"
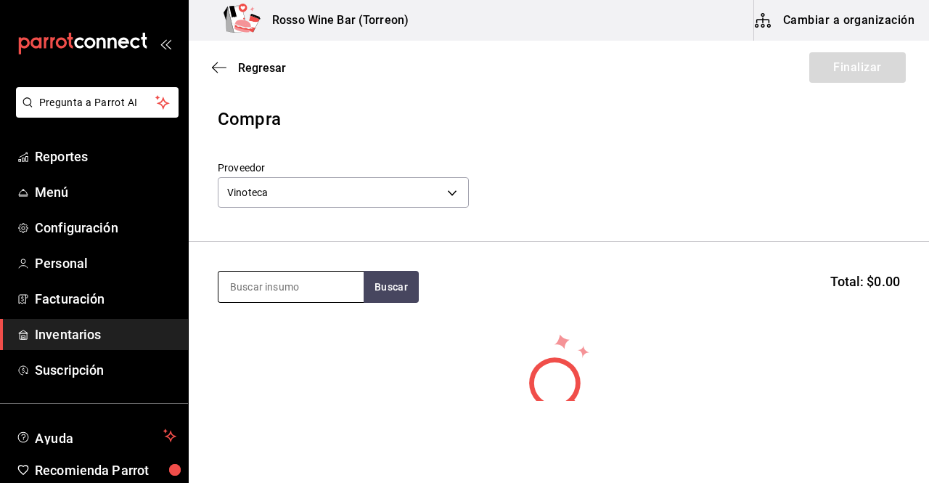
click at [288, 291] on input at bounding box center [291, 287] width 145 height 30
type input "black"
click at [379, 295] on button "Buscar" at bounding box center [391, 287] width 55 height 32
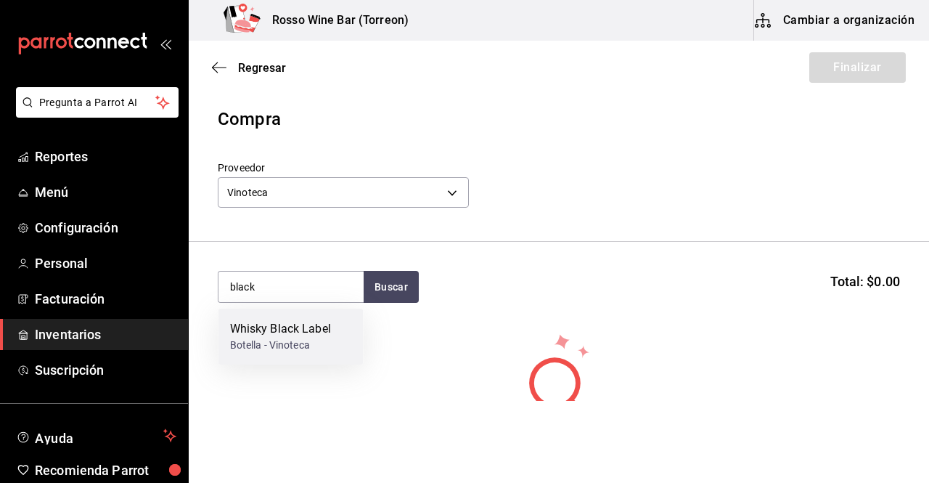
click at [316, 330] on div "Whisky Black Label" at bounding box center [280, 328] width 101 height 17
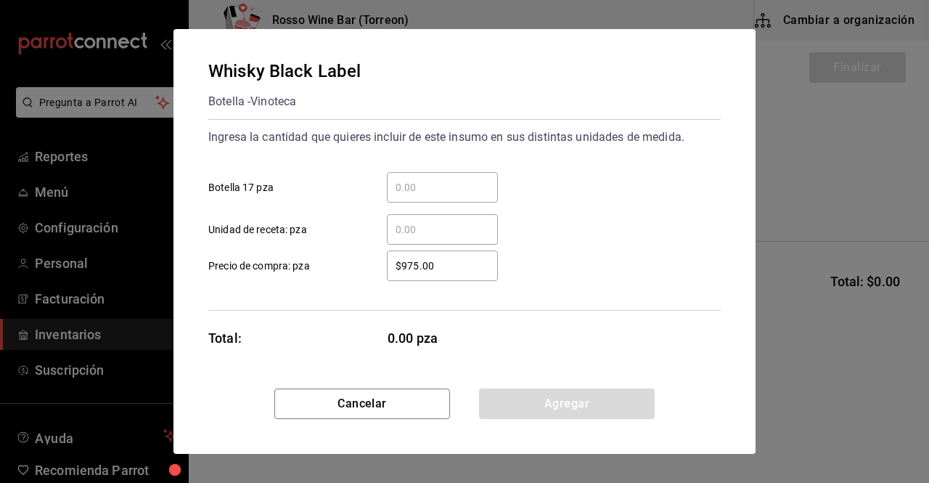
click at [424, 190] on input "​ Botella 17 pza" at bounding box center [442, 187] width 111 height 17
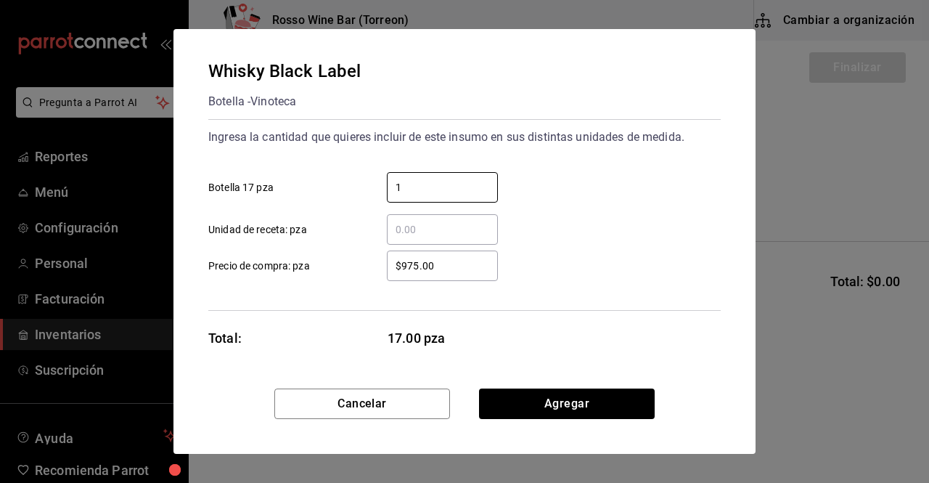
type input "1"
drag, startPoint x: 464, startPoint y: 268, endPoint x: 394, endPoint y: 264, distance: 69.8
click at [394, 264] on input "$975.00" at bounding box center [442, 265] width 111 height 17
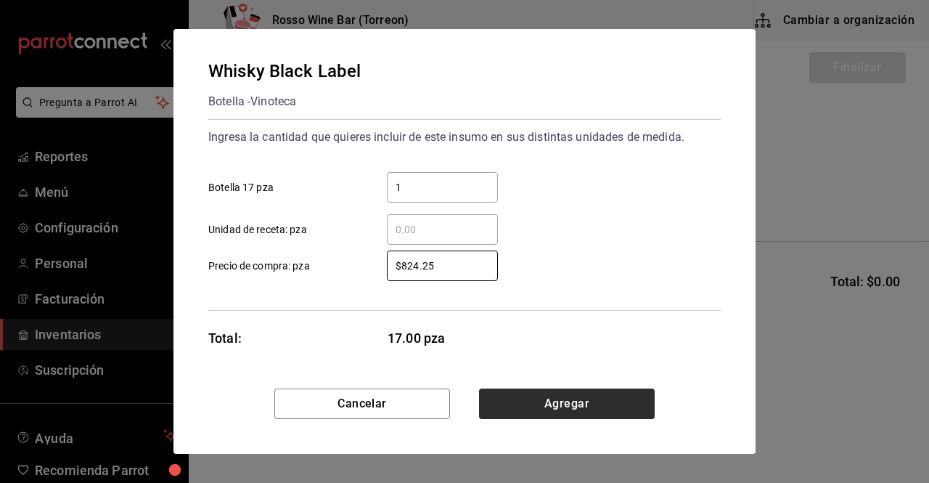
type input "$824.25"
click at [576, 407] on button "Agregar" at bounding box center [567, 403] width 176 height 30
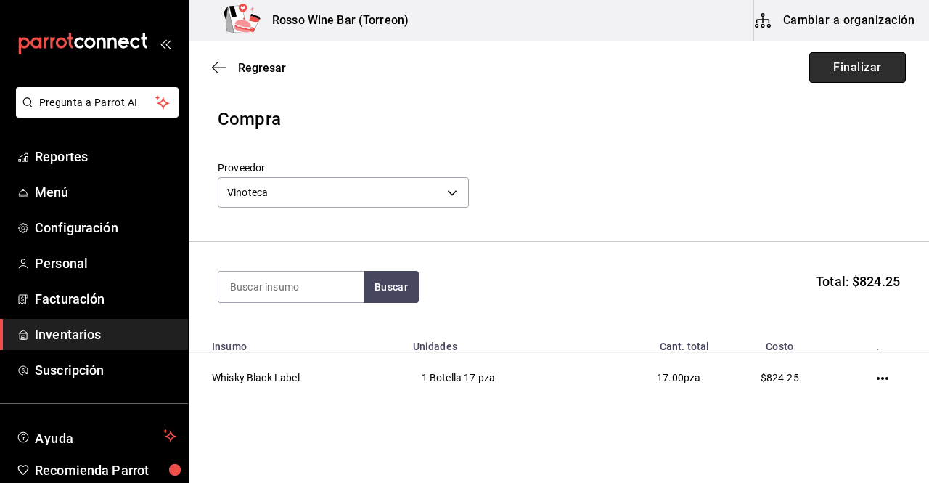
click at [833, 78] on button "Finalizar" at bounding box center [857, 67] width 97 height 30
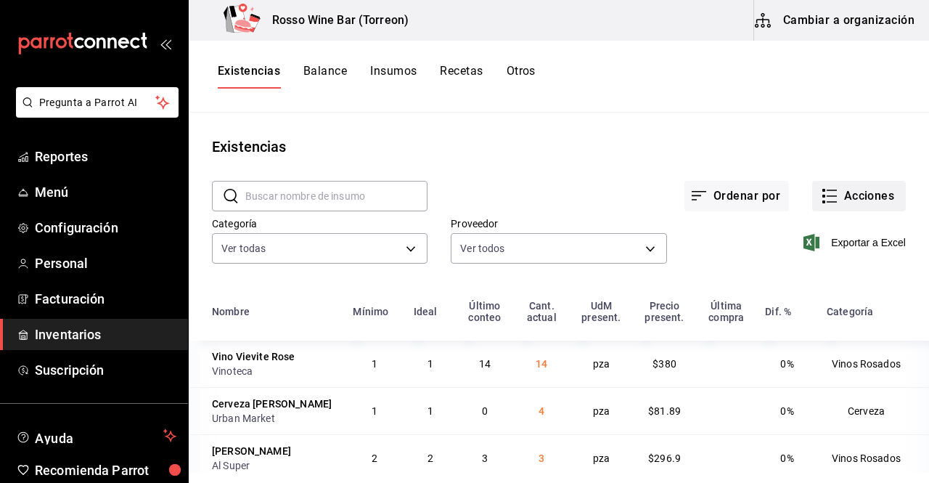
click at [836, 190] on button "Acciones" at bounding box center [859, 196] width 94 height 30
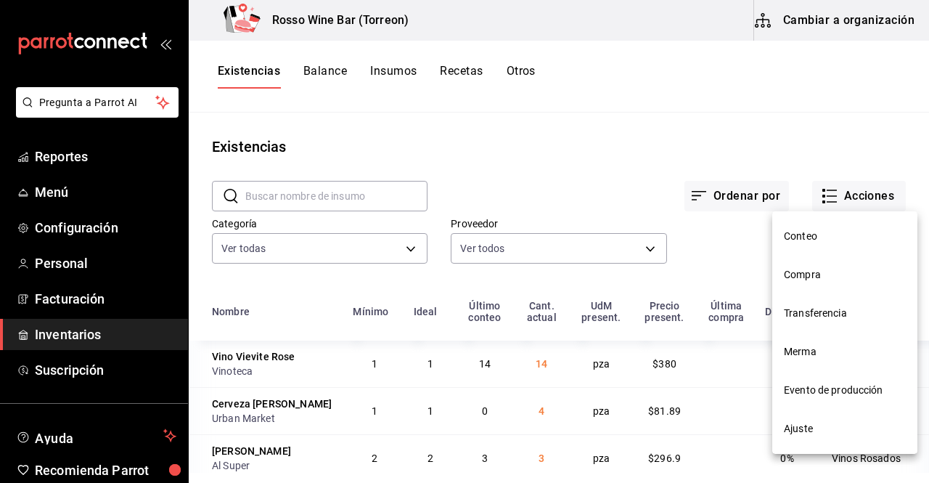
click at [844, 271] on span "Compra" at bounding box center [845, 274] width 122 height 15
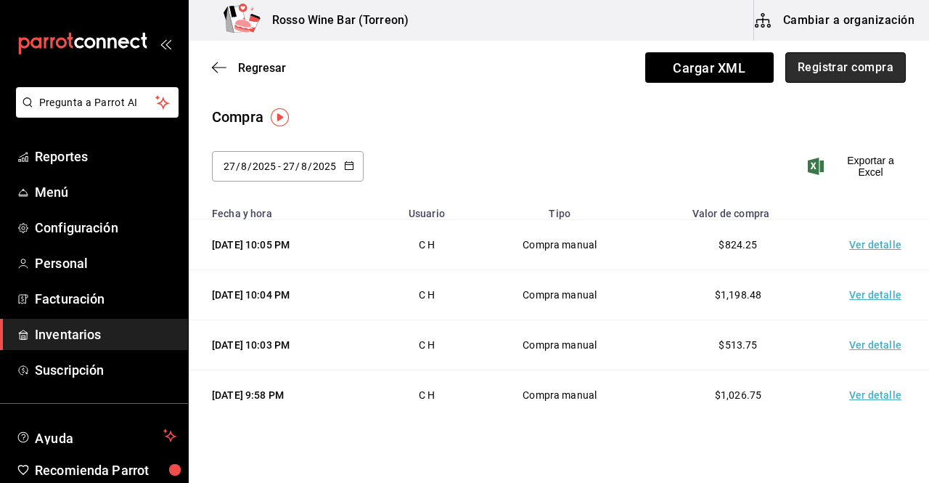
click at [840, 69] on button "Registrar compra" at bounding box center [846, 67] width 121 height 30
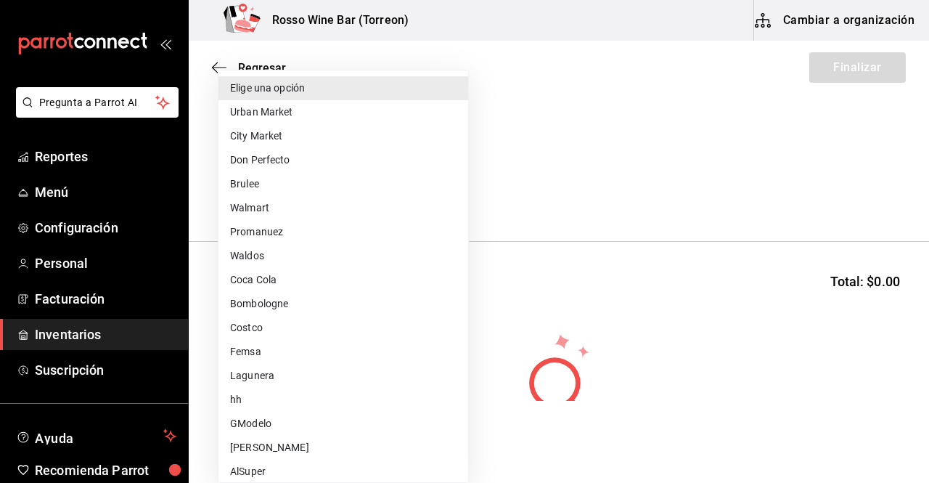
click at [446, 193] on body "Pregunta a Parrot AI Reportes Menú Configuración Personal Facturación Inventari…" at bounding box center [464, 200] width 929 height 401
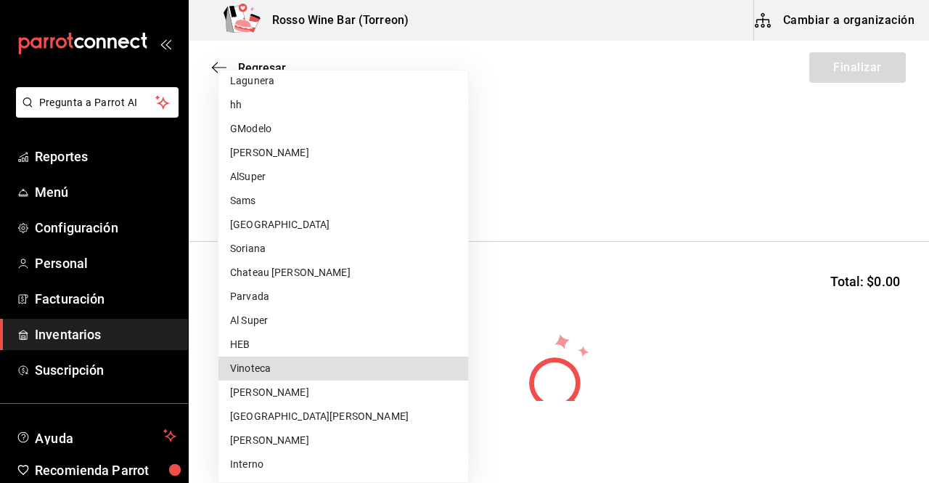
click at [254, 367] on li "Vinoteca" at bounding box center [344, 368] width 250 height 24
type input "dfc4d278-e652-47c6-9e77-a94b2ced731c"
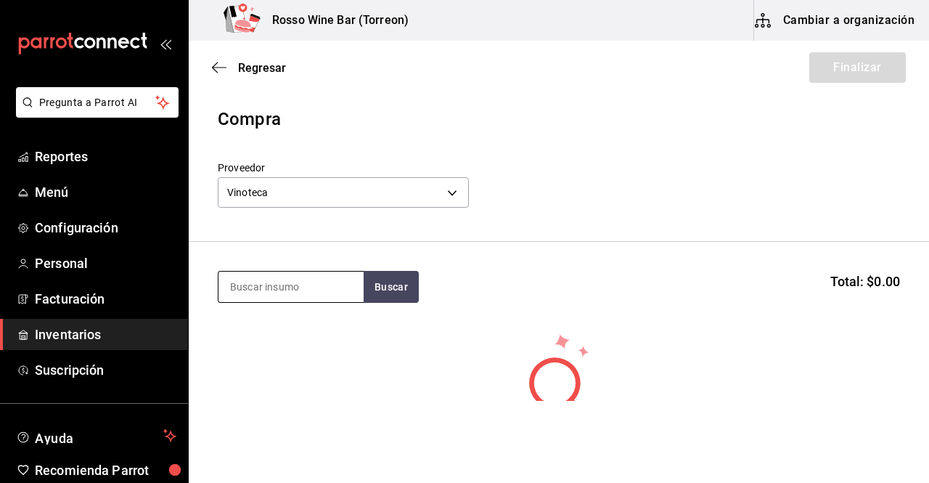
click at [289, 287] on input at bounding box center [291, 287] width 145 height 30
type input "don leo"
click at [409, 294] on button "Buscar" at bounding box center [391, 287] width 55 height 32
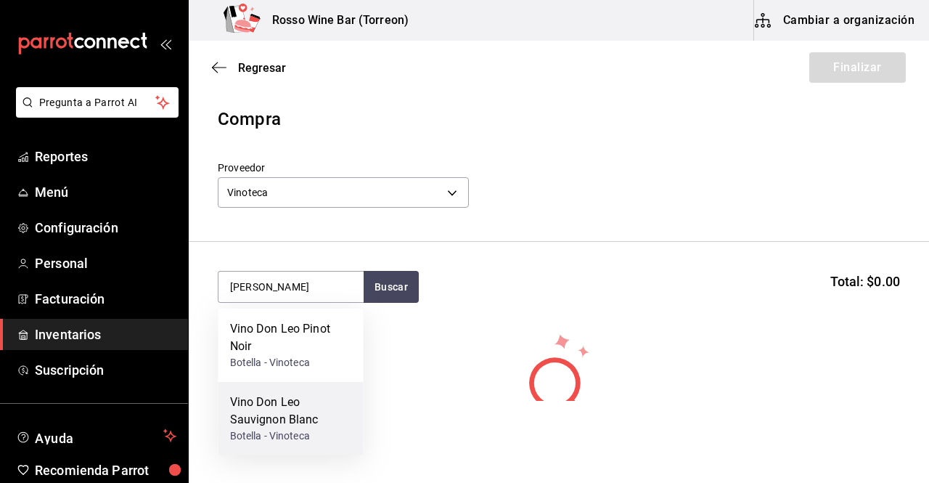
click at [307, 411] on div "Vino Don Leo Sauvignon Blanc" at bounding box center [291, 410] width 122 height 35
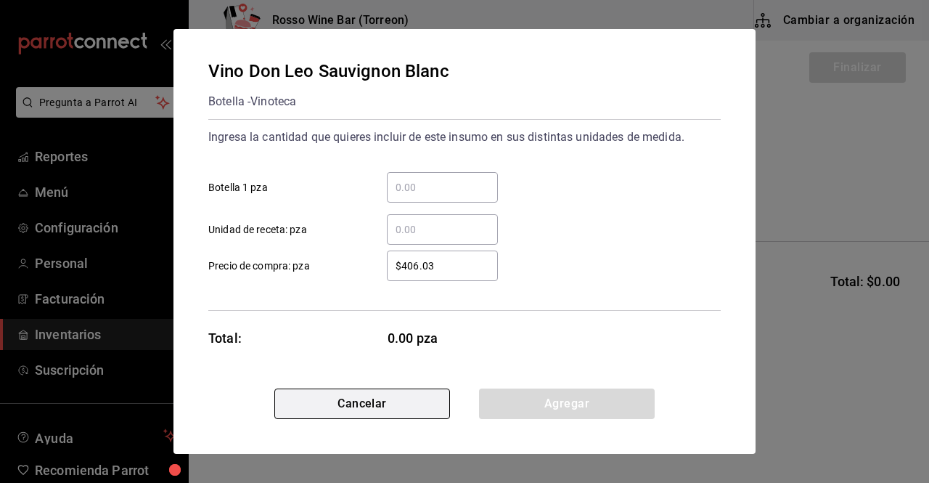
click at [349, 396] on button "Cancelar" at bounding box center [362, 403] width 176 height 30
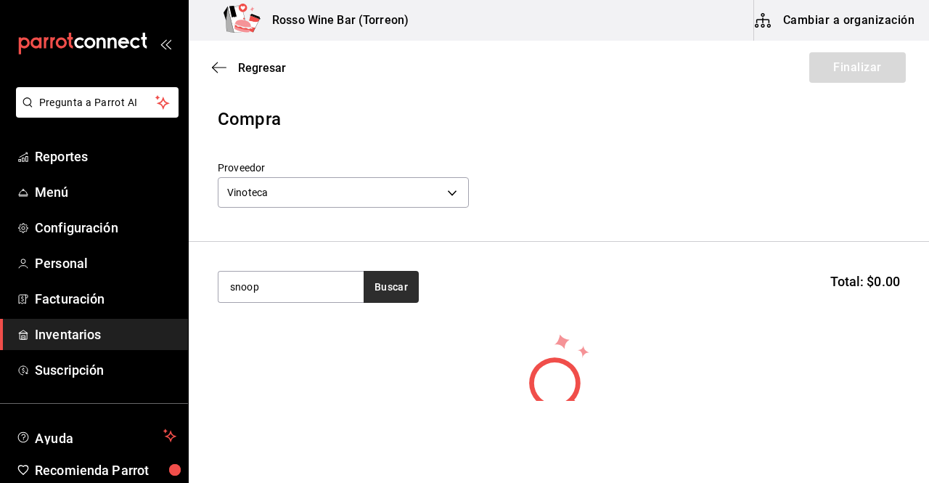
type input "snoop"
click at [403, 283] on button "Buscar" at bounding box center [391, 287] width 55 height 32
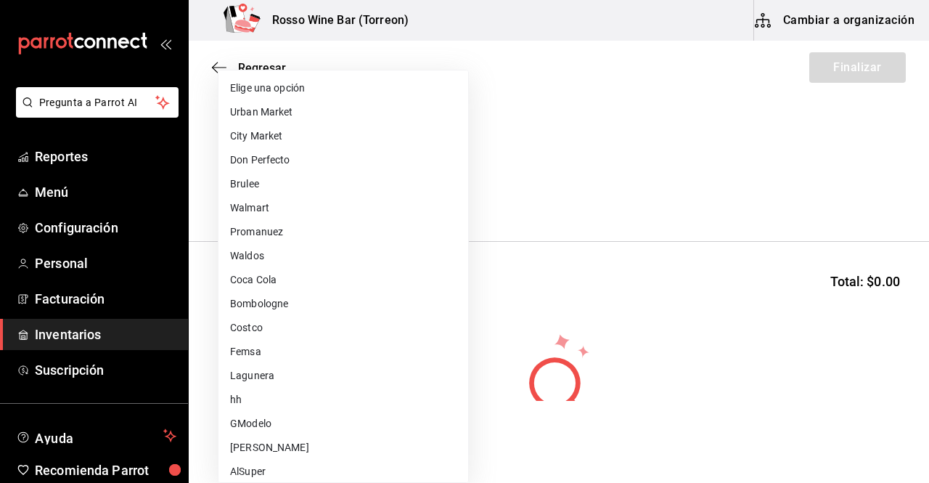
click at [418, 185] on body "Pregunta a Parrot AI Reportes Menú Configuración Personal Facturación Inventari…" at bounding box center [464, 200] width 929 height 401
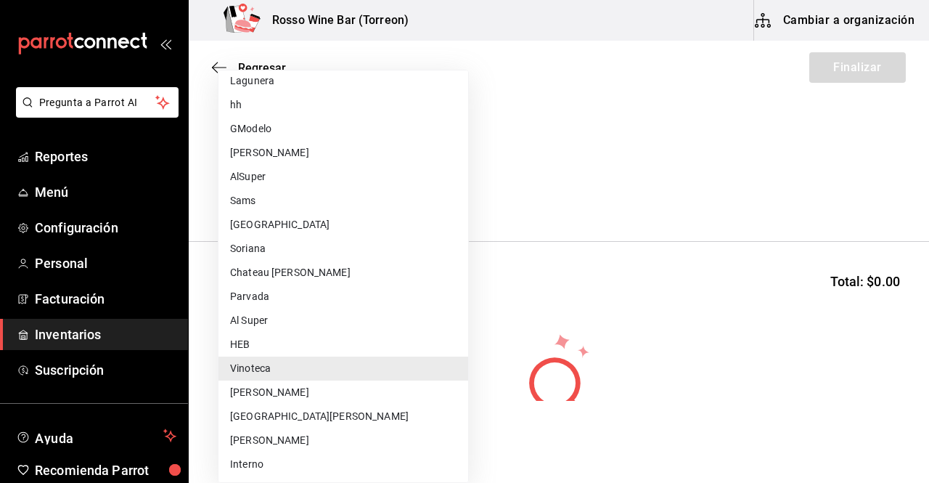
click at [418, 185] on li "AlSuper" at bounding box center [344, 177] width 250 height 24
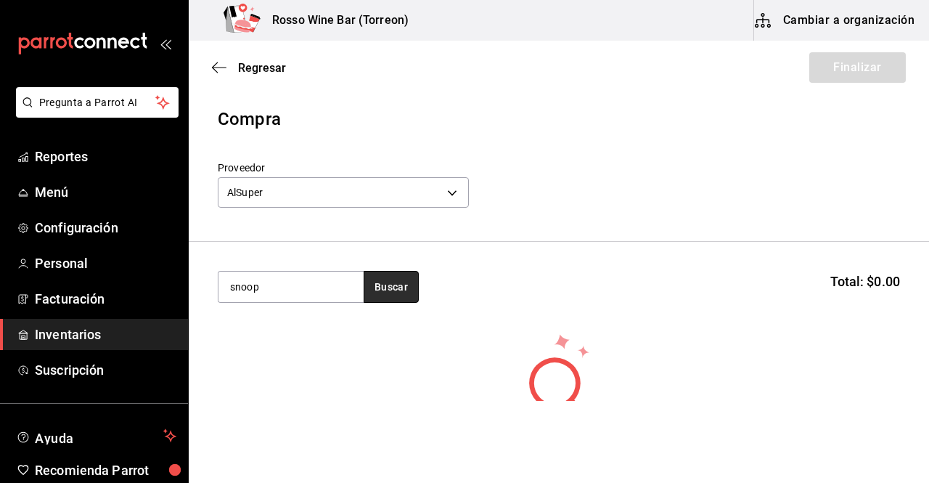
click at [391, 282] on button "Buscar" at bounding box center [391, 287] width 55 height 32
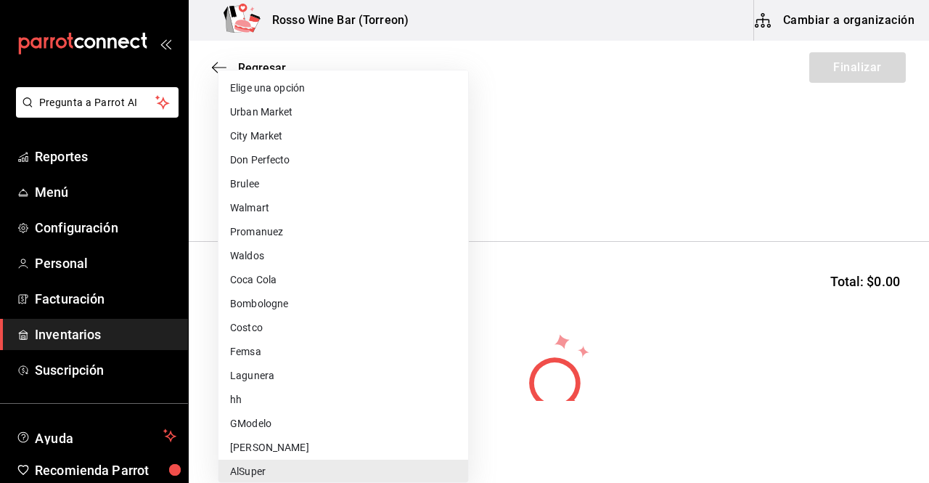
click at [426, 187] on body "Pregunta a Parrot AI Reportes Menú Configuración Personal Facturación Inventari…" at bounding box center [464, 200] width 929 height 401
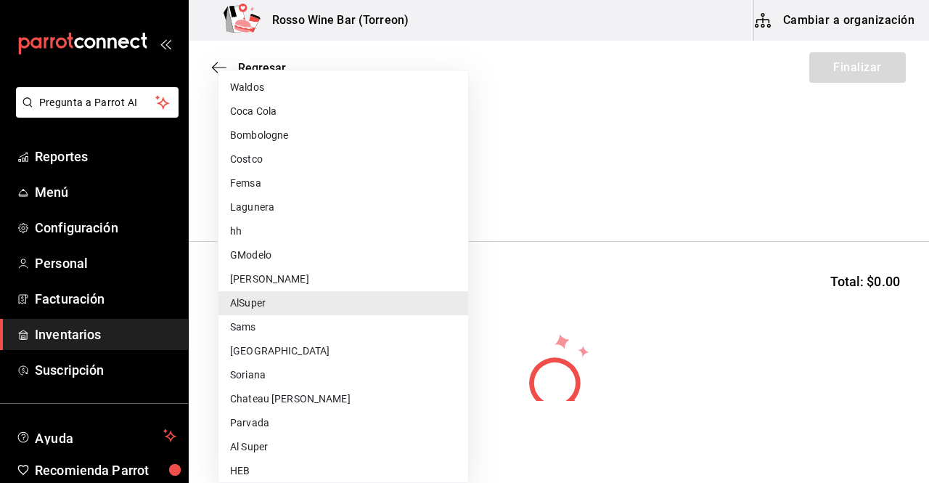
scroll to position [170, 0]
click at [310, 441] on li "Al Super" at bounding box center [344, 445] width 250 height 24
type input "0ca3bc97-610c-4b1a-bc59-44f809bbb916"
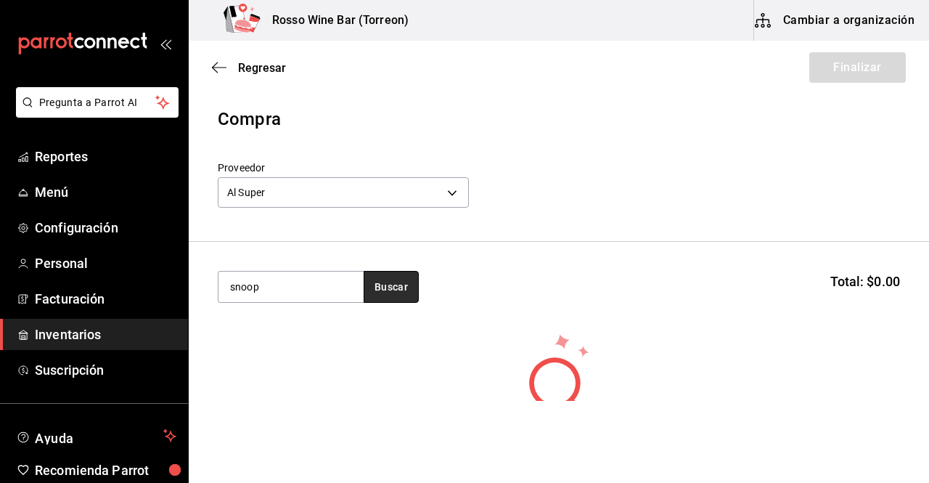
click at [384, 288] on button "Buscar" at bounding box center [391, 287] width 55 height 32
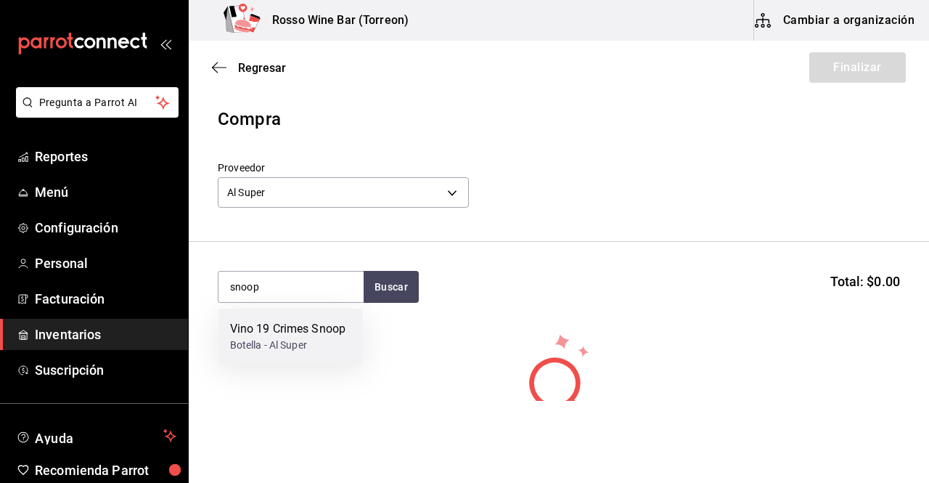
click at [327, 327] on div "Vino 19 Crimes Snoop" at bounding box center [288, 328] width 116 height 17
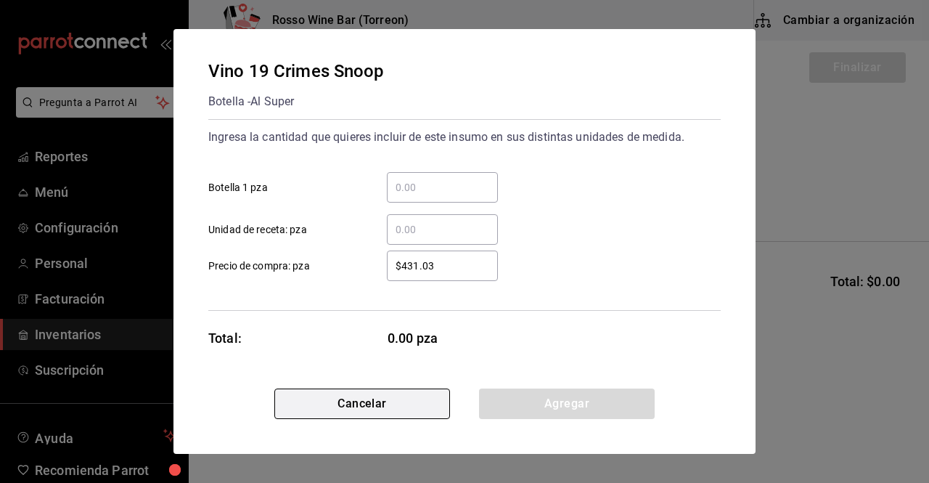
click at [397, 404] on button "Cancelar" at bounding box center [362, 403] width 176 height 30
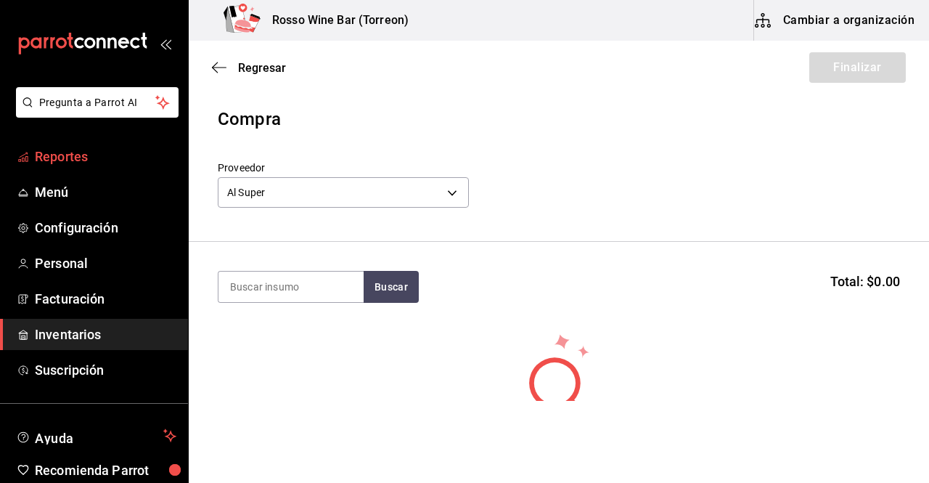
click at [105, 163] on span "Reportes" at bounding box center [106, 157] width 142 height 20
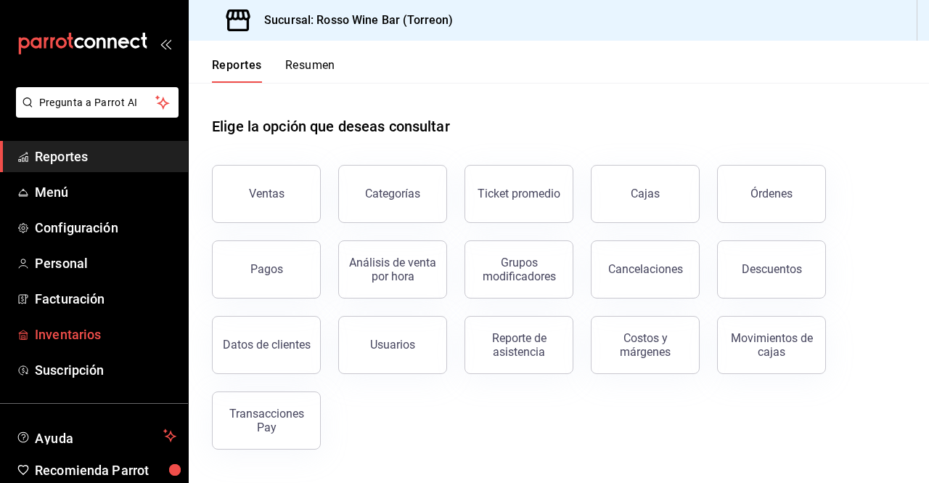
click at [91, 333] on span "Inventarios" at bounding box center [106, 335] width 142 height 20
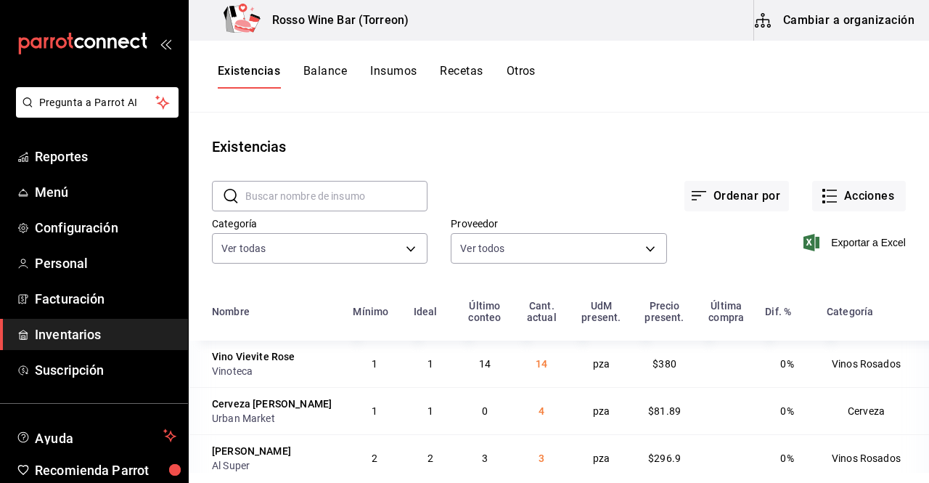
click at [333, 198] on input "text" at bounding box center [336, 196] width 182 height 29
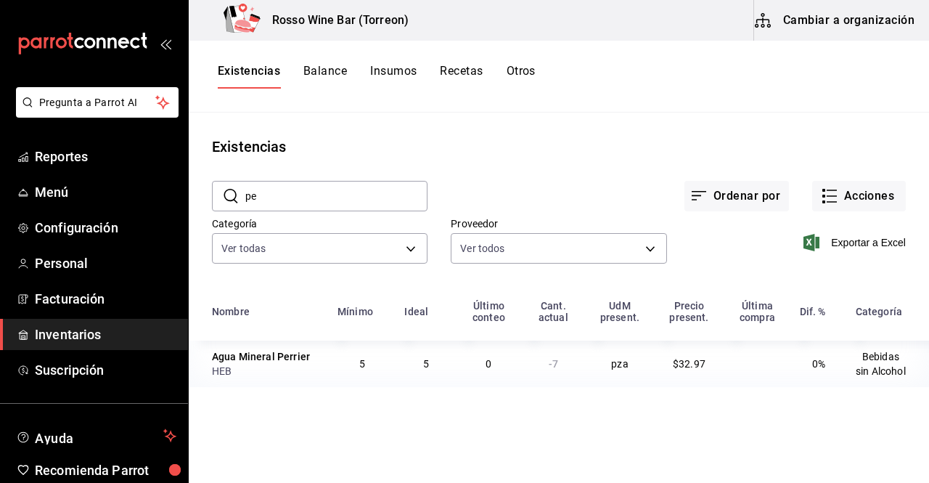
type input "p"
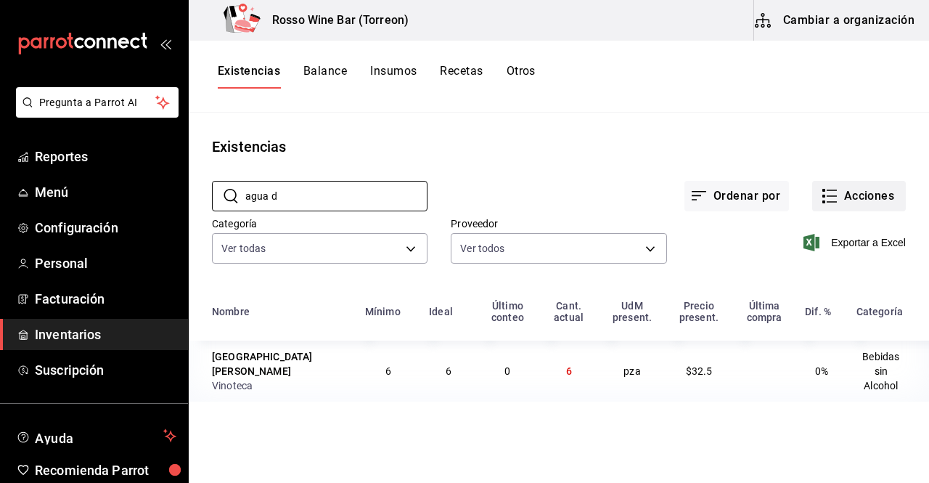
type input "agua d"
click at [821, 203] on icon "button" at bounding box center [829, 195] width 17 height 17
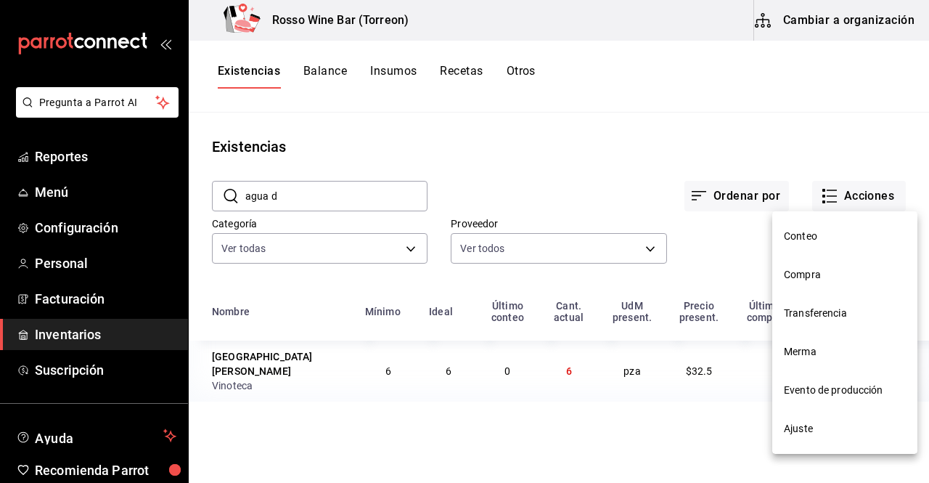
click at [812, 274] on span "Compra" at bounding box center [845, 274] width 122 height 15
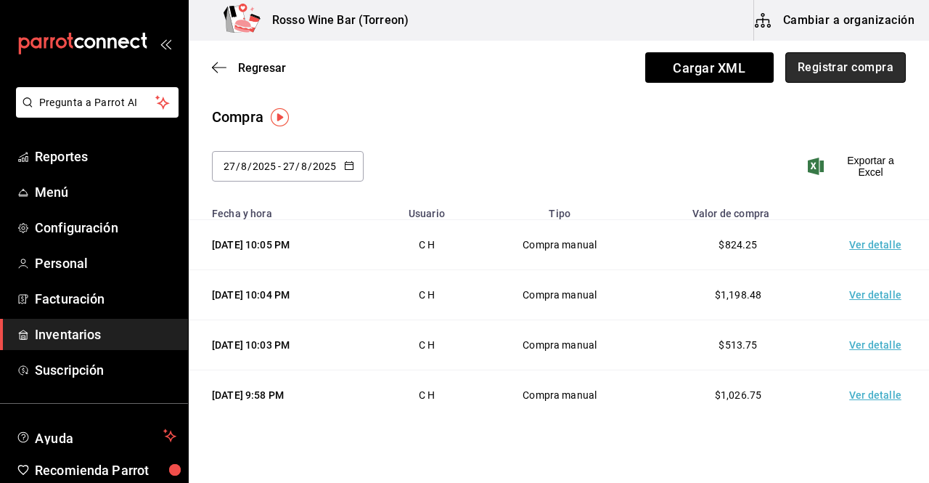
click at [828, 62] on button "Registrar compra" at bounding box center [846, 67] width 121 height 30
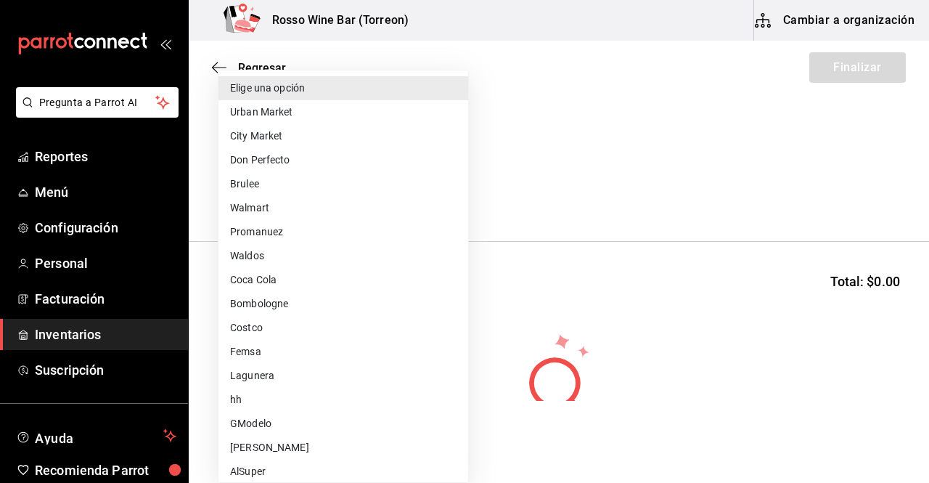
click at [452, 185] on body "Pregunta a Parrot AI Reportes Menú Configuración Personal Facturación Inventari…" at bounding box center [464, 200] width 929 height 401
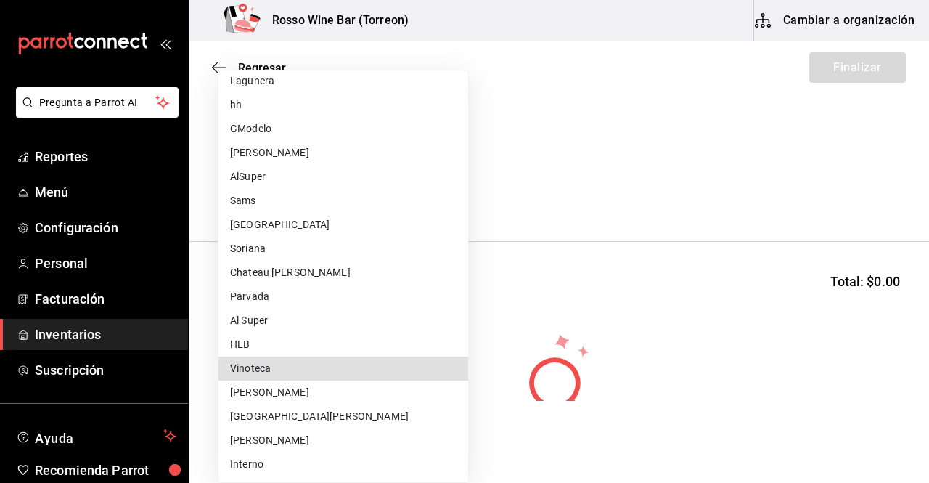
type input "dfc4d278-e652-47c6-9e77-a94b2ced731c"
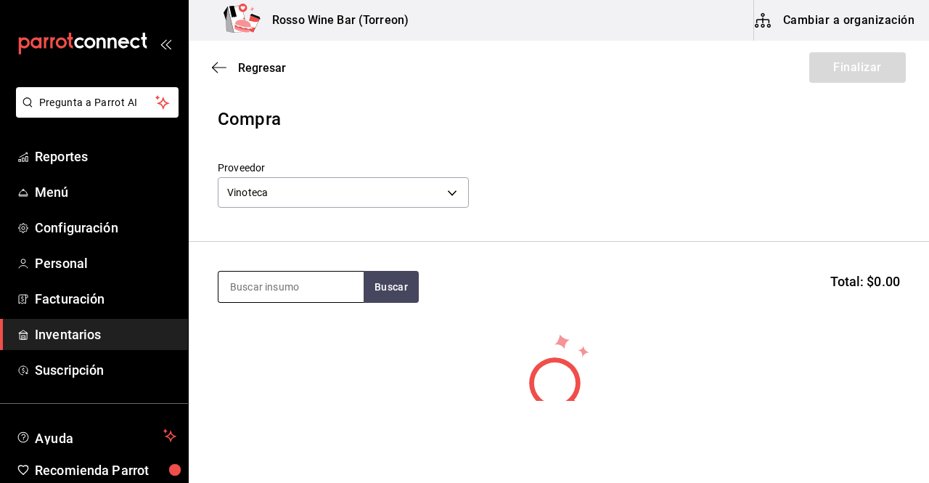
click at [311, 283] on input at bounding box center [291, 287] width 145 height 30
type input "agua de"
click at [384, 293] on button "Buscar" at bounding box center [391, 287] width 55 height 32
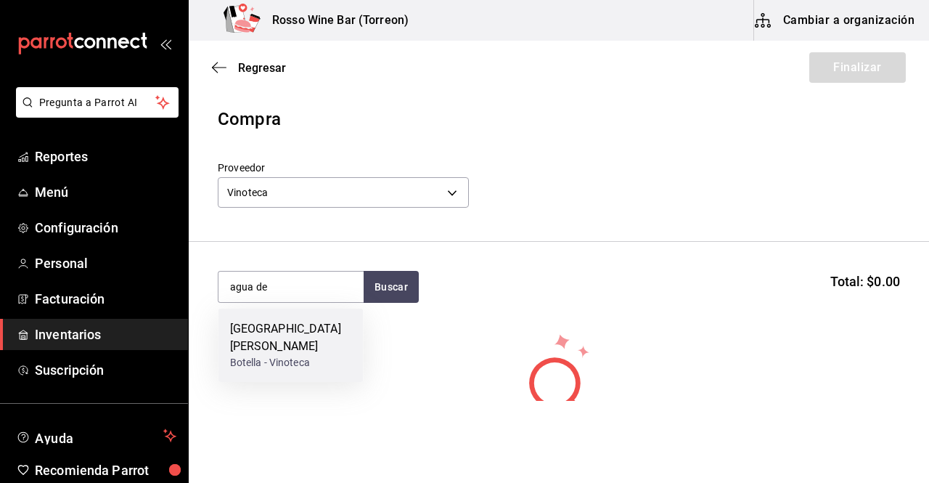
click at [315, 329] on div "Agua de Piedra Botella - Vinoteca" at bounding box center [291, 345] width 145 height 73
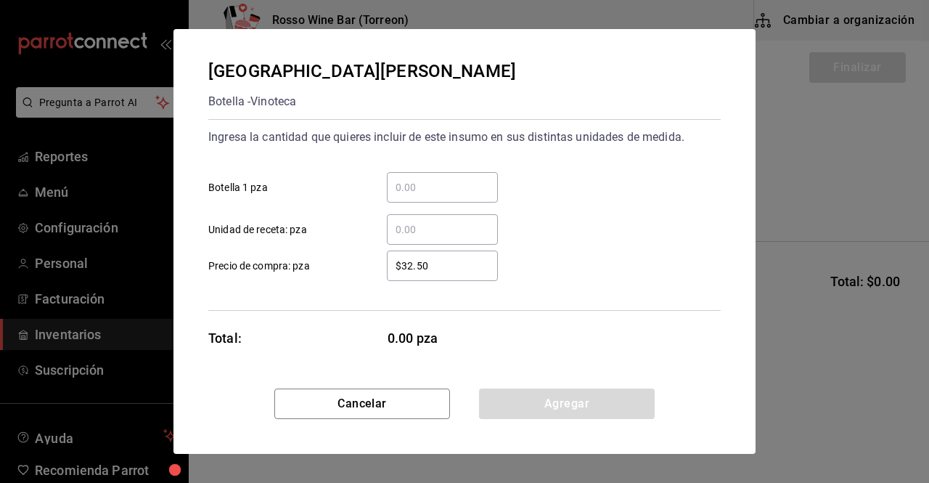
click at [425, 188] on input "​ Botella 1 pza" at bounding box center [442, 187] width 111 height 17
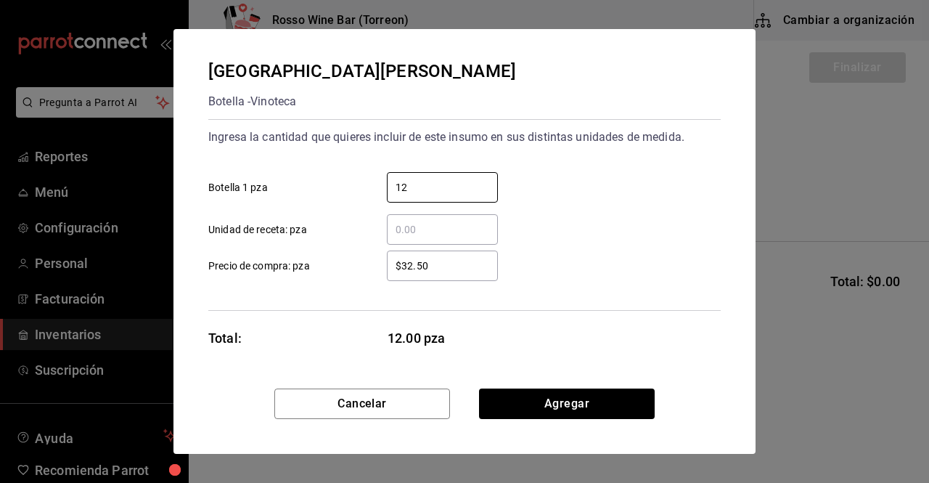
type input "12"
drag, startPoint x: 441, startPoint y: 265, endPoint x: 372, endPoint y: 264, distance: 69.0
click at [372, 264] on div "$32.50 ​" at bounding box center [431, 265] width 134 height 30
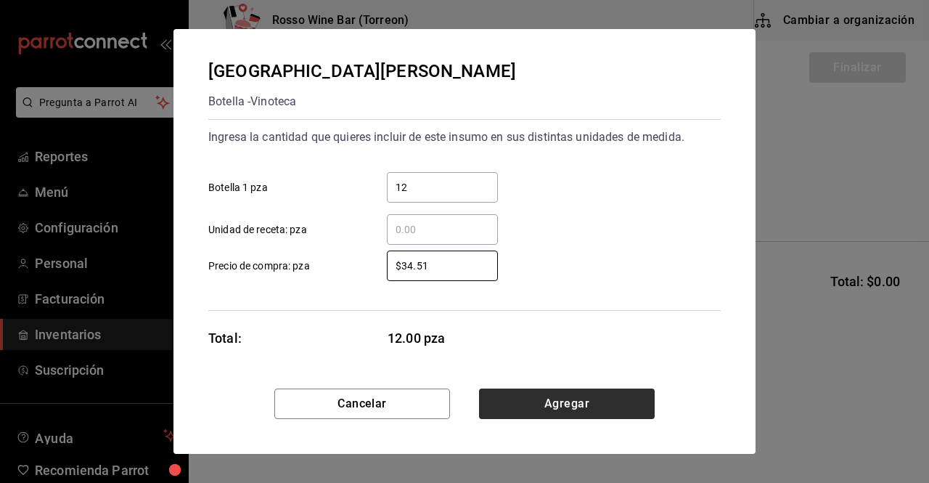
type input "$34.51"
click at [516, 399] on button "Agregar" at bounding box center [567, 403] width 176 height 30
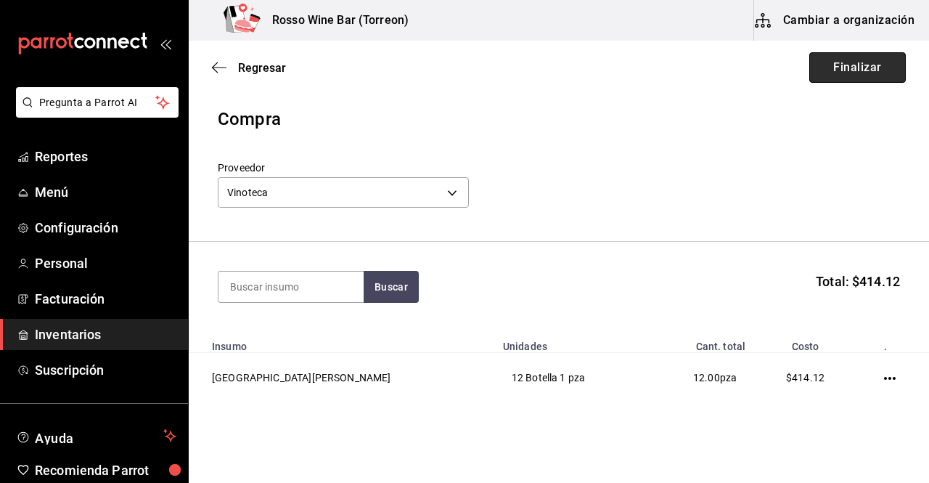
click at [828, 62] on button "Finalizar" at bounding box center [857, 67] width 97 height 30
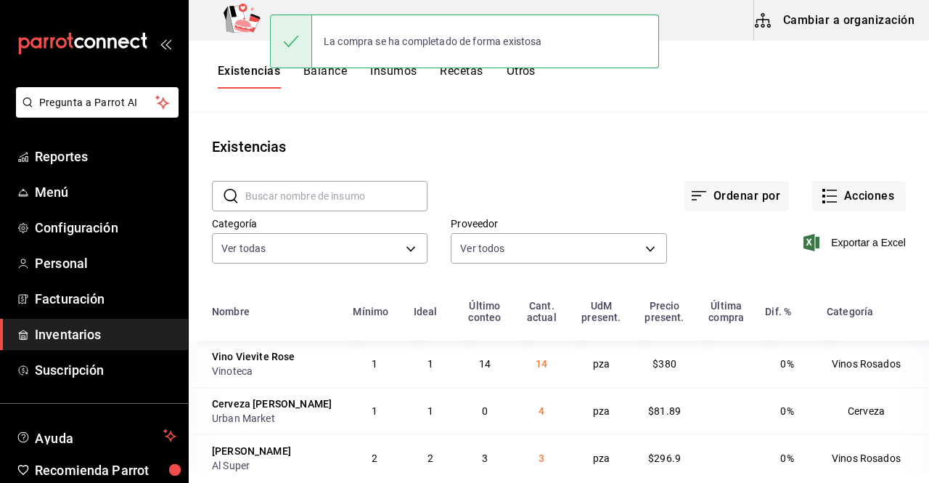
click at [358, 195] on input "text" at bounding box center [336, 196] width 182 height 29
type input "agua de"
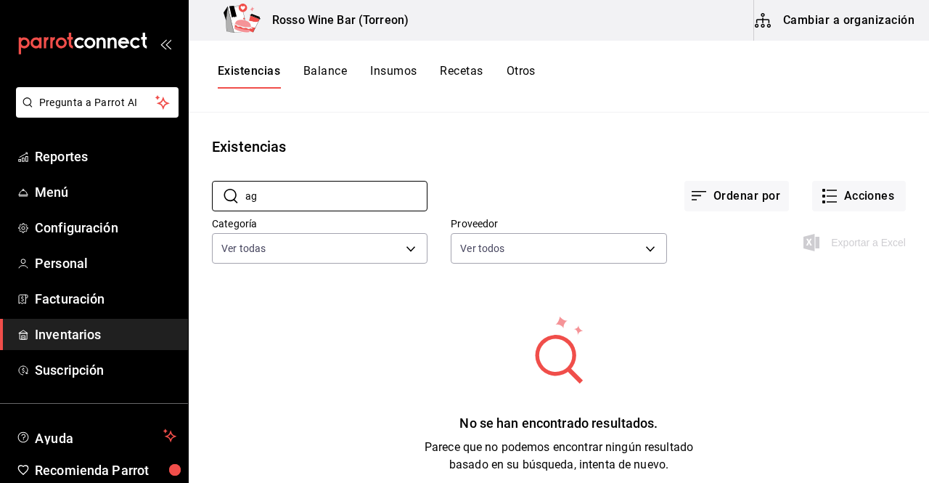
type input "a"
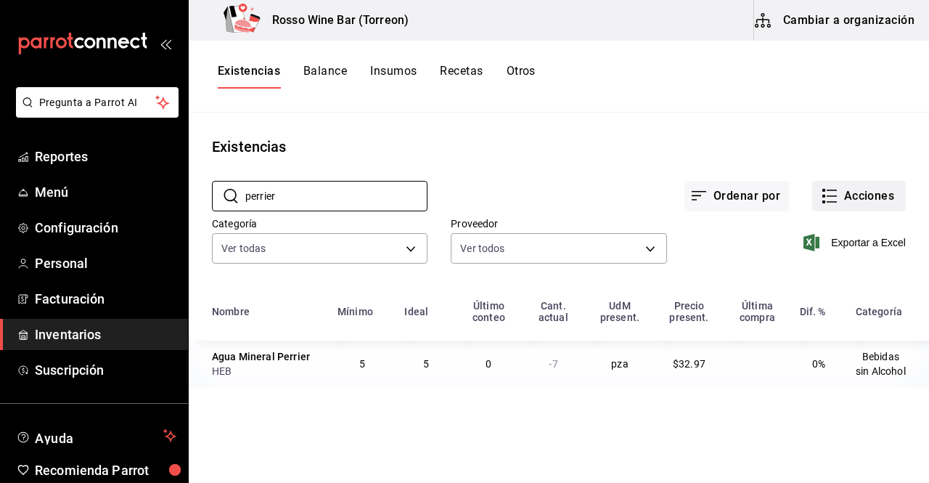
type input "perrier"
click at [860, 205] on button "Acciones" at bounding box center [859, 196] width 94 height 30
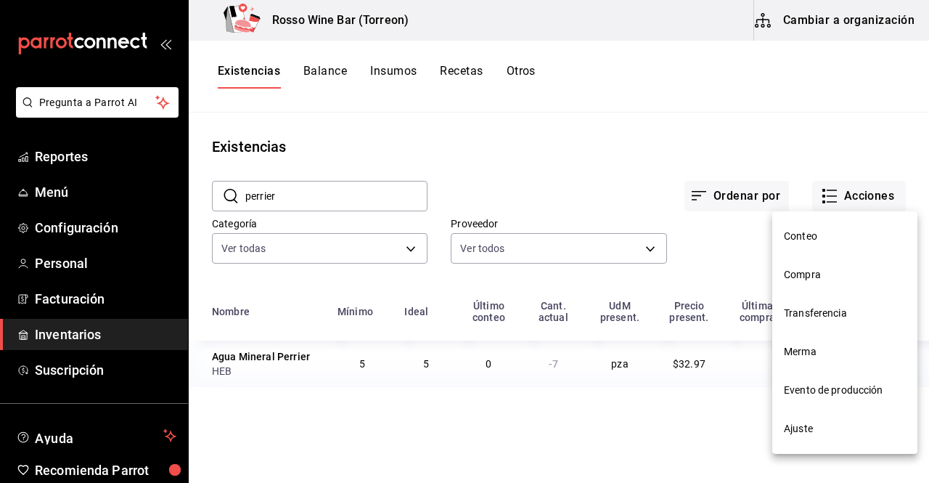
click at [808, 424] on span "Ajuste" at bounding box center [845, 428] width 122 height 15
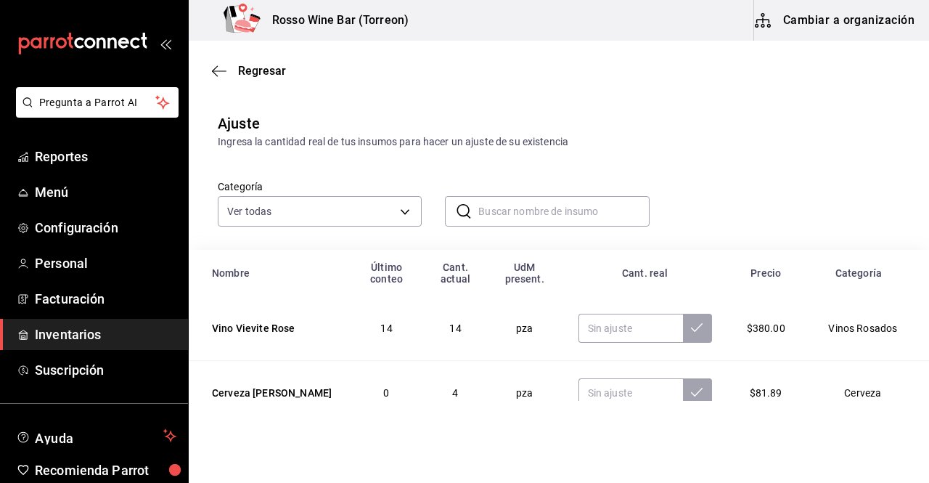
click at [558, 211] on input "text" at bounding box center [563, 211] width 171 height 29
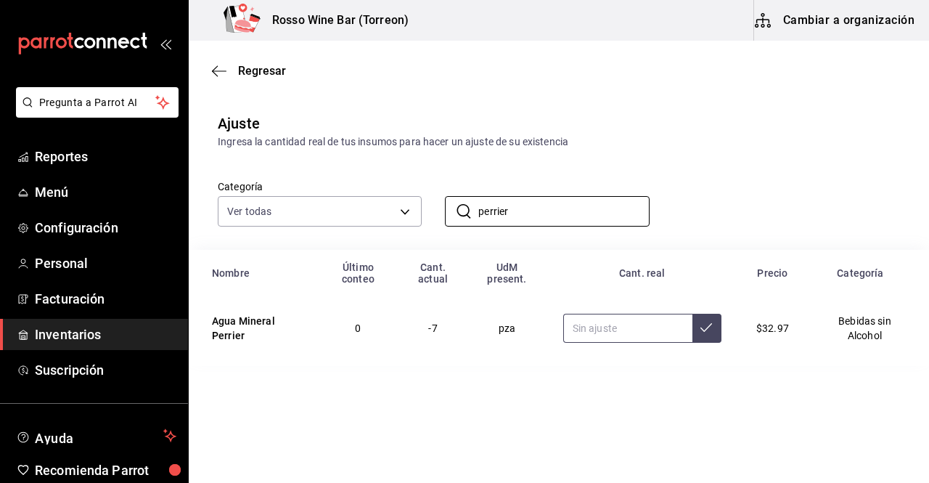
type input "perrier"
click at [623, 334] on input "text" at bounding box center [627, 328] width 129 height 29
type input "7.00"
click at [693, 322] on button at bounding box center [707, 328] width 29 height 29
click at [263, 73] on span "Regresar" at bounding box center [262, 71] width 48 height 14
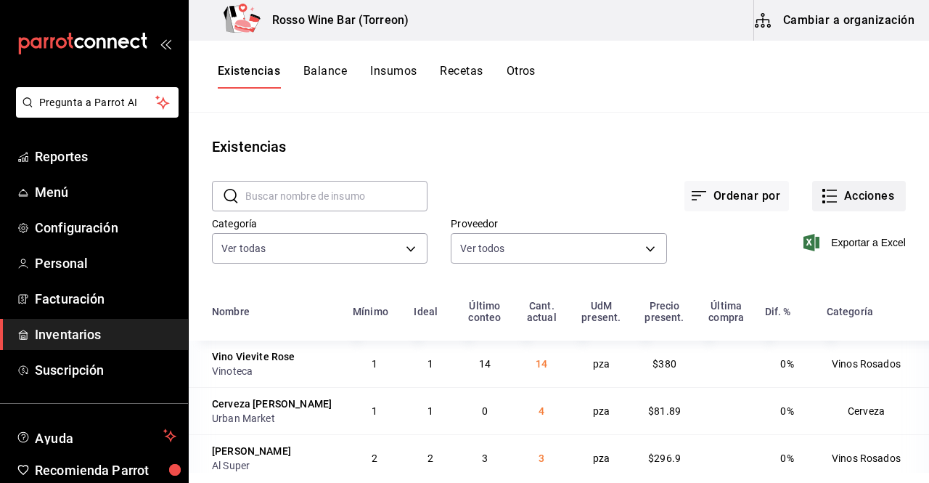
click at [846, 191] on button "Acciones" at bounding box center [859, 196] width 94 height 30
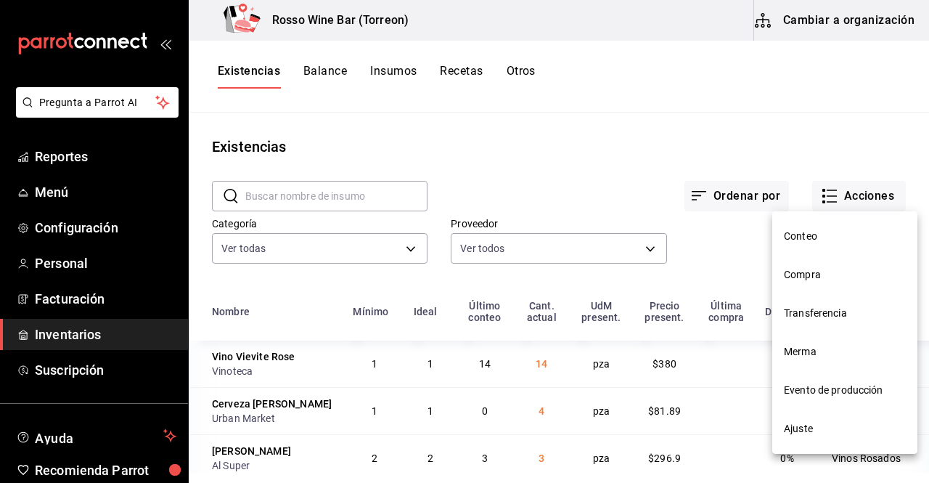
click at [824, 272] on span "Compra" at bounding box center [845, 274] width 122 height 15
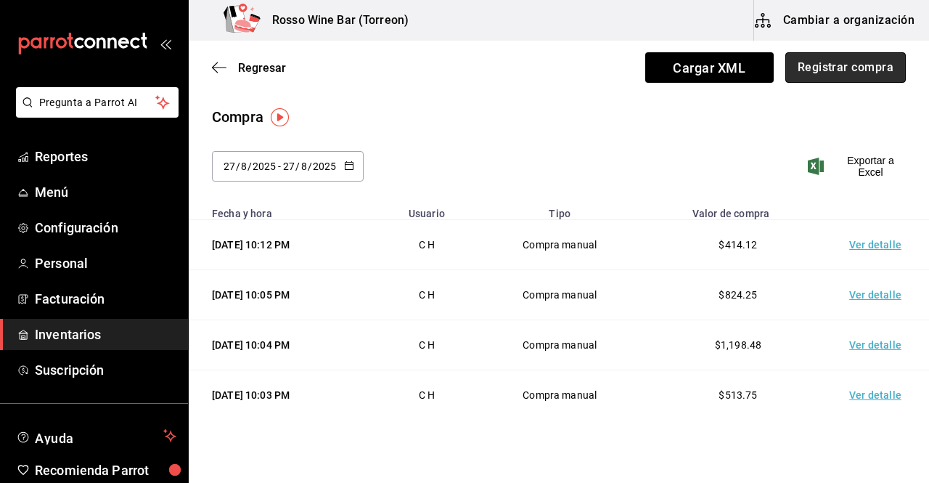
click at [804, 71] on button "Registrar compra" at bounding box center [846, 67] width 121 height 30
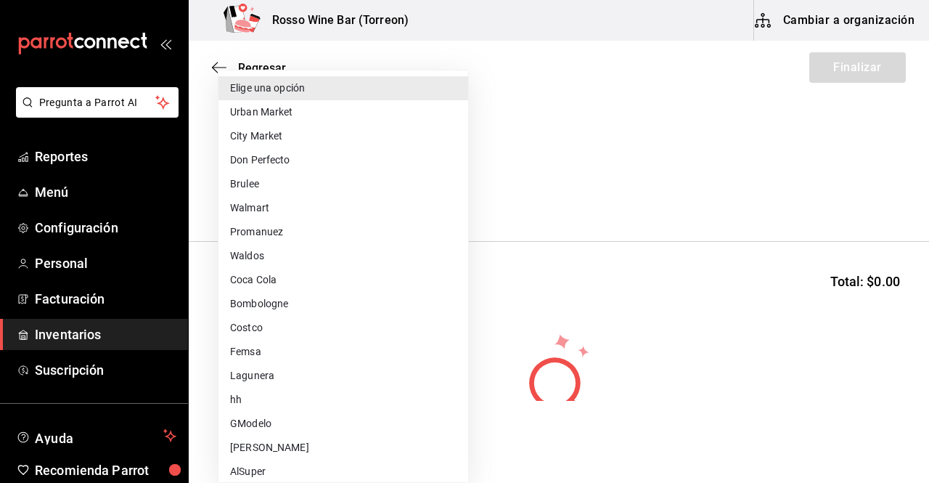
click at [429, 190] on body "Pregunta a Parrot AI Reportes Menú Configuración Personal Facturación Inventari…" at bounding box center [464, 200] width 929 height 401
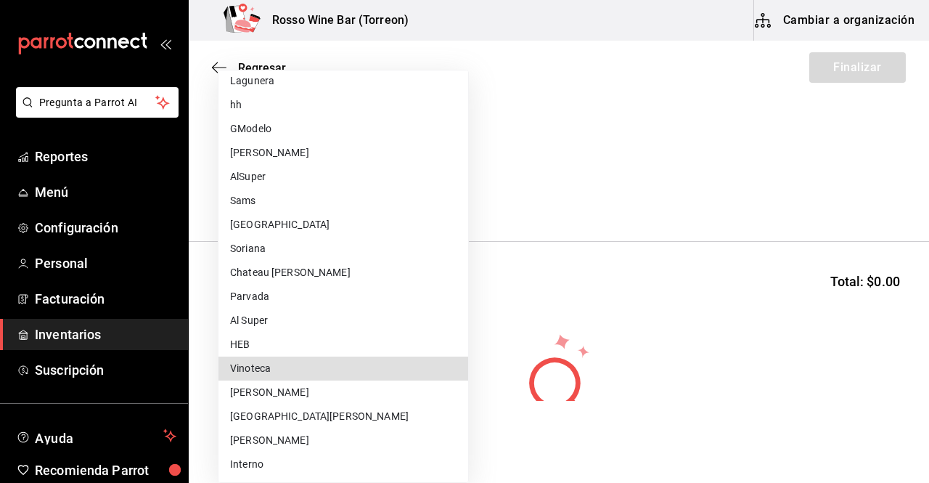
type input "dfc4d278-e652-47c6-9e77-a94b2ced731c"
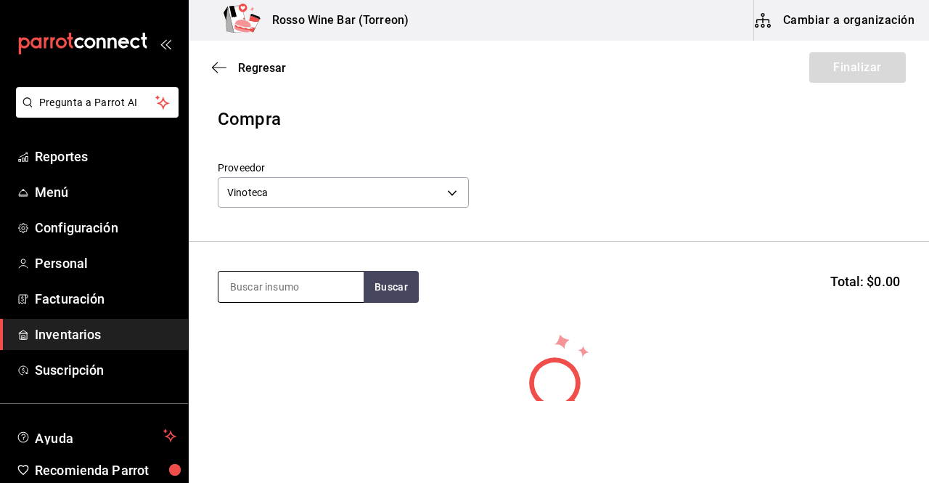
click at [325, 282] on input at bounding box center [291, 287] width 145 height 30
type input "perrier"
click at [386, 287] on button "Buscar" at bounding box center [391, 287] width 55 height 32
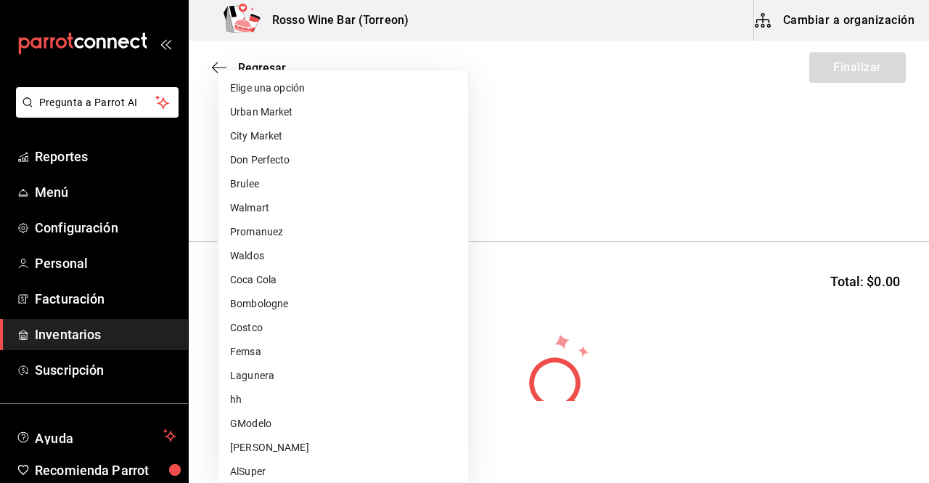
click at [440, 194] on body "Pregunta a Parrot AI Reportes Menú Configuración Personal Facturación Inventari…" at bounding box center [464, 200] width 929 height 401
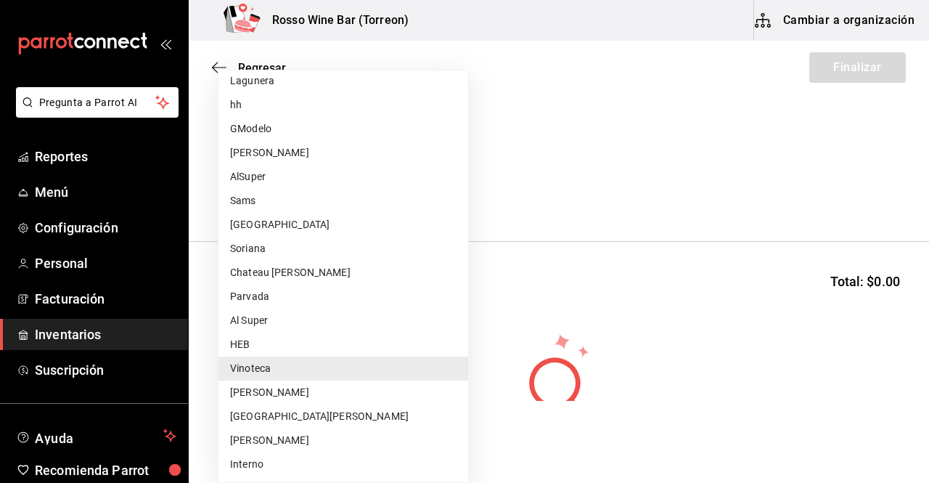
click at [366, 331] on li "Al Super" at bounding box center [344, 321] width 250 height 24
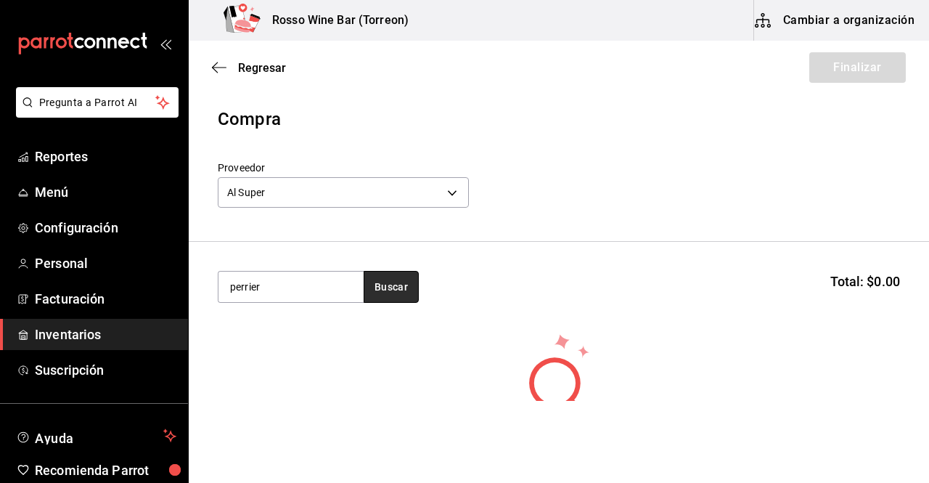
click at [379, 290] on button "Buscar" at bounding box center [391, 287] width 55 height 32
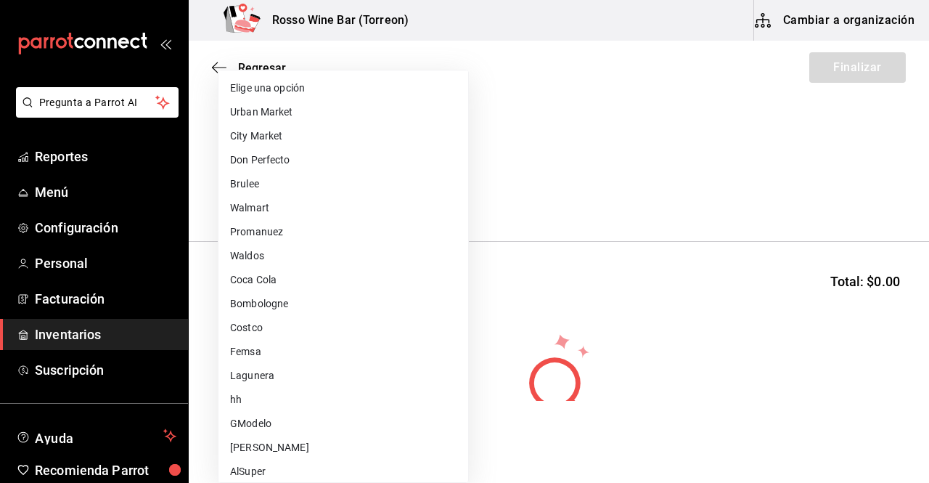
click at [439, 192] on body "Pregunta a Parrot AI Reportes Menú Configuración Personal Facturación Inventari…" at bounding box center [464, 200] width 929 height 401
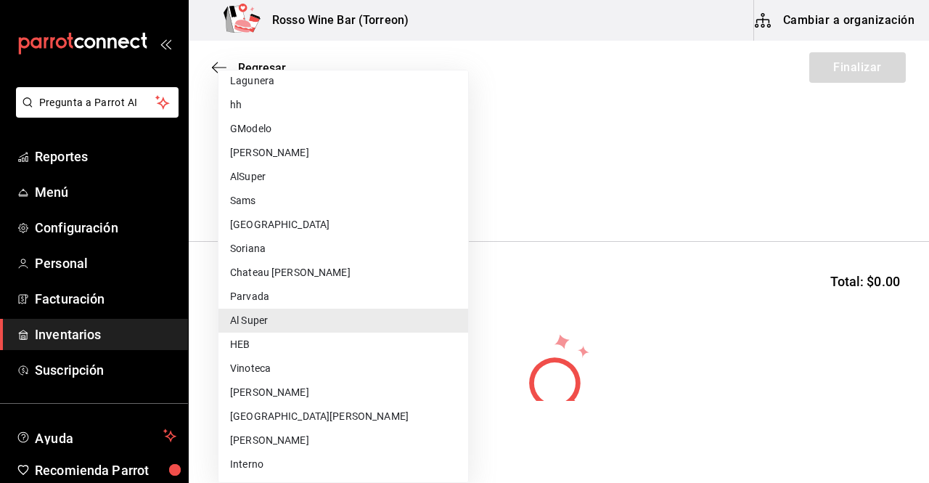
drag, startPoint x: 457, startPoint y: 298, endPoint x: 456, endPoint y: 288, distance: 10.2
click at [456, 288] on li "Parvada" at bounding box center [344, 297] width 250 height 24
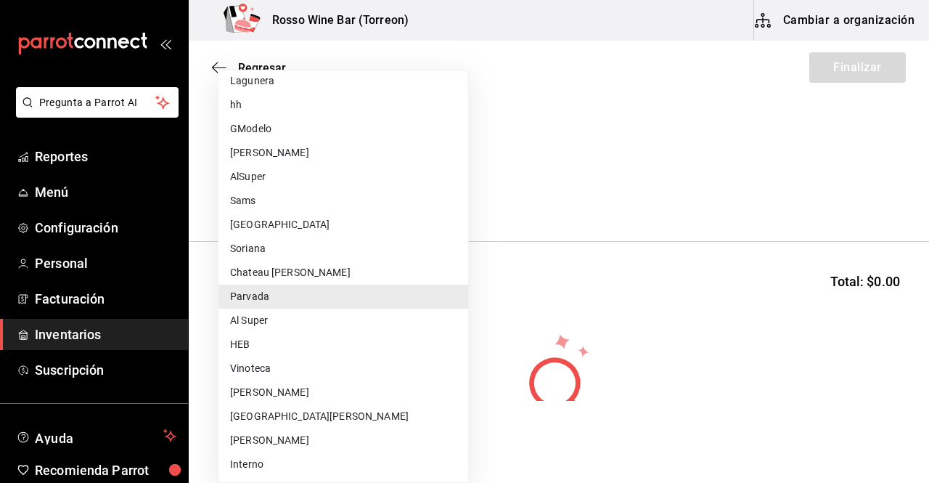
click at [439, 187] on body "Pregunta a Parrot AI Reportes Menú Configuración Personal Facturación Inventari…" at bounding box center [464, 200] width 929 height 401
click at [319, 250] on li "Soriana" at bounding box center [344, 249] width 250 height 24
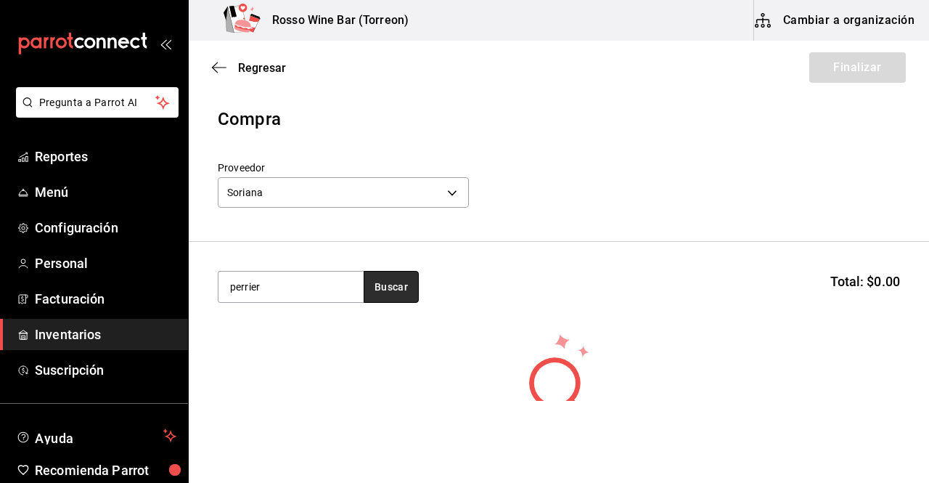
click at [396, 288] on button "Buscar" at bounding box center [391, 287] width 55 height 32
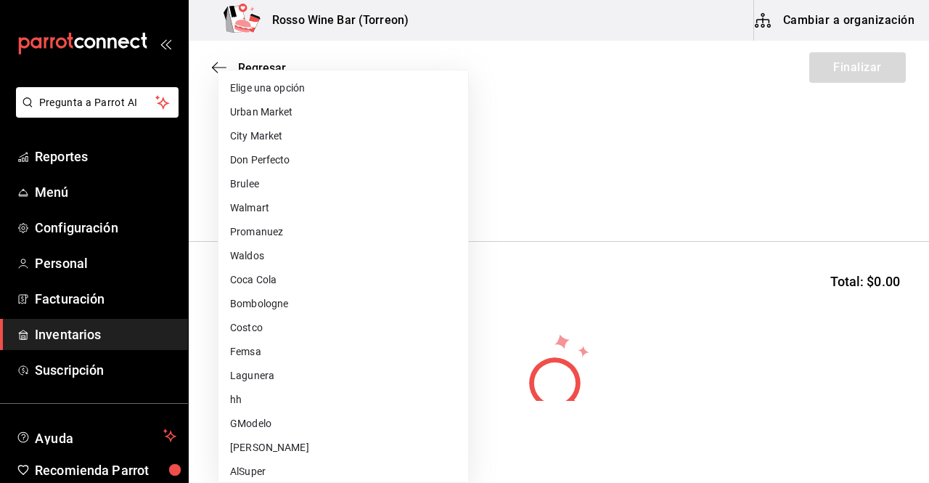
click at [433, 193] on body "Pregunta a Parrot AI Reportes Menú Configuración Personal Facturación Inventari…" at bounding box center [464, 200] width 929 height 401
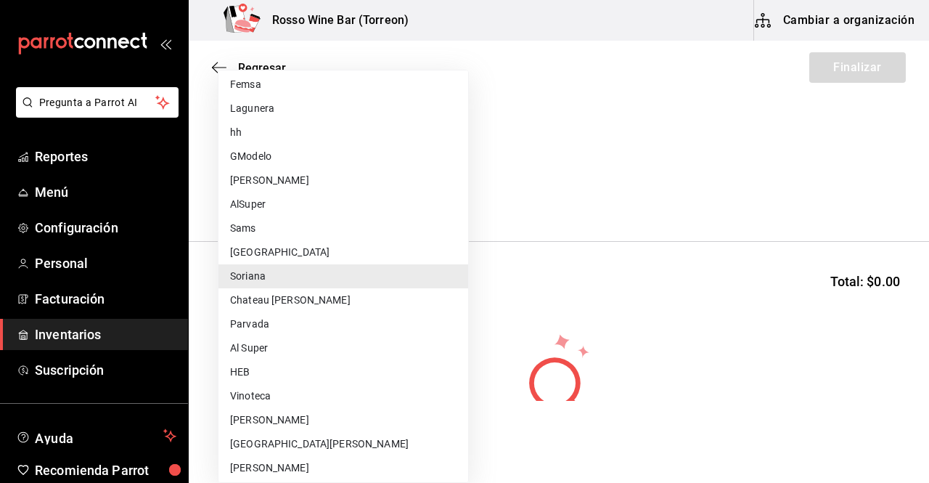
click at [420, 195] on li "AlSuper" at bounding box center [344, 204] width 250 height 24
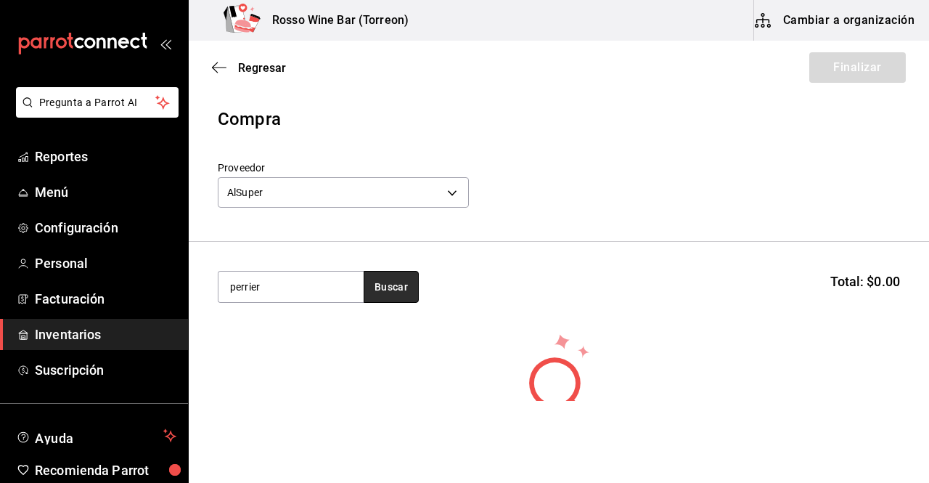
click at [388, 285] on button "Buscar" at bounding box center [391, 287] width 55 height 32
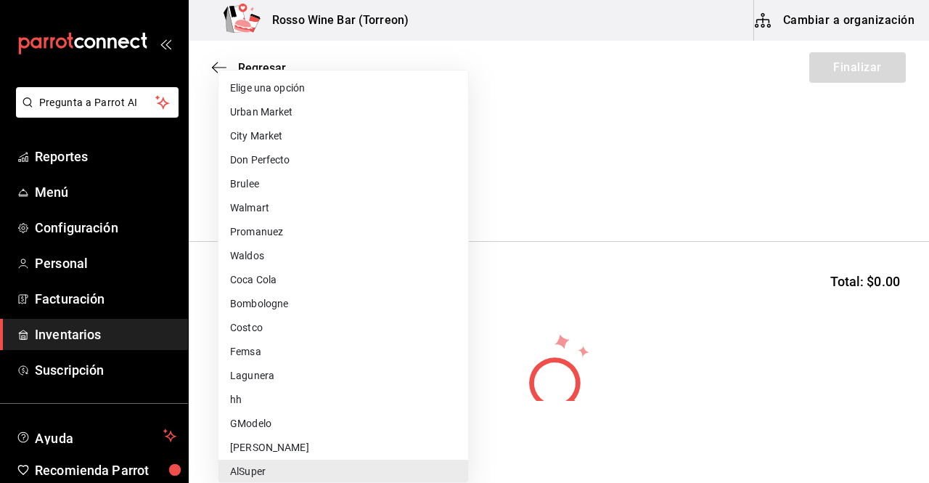
scroll to position [1, 0]
click at [453, 198] on body "Pregunta a Parrot AI Reportes Menú Configuración Personal Facturación Inventari…" at bounding box center [464, 200] width 929 height 401
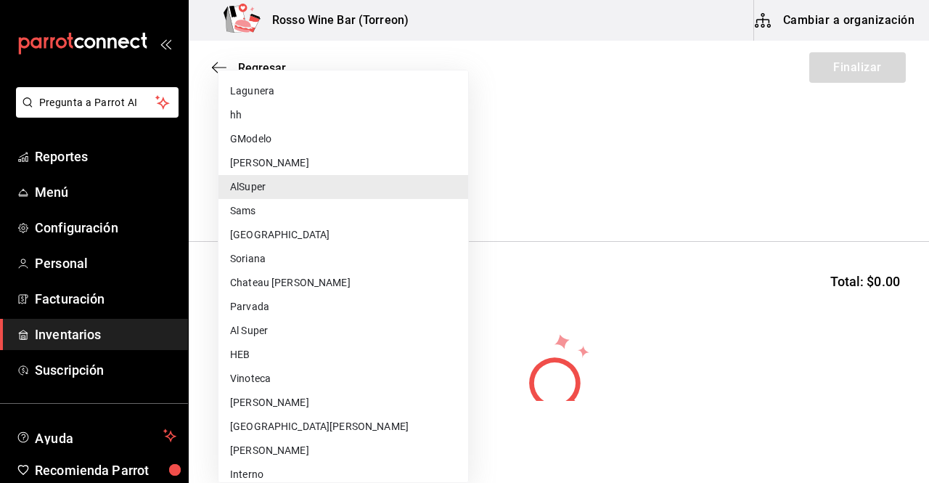
scroll to position [295, 0]
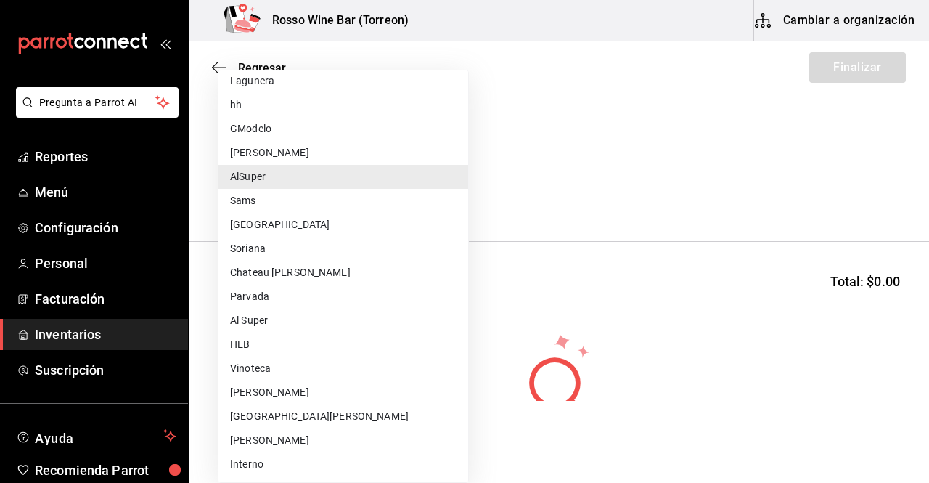
click at [379, 353] on li "HEB" at bounding box center [344, 345] width 250 height 24
type input "333adad1-d35d-4425-8252-fea3d41492da"
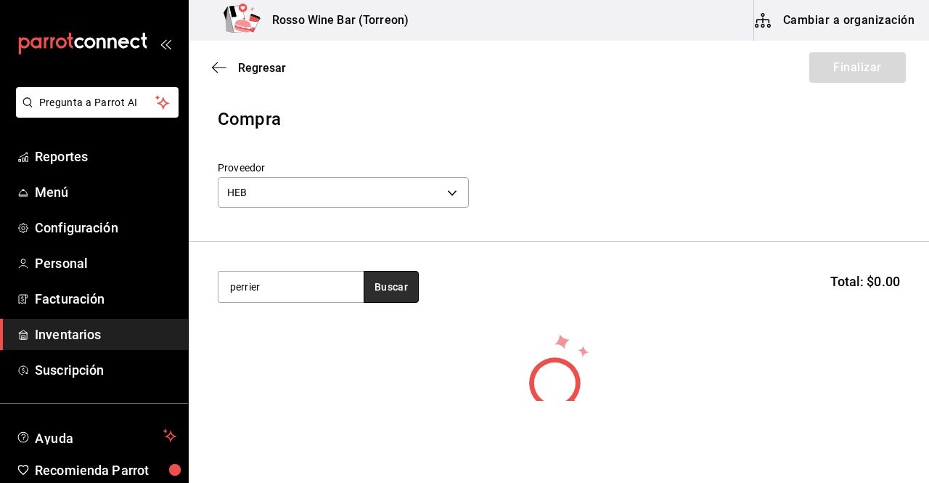
click at [396, 287] on button "Buscar" at bounding box center [391, 287] width 55 height 32
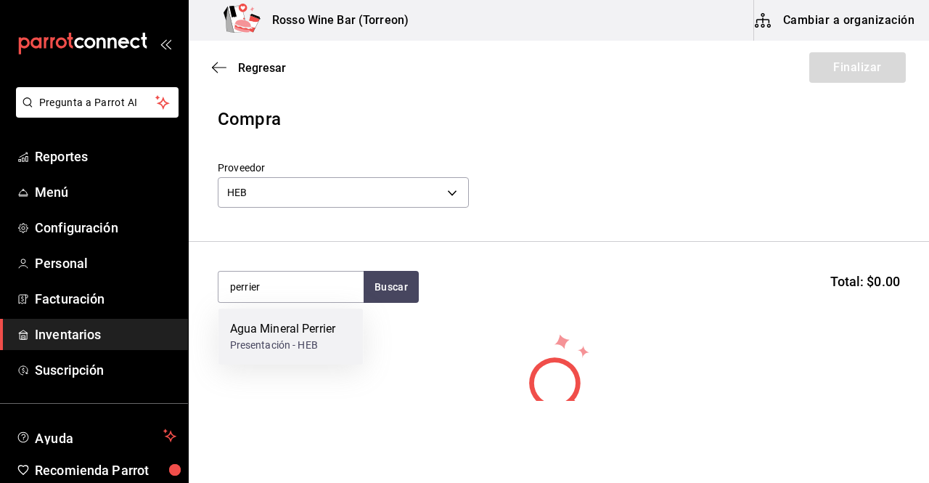
click at [326, 342] on div "Presentación - HEB" at bounding box center [283, 345] width 106 height 15
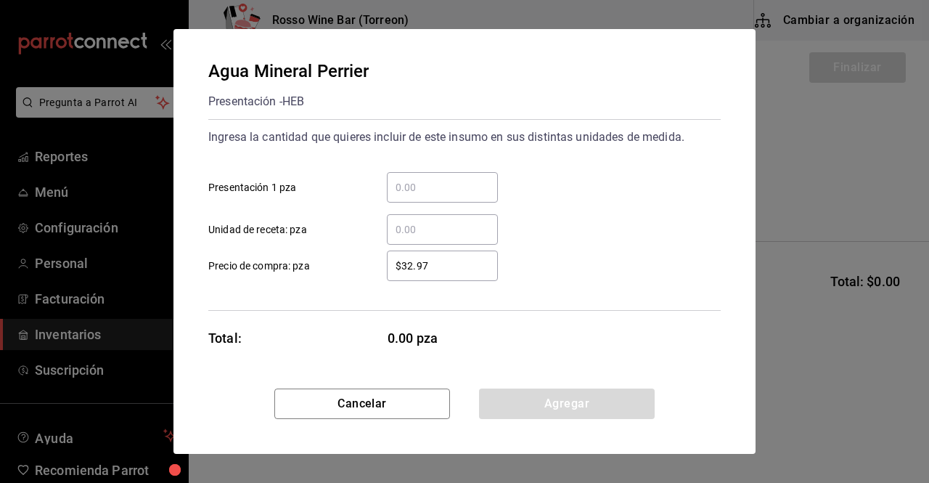
click at [433, 182] on input "​ Presentación 1 pza" at bounding box center [442, 187] width 111 height 17
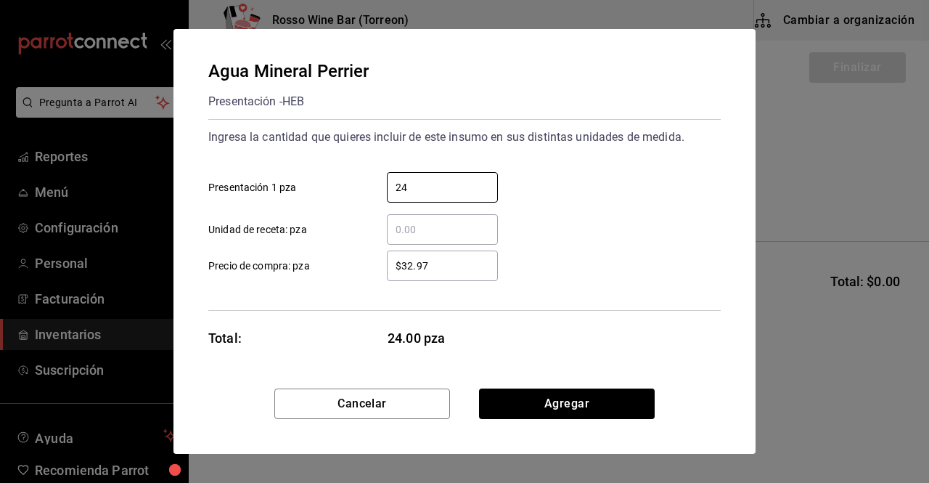
type input "24"
drag, startPoint x: 432, startPoint y: 264, endPoint x: 377, endPoint y: 265, distance: 55.2
click at [377, 265] on div "$32.97 ​" at bounding box center [431, 265] width 134 height 30
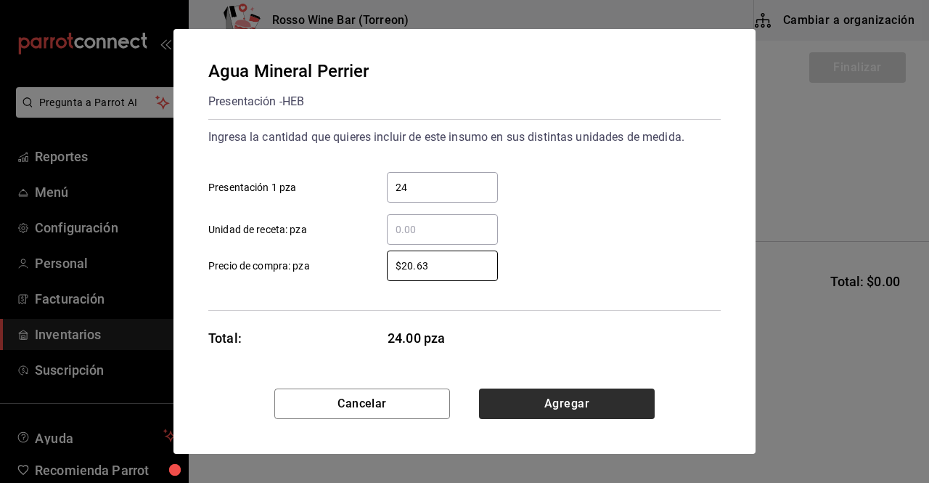
type input "$20.63"
click at [553, 401] on button "Agregar" at bounding box center [567, 403] width 176 height 30
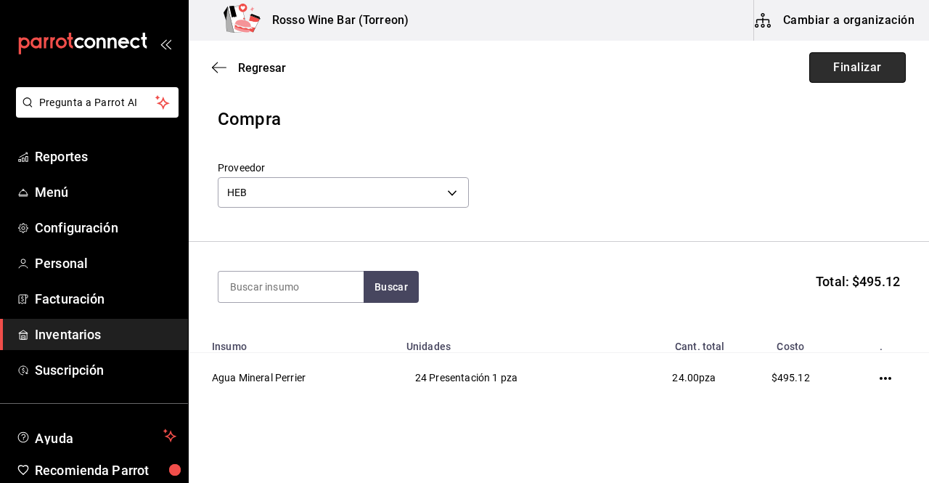
click at [833, 70] on button "Finalizar" at bounding box center [857, 67] width 97 height 30
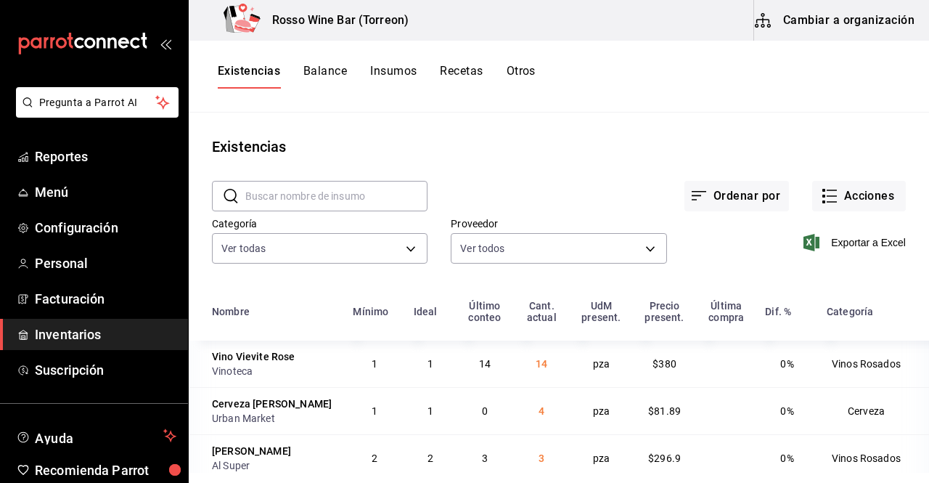
click at [335, 195] on input "text" at bounding box center [336, 196] width 182 height 29
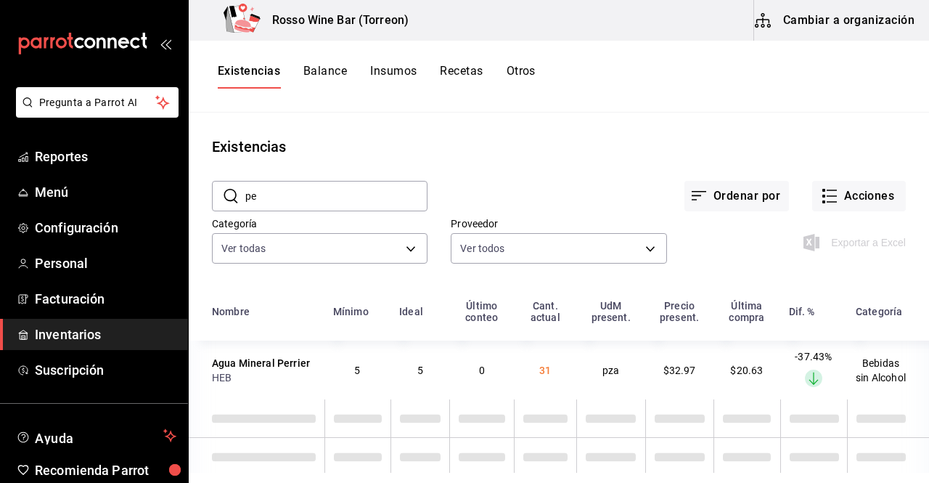
type input "p"
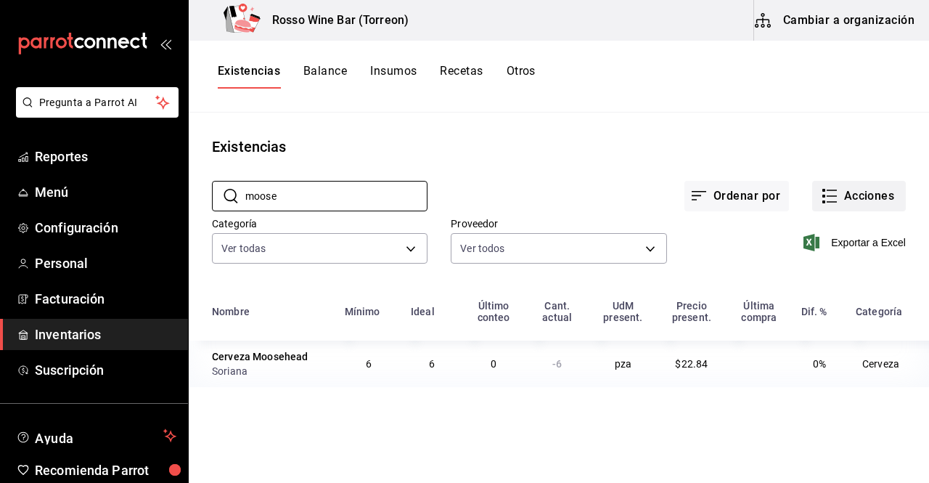
type input "moose"
click at [835, 198] on icon "button" at bounding box center [829, 195] width 17 height 17
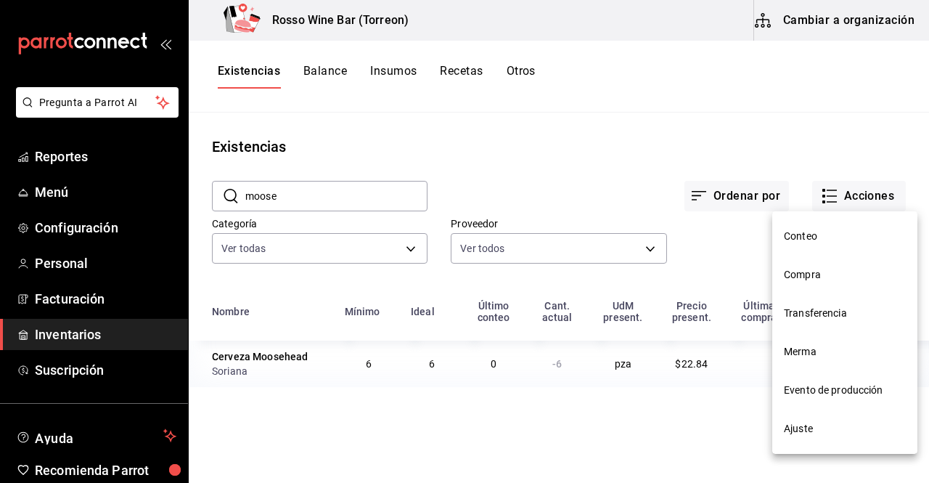
click at [818, 420] on li "Ajuste" at bounding box center [844, 428] width 145 height 38
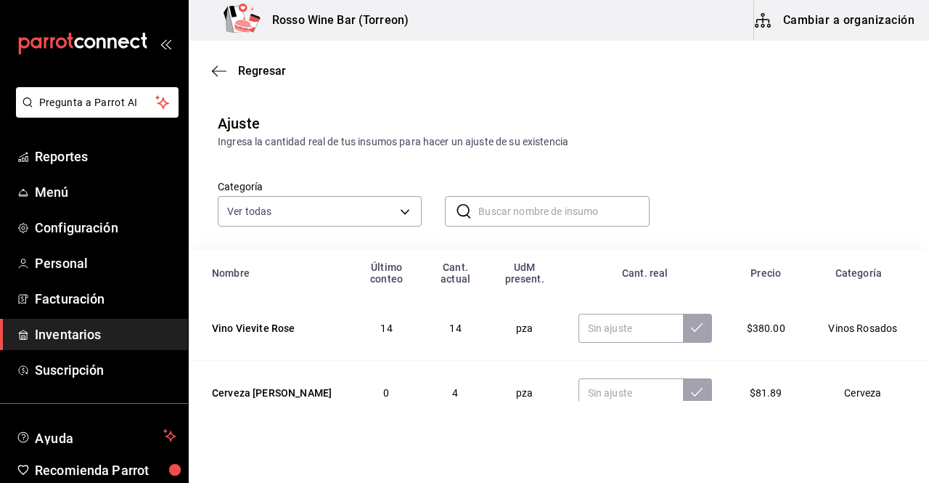
click at [571, 214] on input "text" at bounding box center [563, 211] width 171 height 29
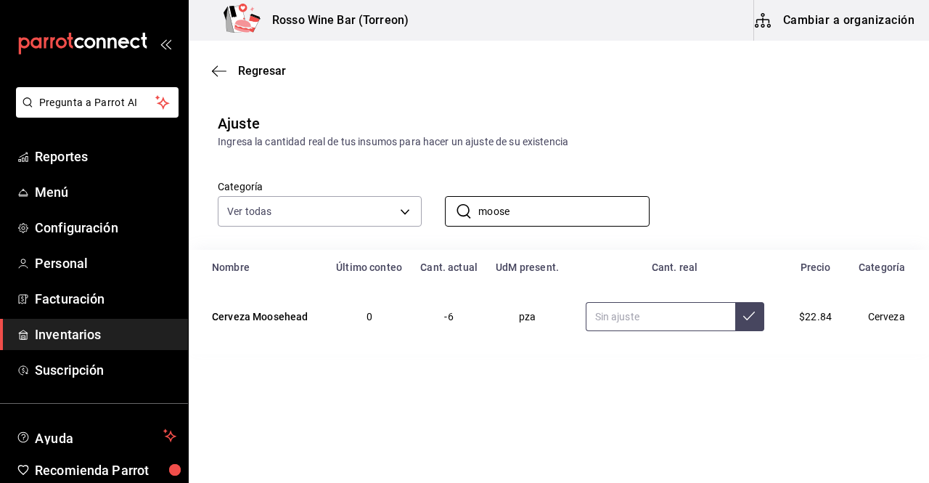
type input "moose"
click at [651, 315] on input "text" at bounding box center [661, 316] width 150 height 29
type input "6.00"
click at [746, 319] on icon at bounding box center [749, 316] width 12 height 12
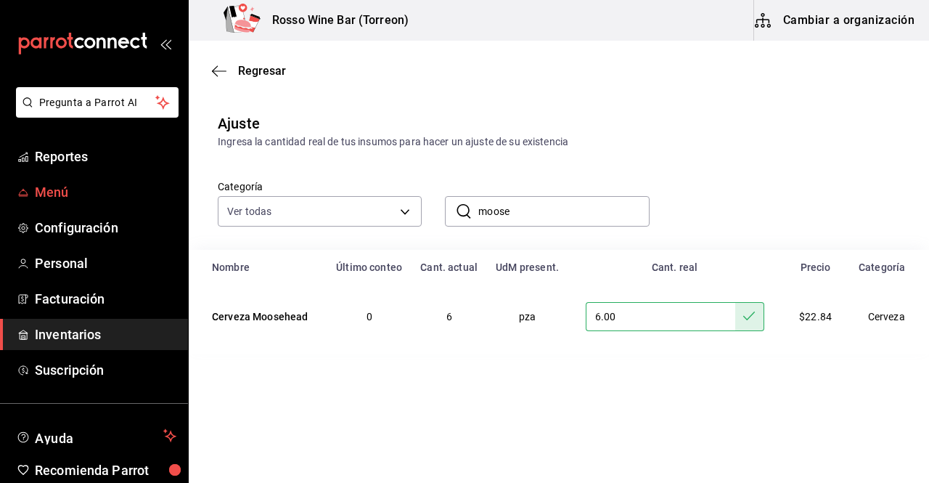
click at [44, 191] on span "Menú" at bounding box center [106, 192] width 142 height 20
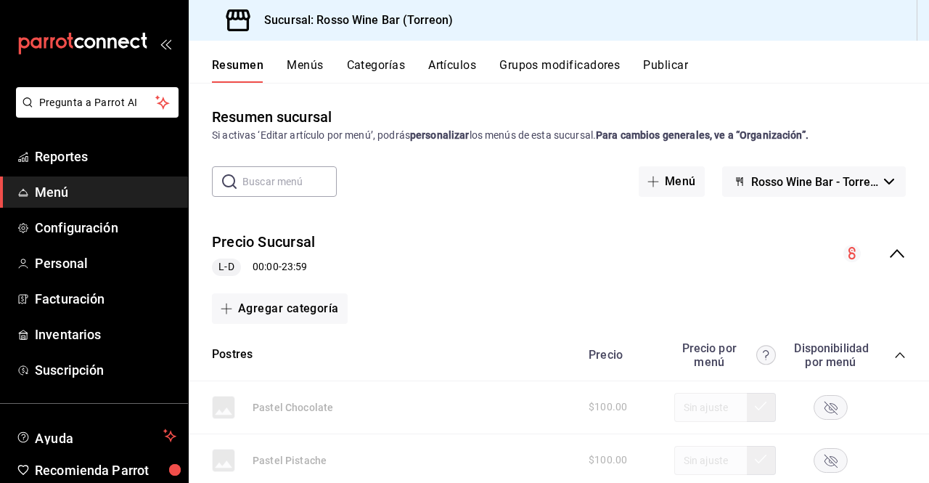
click at [439, 67] on button "Artículos" at bounding box center [452, 70] width 48 height 25
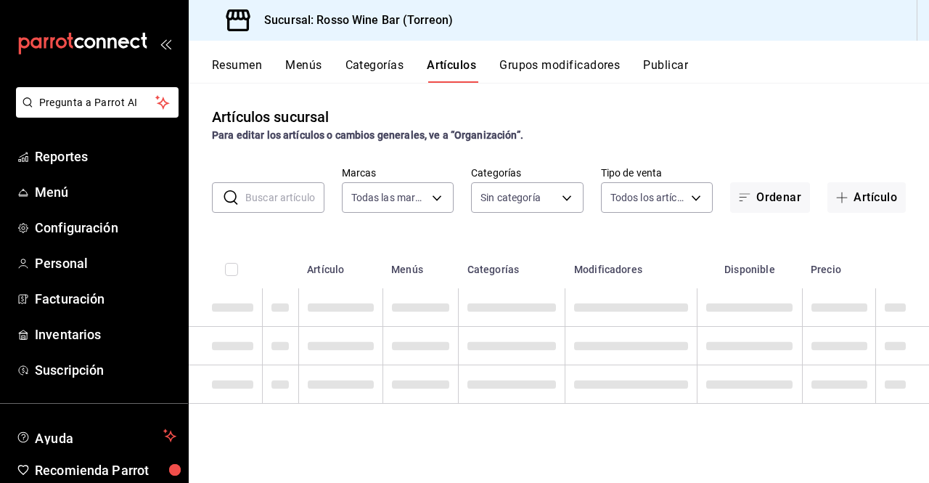
type input "c2c32ae7-1fc4-45ff-8039-656fc52e7daf"
type input "aec089ee-9023-4824-b277-cb2a6ede7ce4,ef748760-2f17-404d-9e3c-0518adc53242,a400a…"
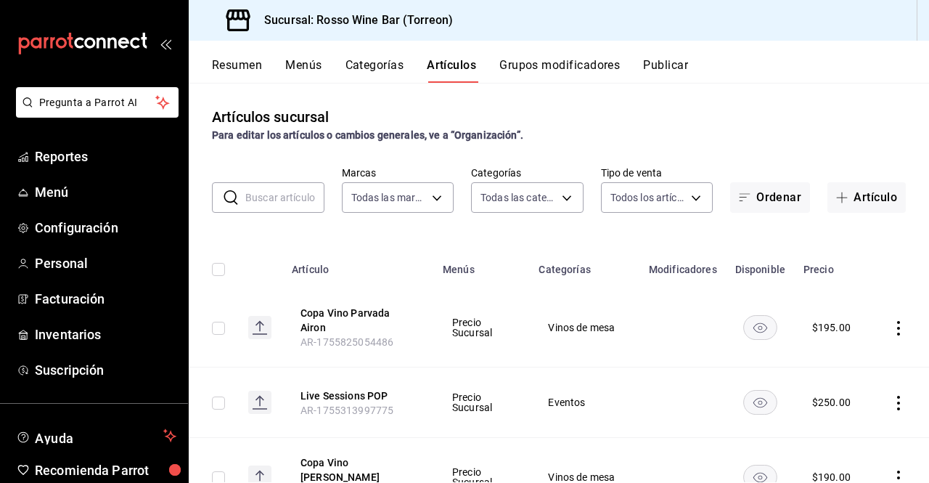
click at [271, 193] on input "text" at bounding box center [284, 197] width 79 height 29
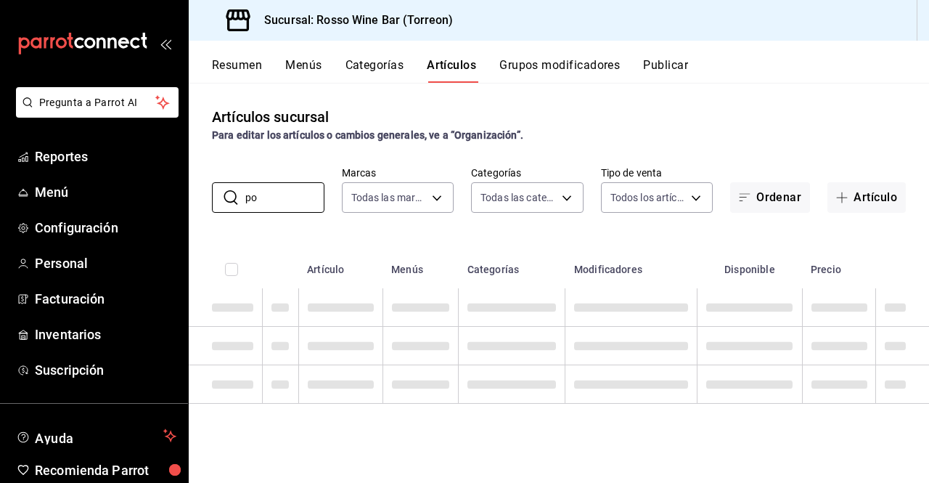
type input "p"
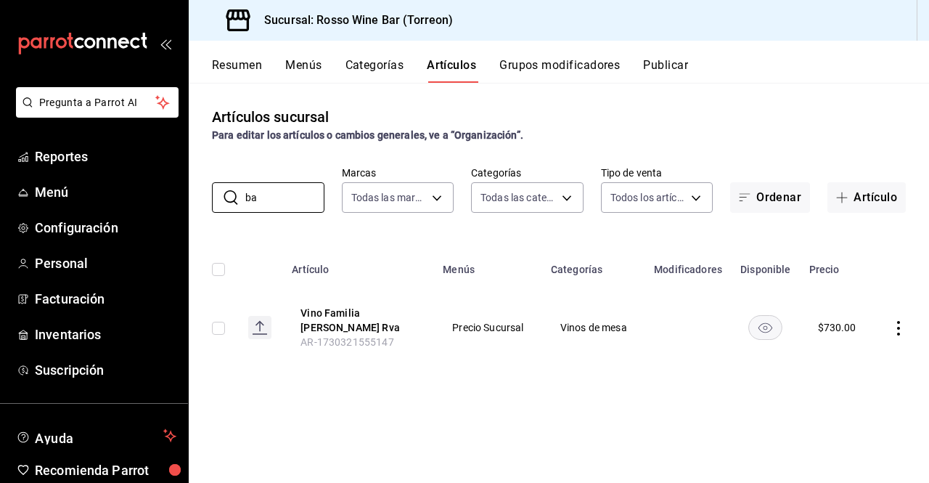
type input "b"
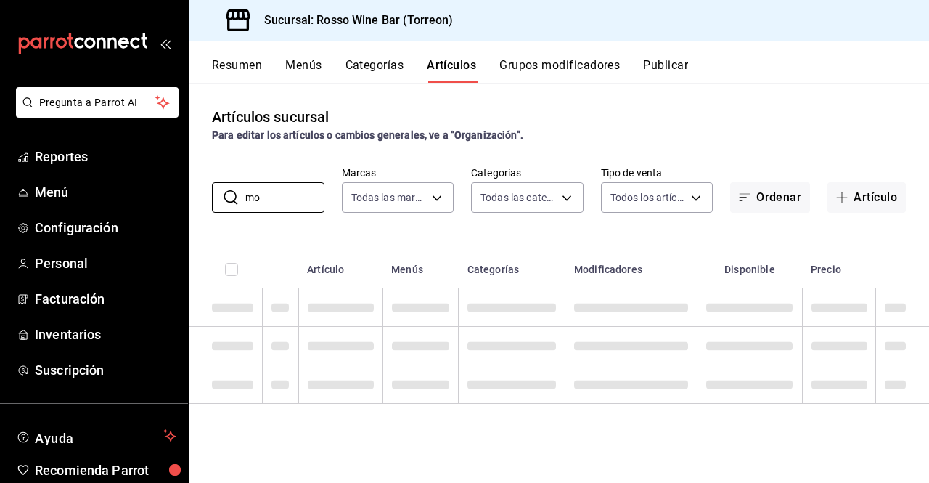
type input "m"
type input "b"
type input "c"
type input "f"
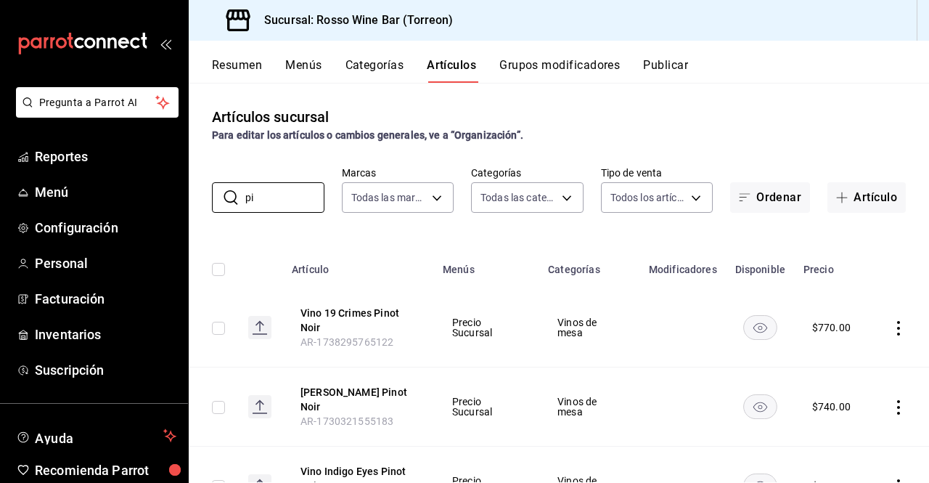
type input "p"
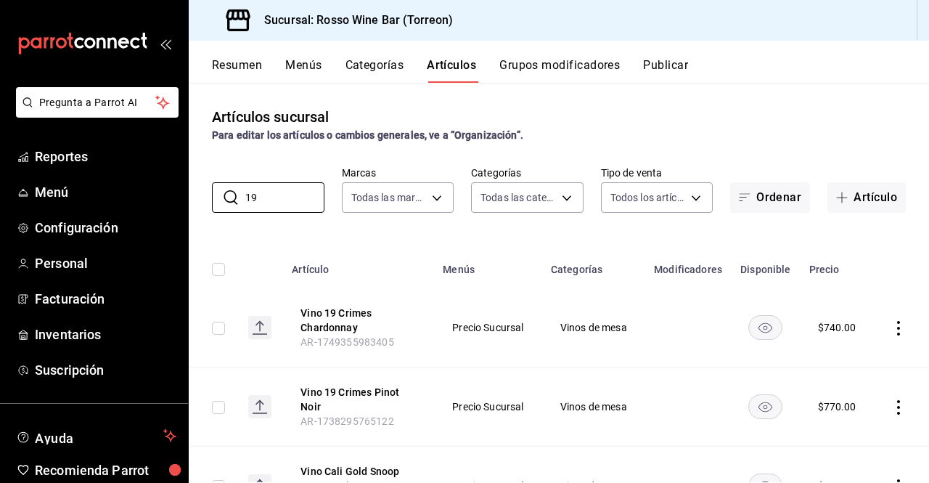
type input "1"
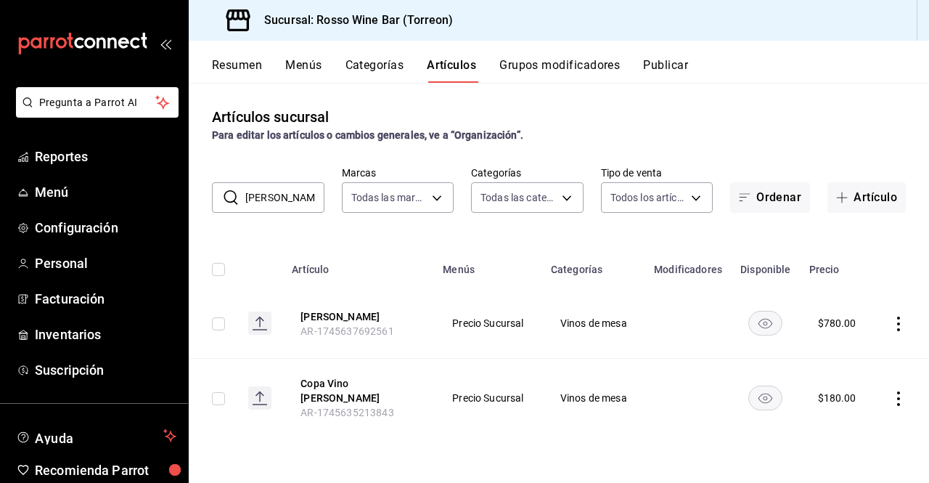
drag, startPoint x: 295, startPoint y: 200, endPoint x: 234, endPoint y: 203, distance: 61.8
click at [234, 203] on div "​ anne ​" at bounding box center [268, 197] width 113 height 30
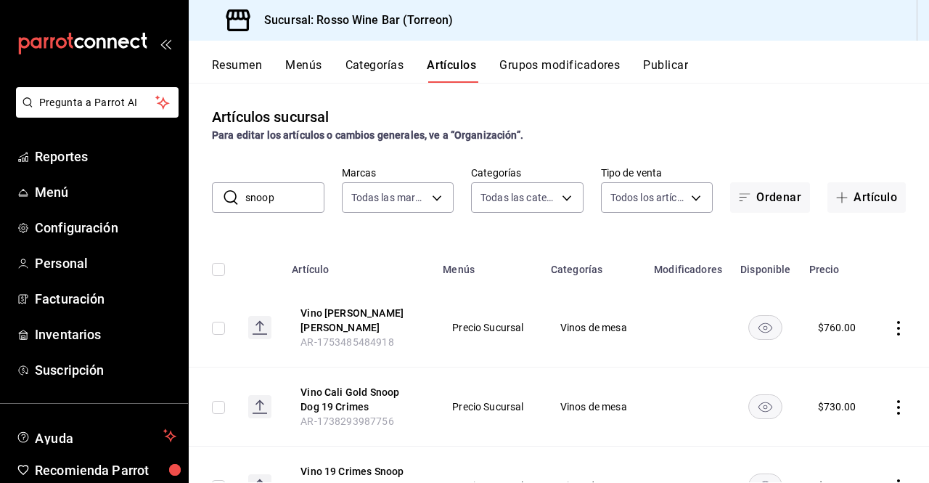
drag, startPoint x: 281, startPoint y: 193, endPoint x: 231, endPoint y: 195, distance: 50.1
click at [231, 195] on div "​ snoop ​" at bounding box center [268, 197] width 113 height 30
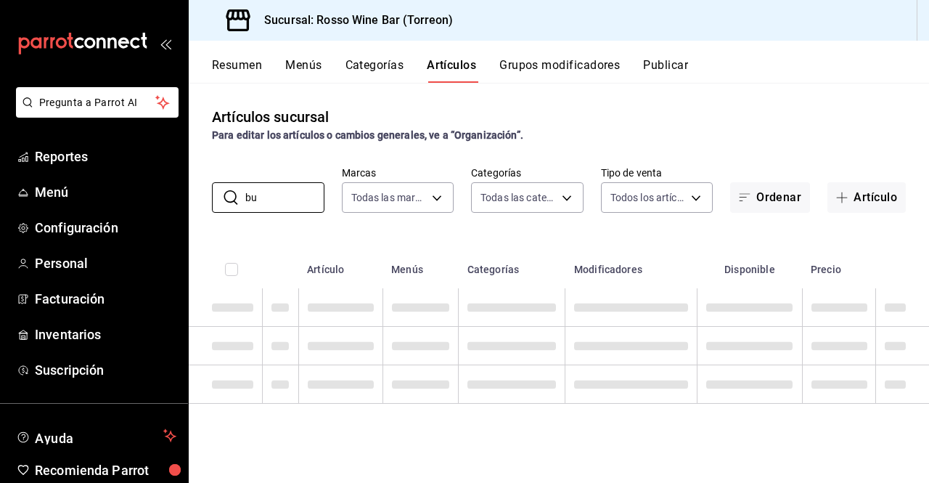
type input "b"
type input "a"
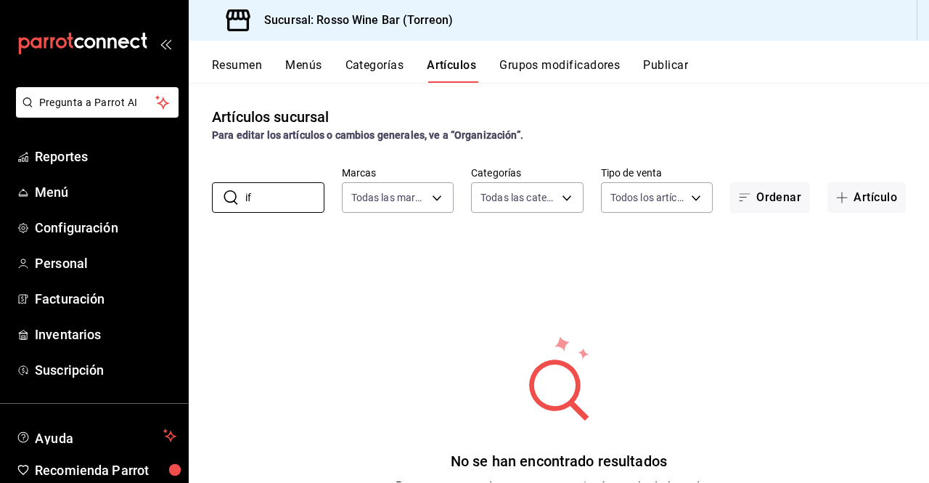
type input "i"
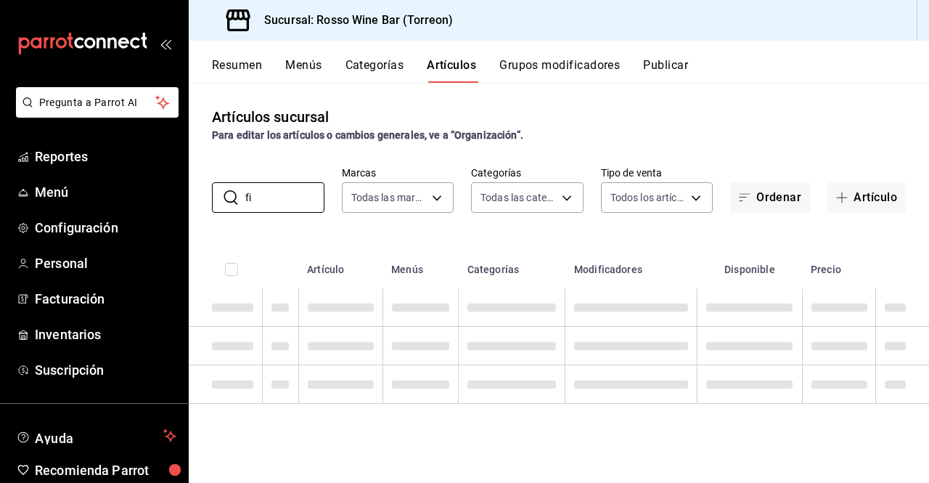
type input "f"
type input "p"
type input "t"
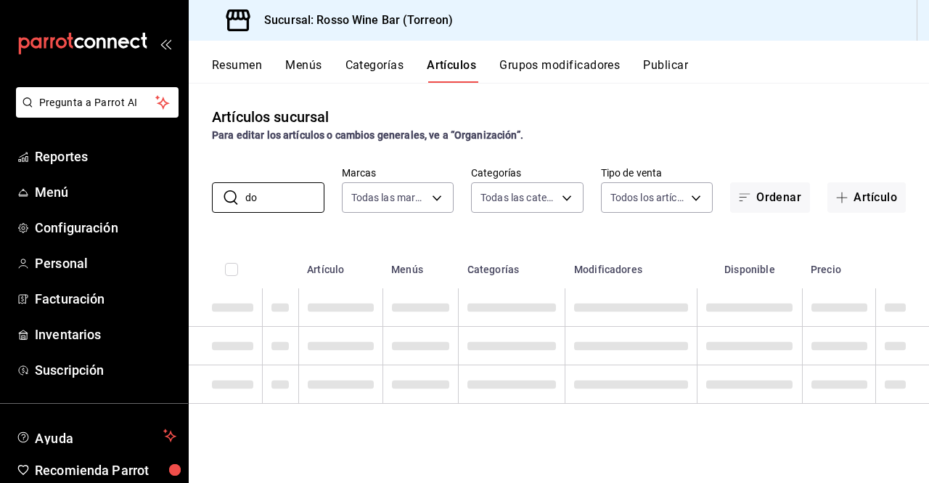
type input "d"
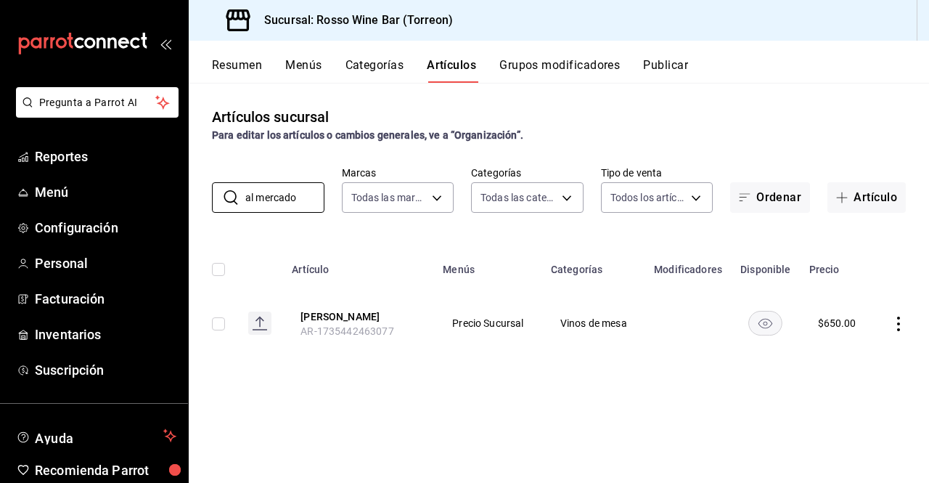
type input "al mercado"
